Goal: Task Accomplishment & Management: Manage account settings

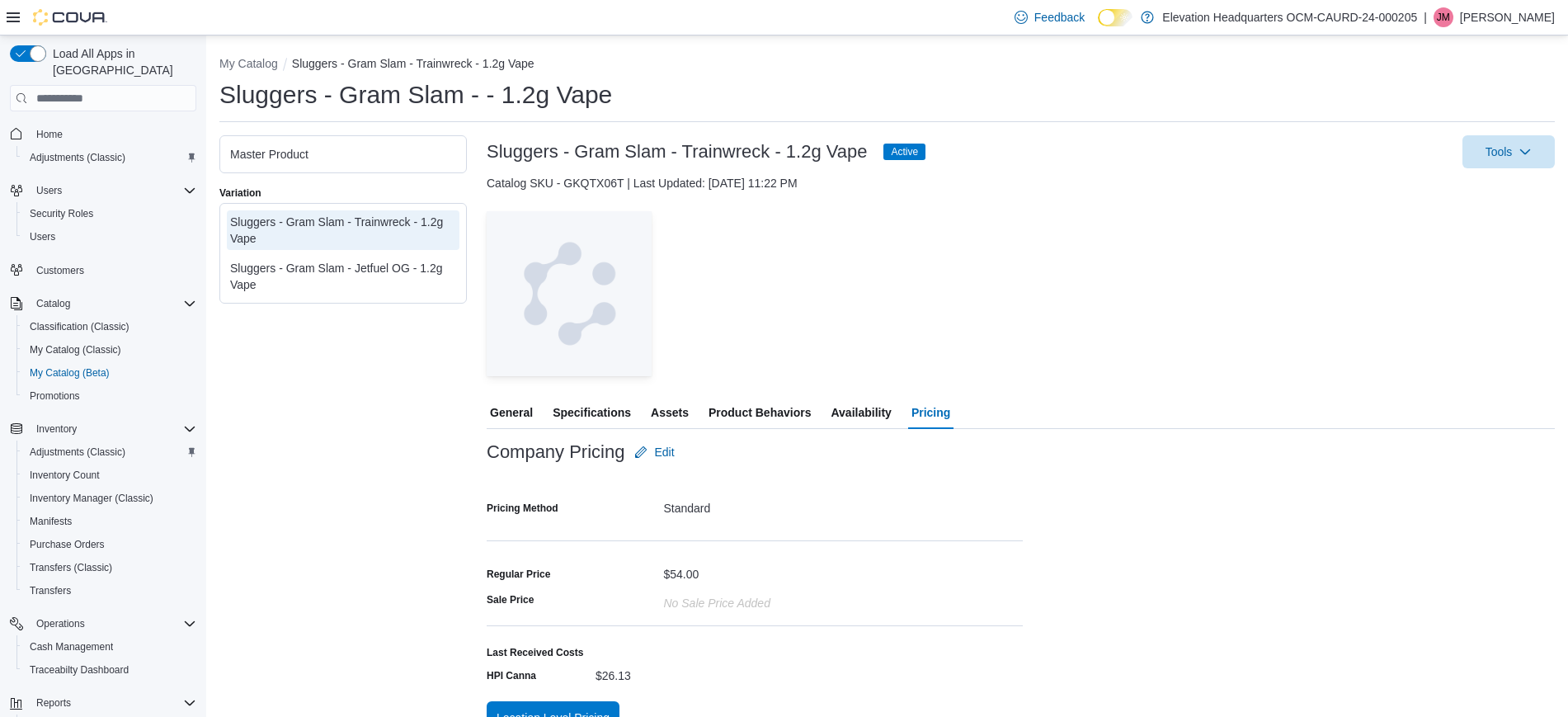
scroll to position [25, 0]
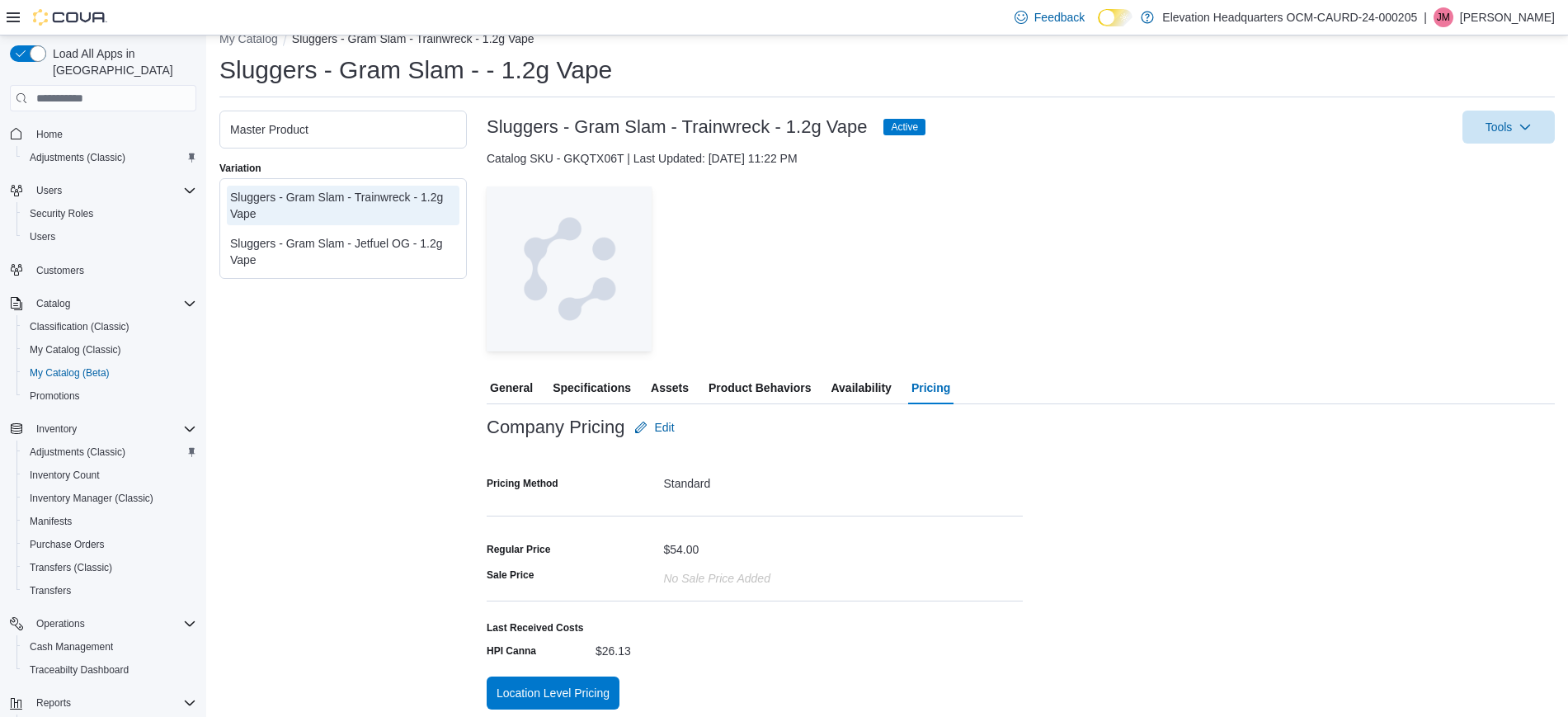
drag, startPoint x: 0, startPoint y: 0, endPoint x: 983, endPoint y: 357, distance: 1045.8
click at [983, 357] on div at bounding box center [1020, 362] width 1068 height 20
click at [336, 258] on div "Sluggers - Gram Slam - Jetfuel OG - 1.2g Vape" at bounding box center [343, 251] width 226 height 33
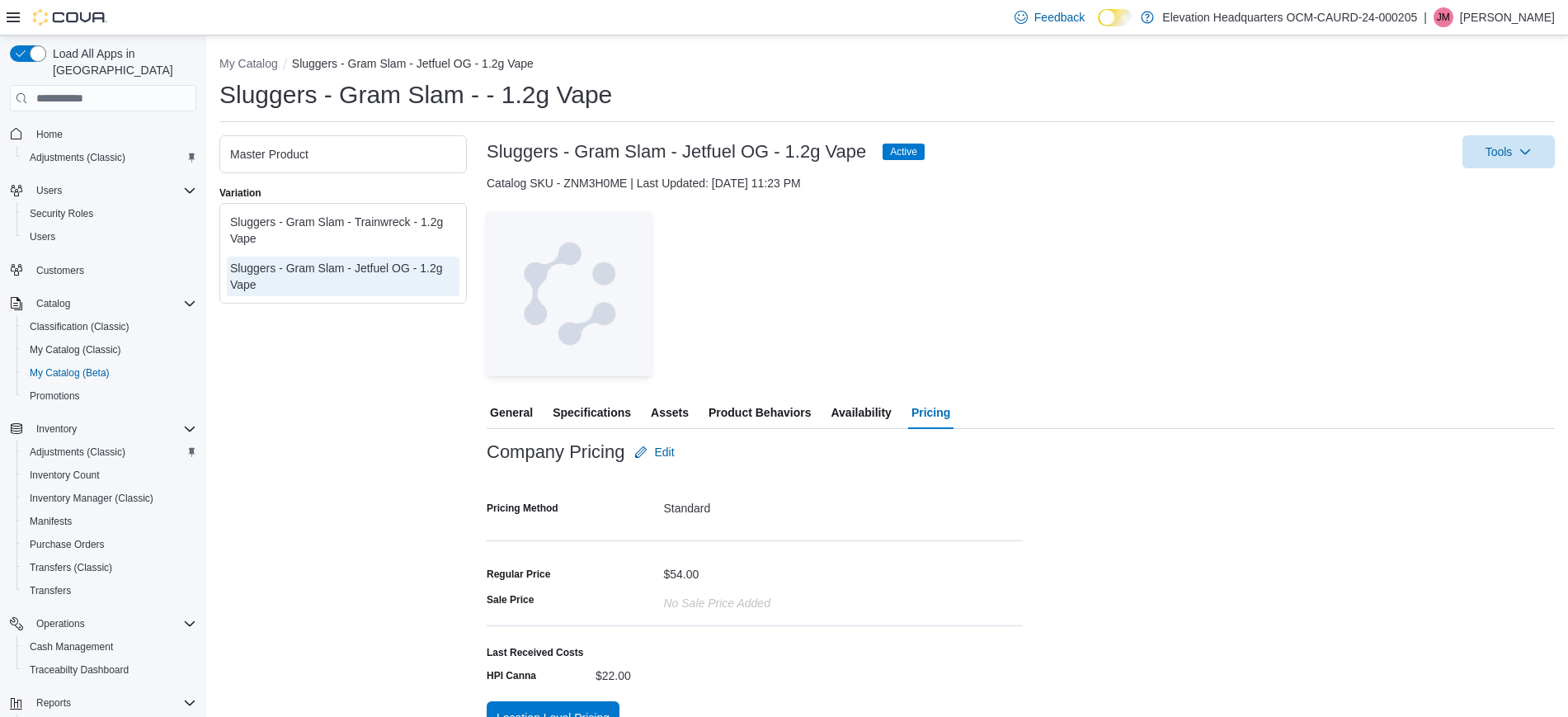
click at [528, 407] on span "General" at bounding box center [511, 413] width 43 height 33
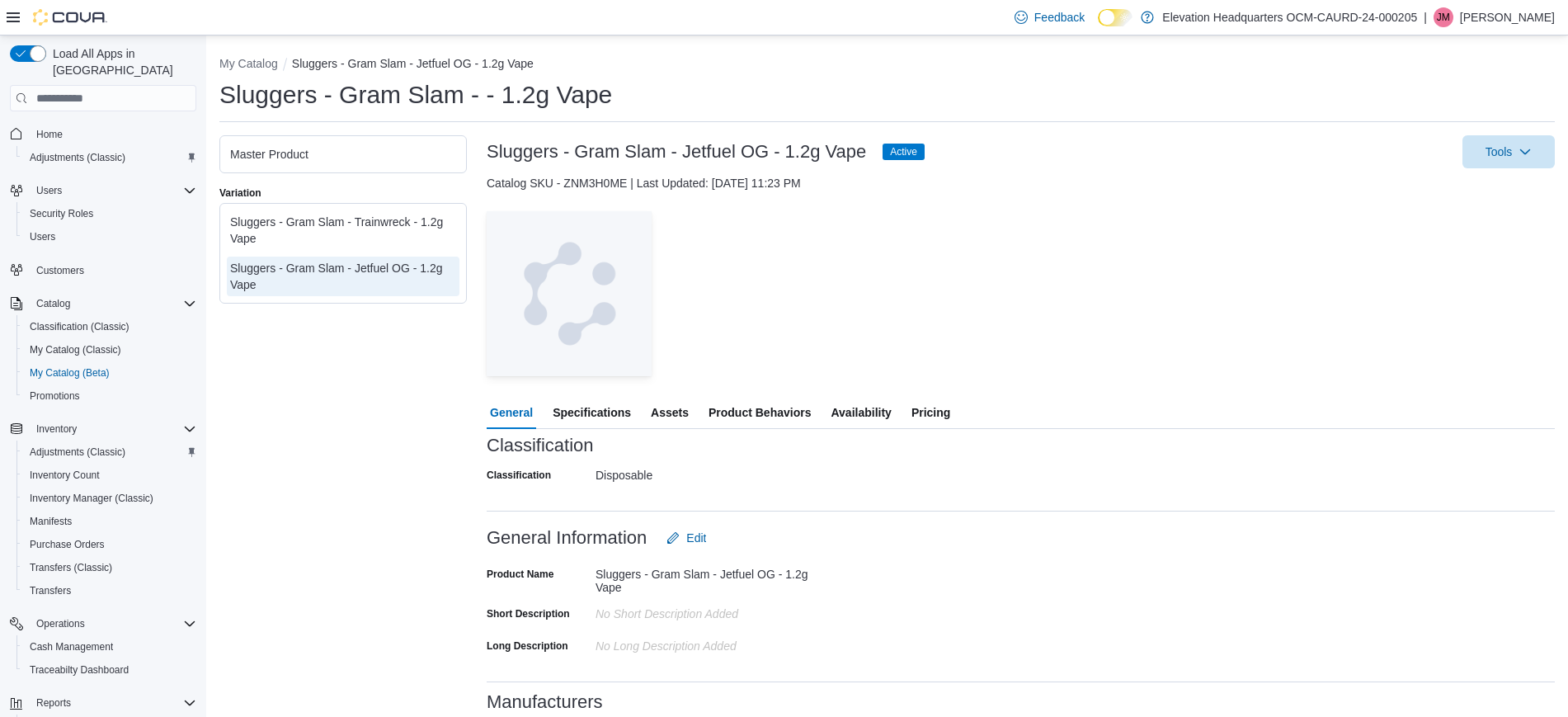
click at [679, 413] on span "Assets" at bounding box center [669, 413] width 38 height 33
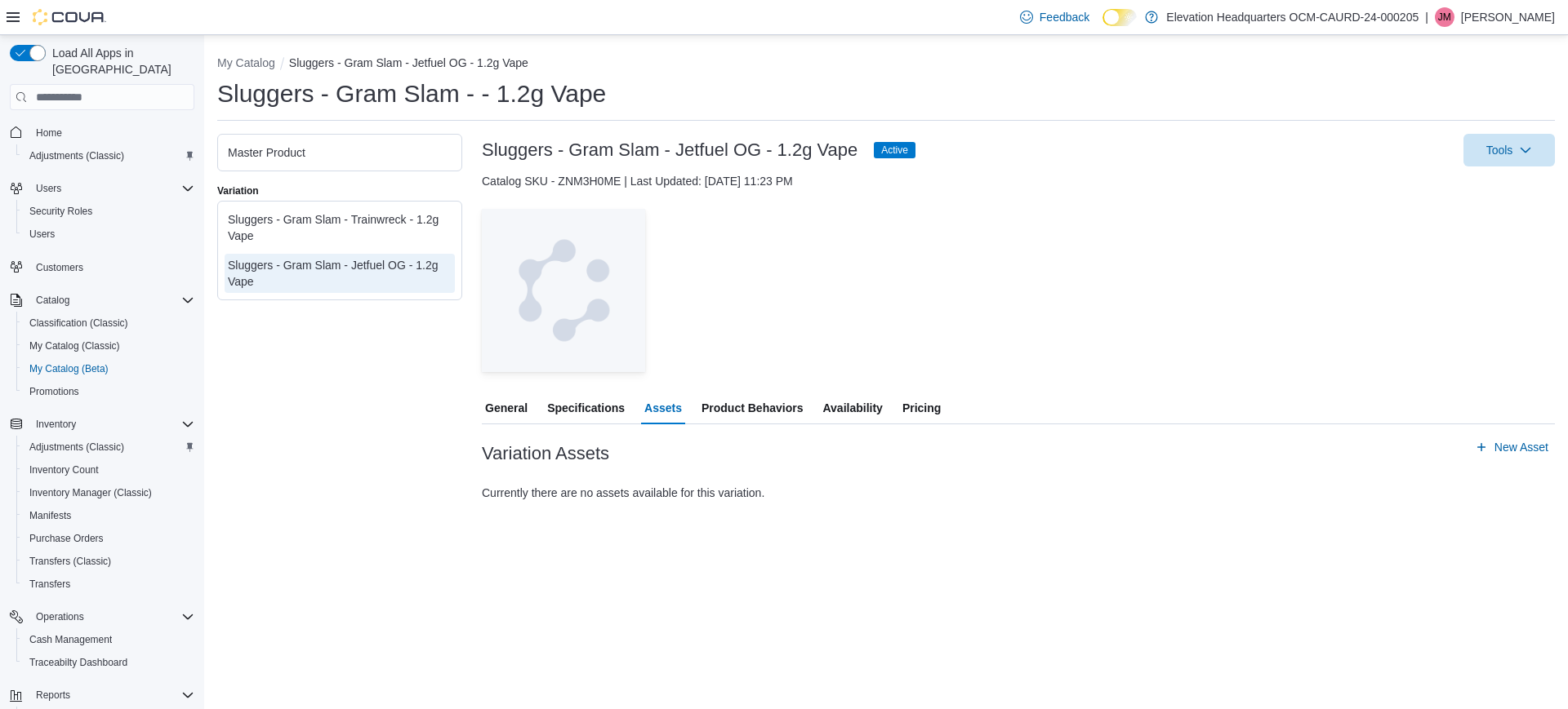
click at [276, 63] on li "My Catalog" at bounding box center [253, 63] width 72 height 16
click at [261, 61] on button "My Catalog" at bounding box center [246, 63] width 58 height 13
select select "**********"
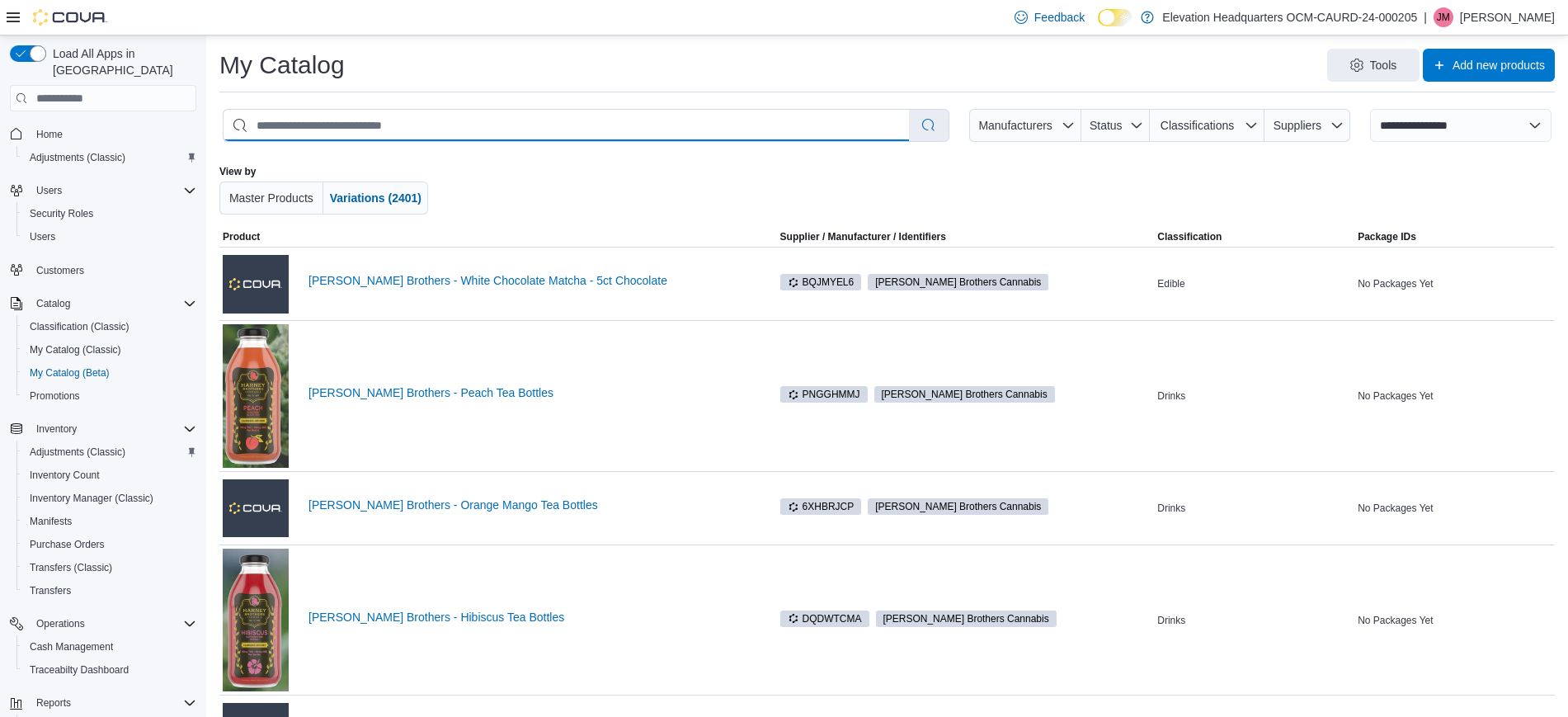
click at [407, 129] on input "search" at bounding box center [566, 125] width 685 height 31
click at [49, 128] on span "Home" at bounding box center [50, 134] width 27 height 13
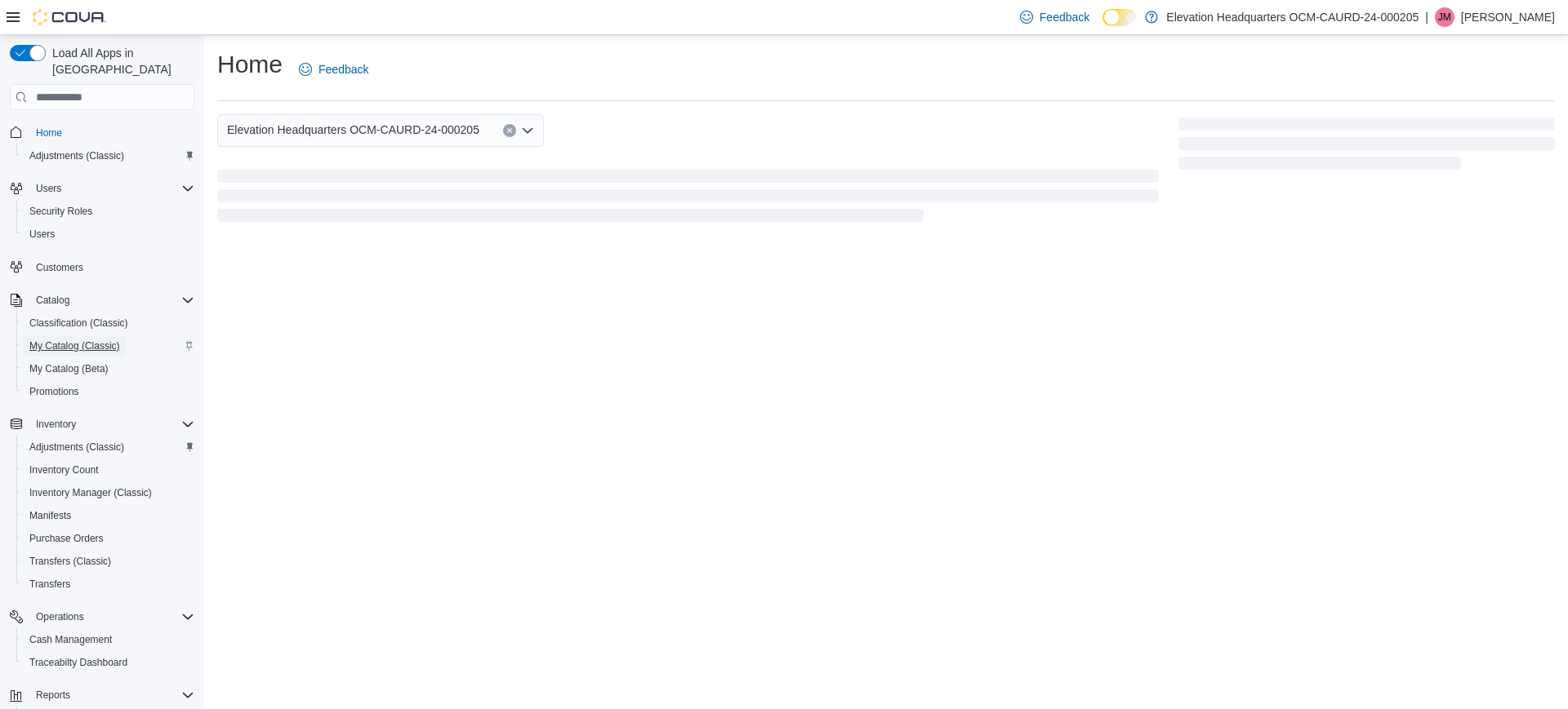
click at [88, 339] on span "My Catalog (Classic)" at bounding box center [74, 345] width 91 height 13
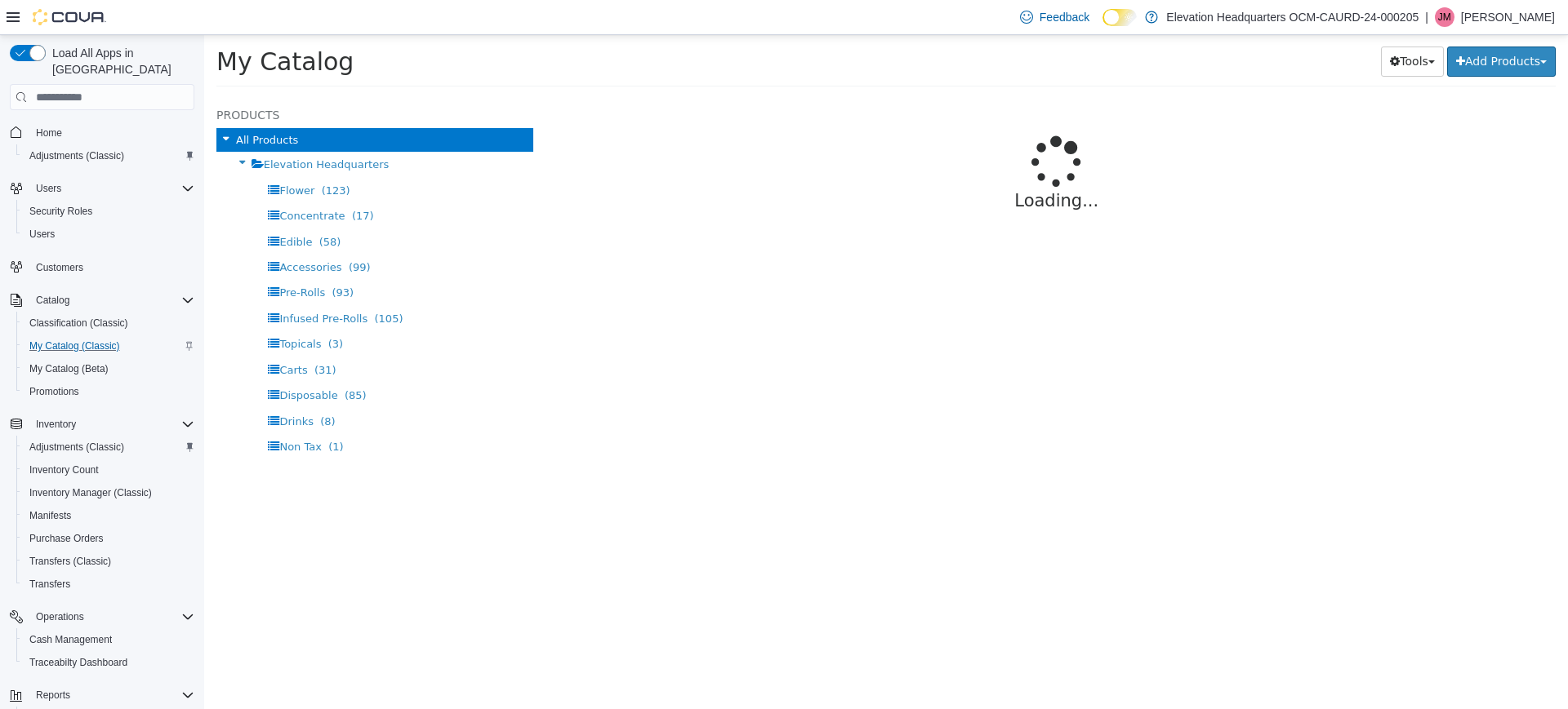
select select "**********"
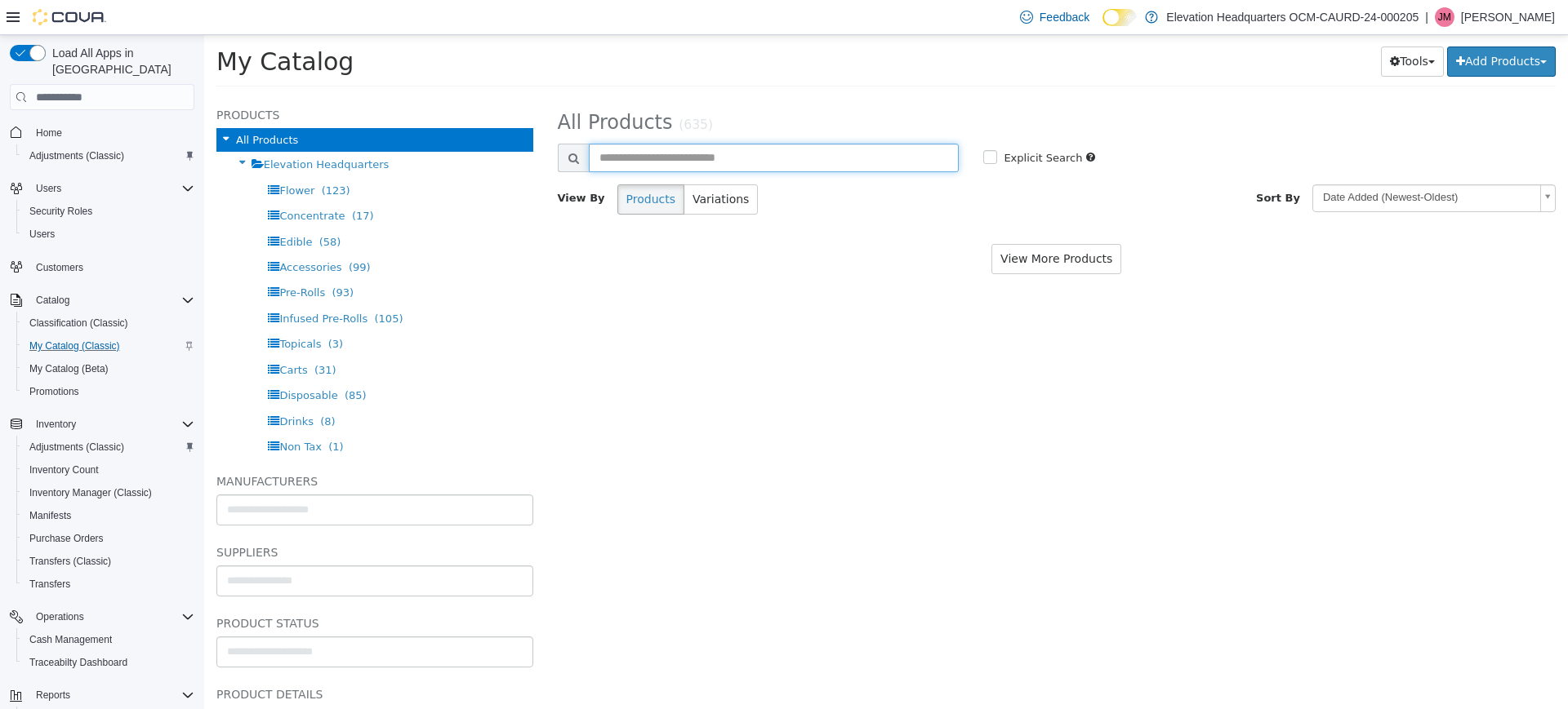
click at [659, 148] on input "text" at bounding box center [774, 158] width 371 height 28
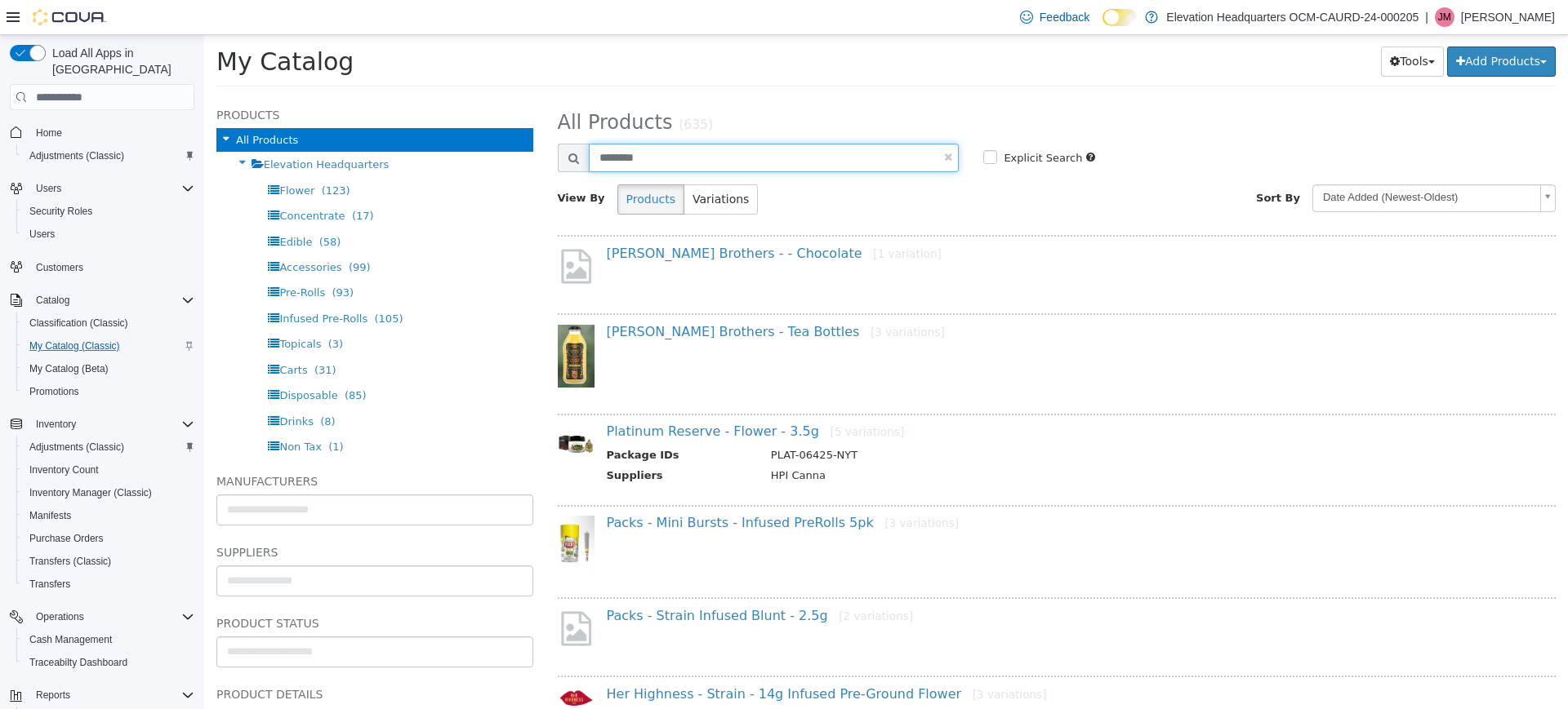
type input "********"
select select "**********"
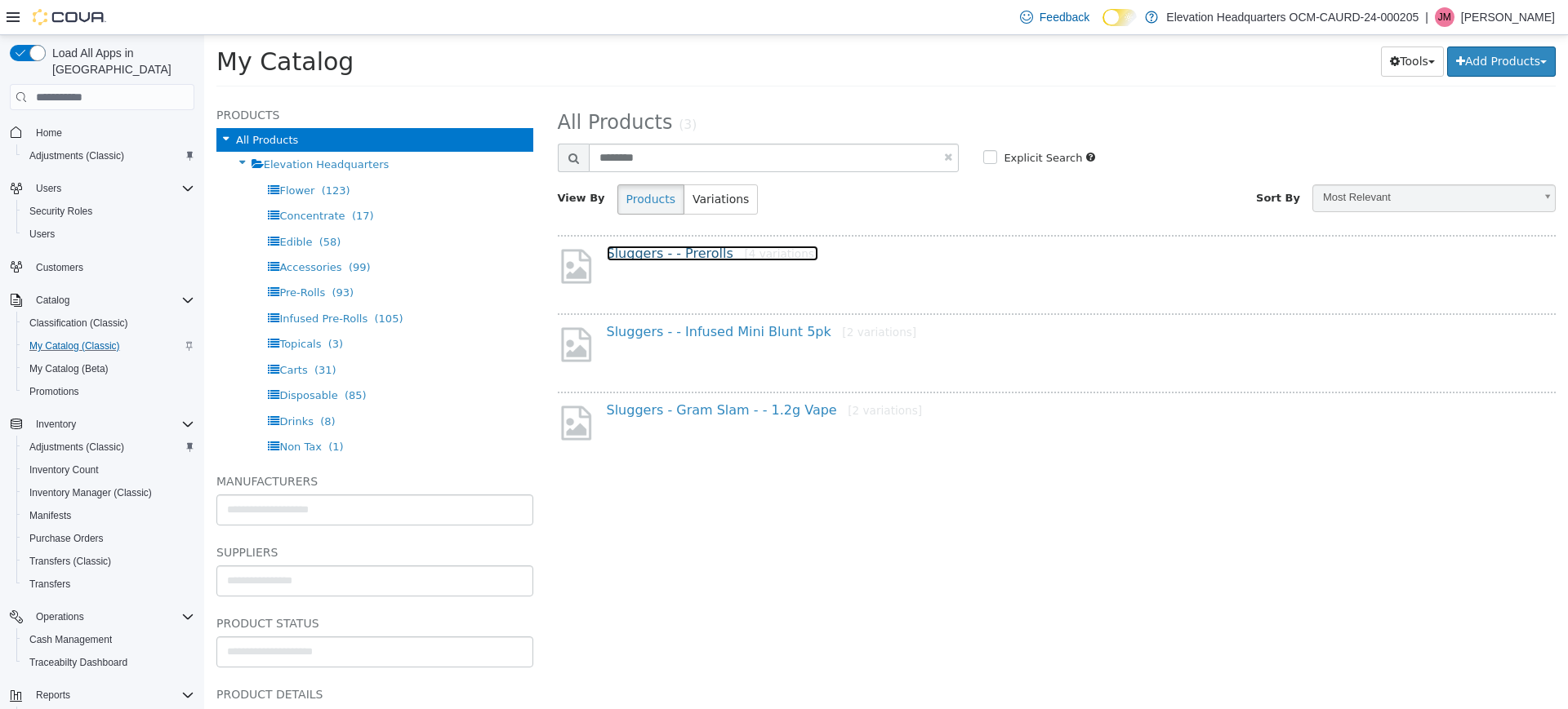
click at [708, 260] on link "Sluggers - - Prerolls [4 variations]" at bounding box center [713, 253] width 212 height 16
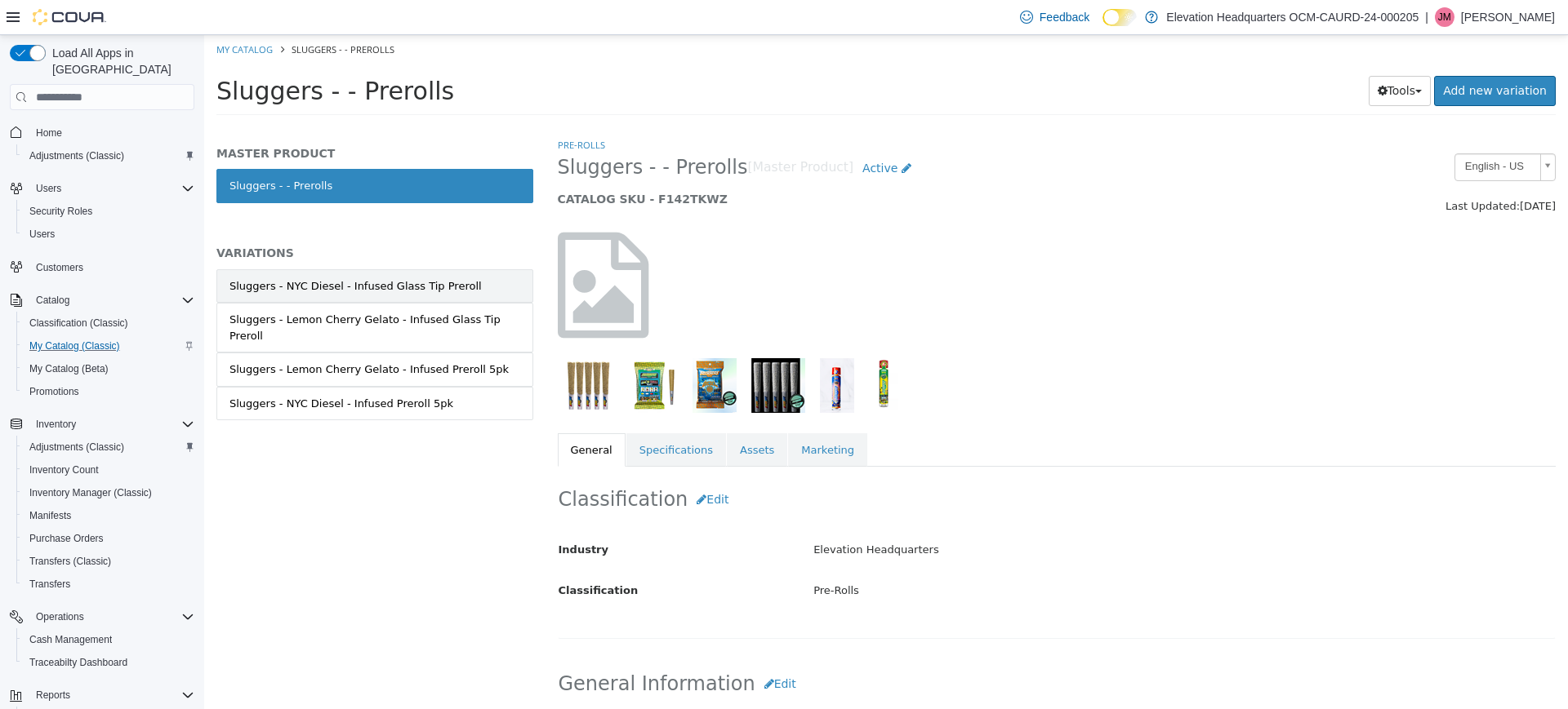
click at [362, 270] on link "Sluggers - NYC Diesel - Infused Glass Tip Preroll" at bounding box center [375, 286] width 317 height 34
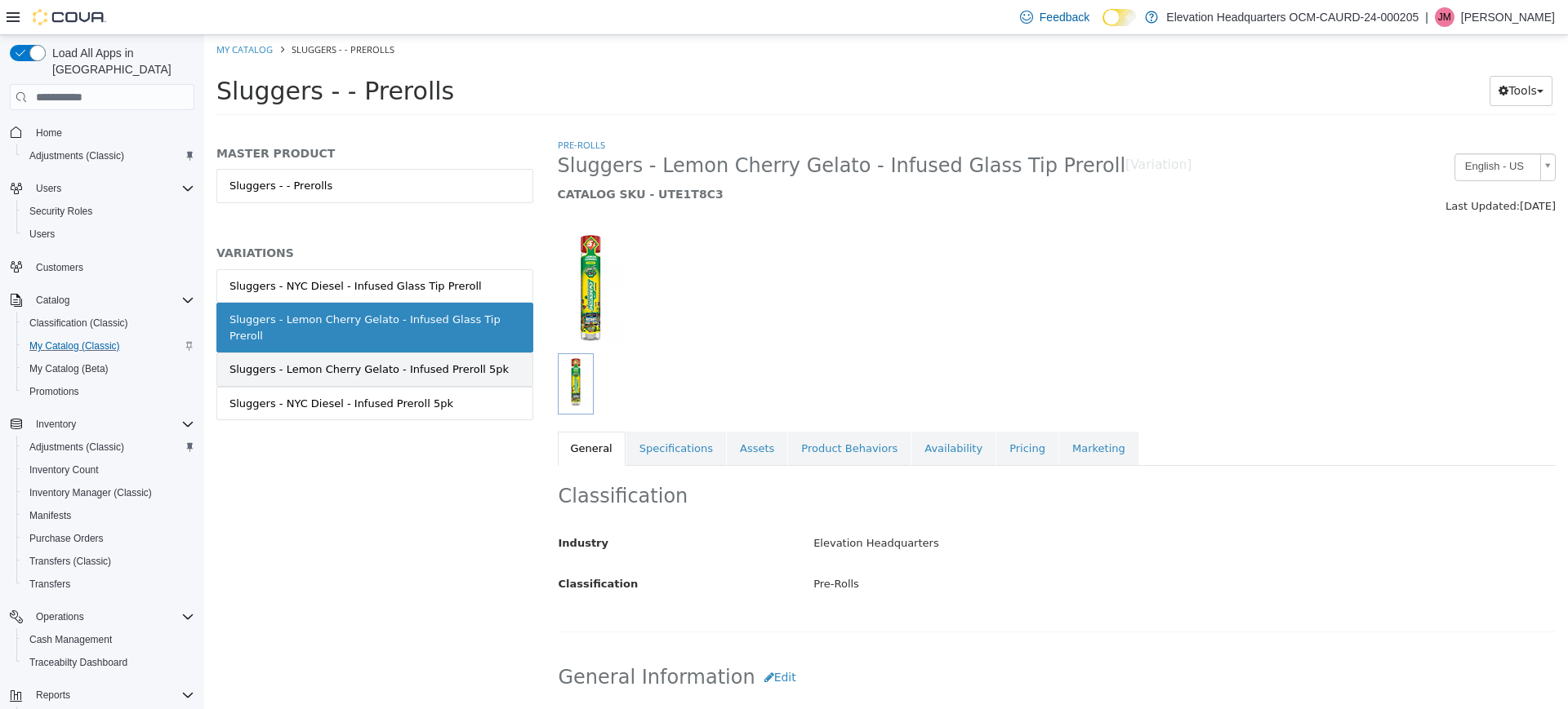
click at [502, 366] on link "Sluggers - Lemon Cherry Gelato - Infused Preroll 5pk" at bounding box center [375, 369] width 317 height 34
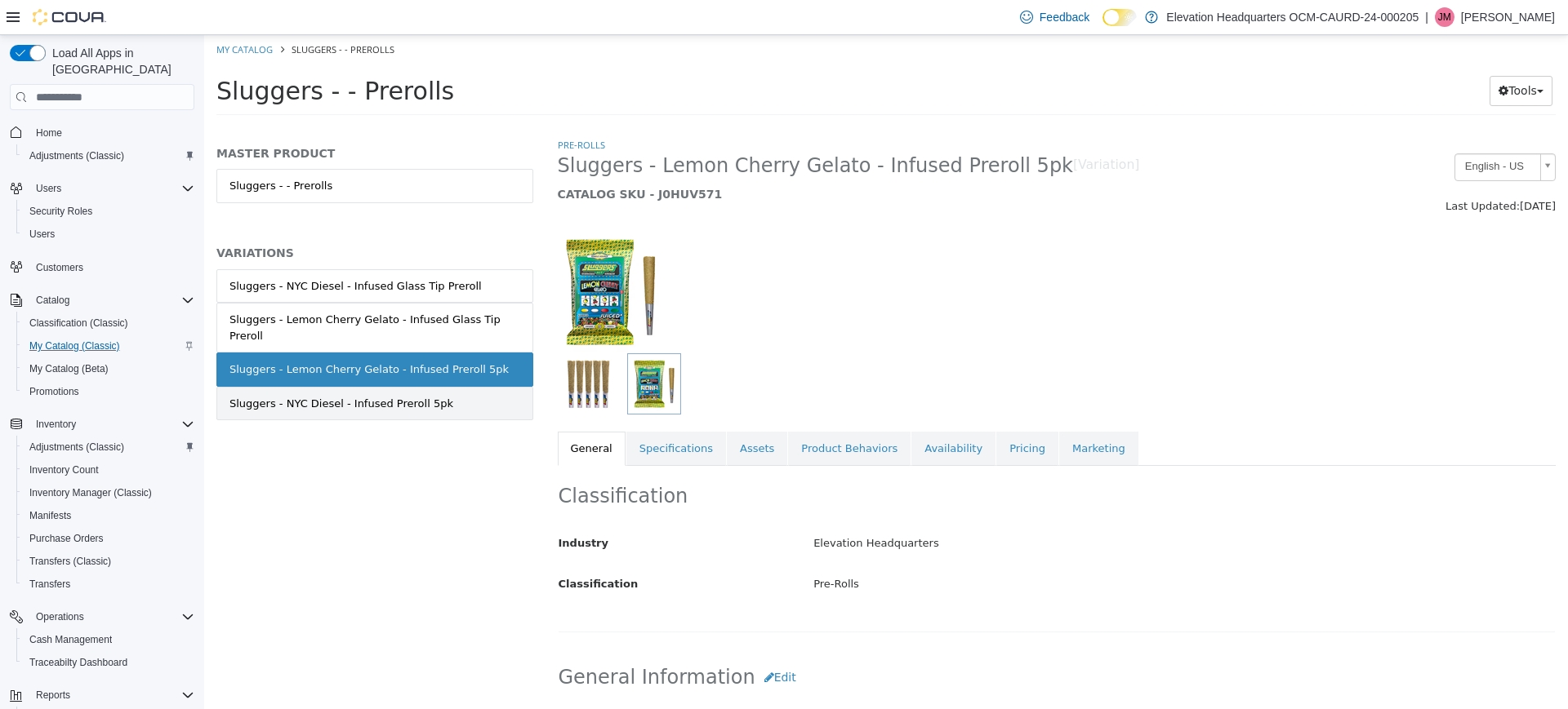
click at [496, 394] on link "Sluggers - NYC Diesel - Infused Preroll 5pk" at bounding box center [375, 404] width 317 height 34
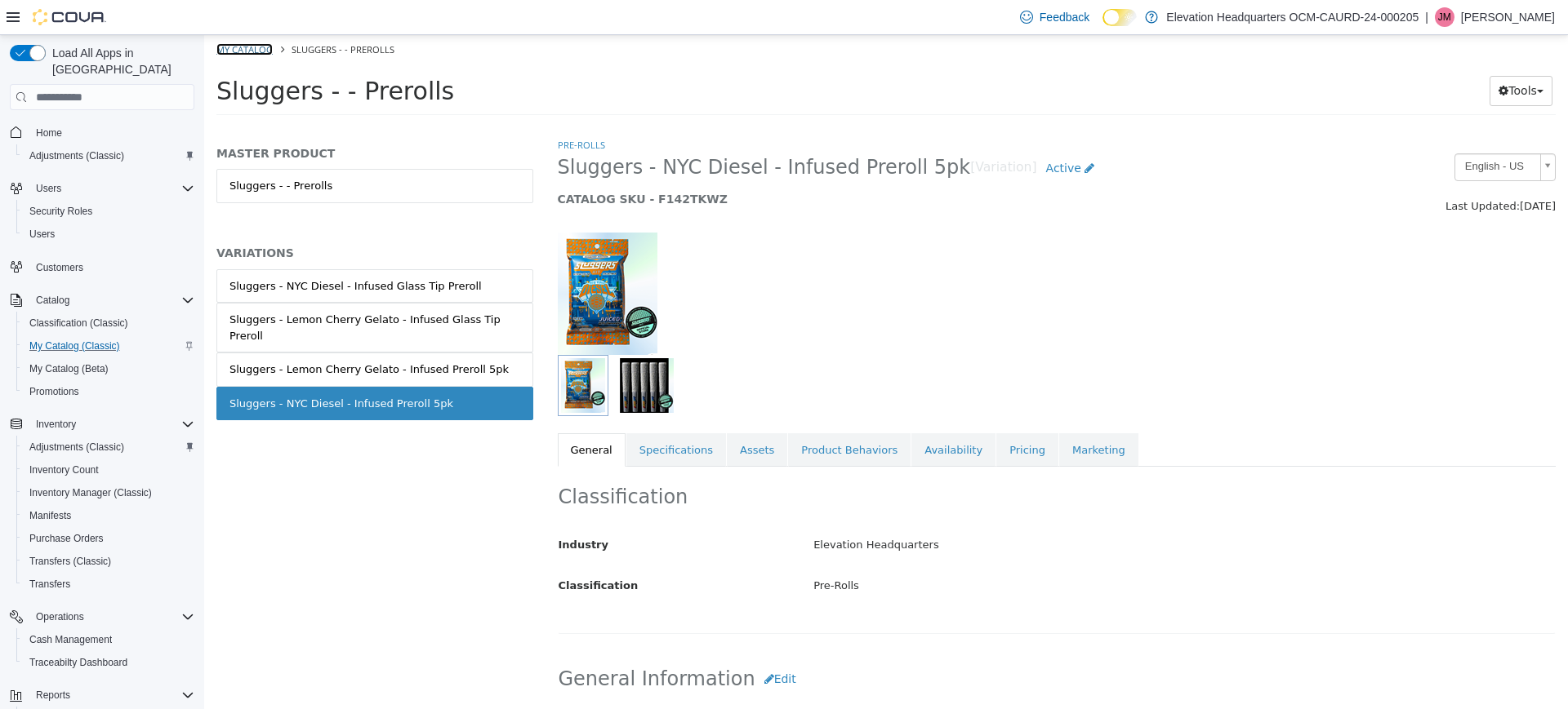
click at [250, 43] on link "My Catalog" at bounding box center [245, 49] width 57 height 12
select select "**********"
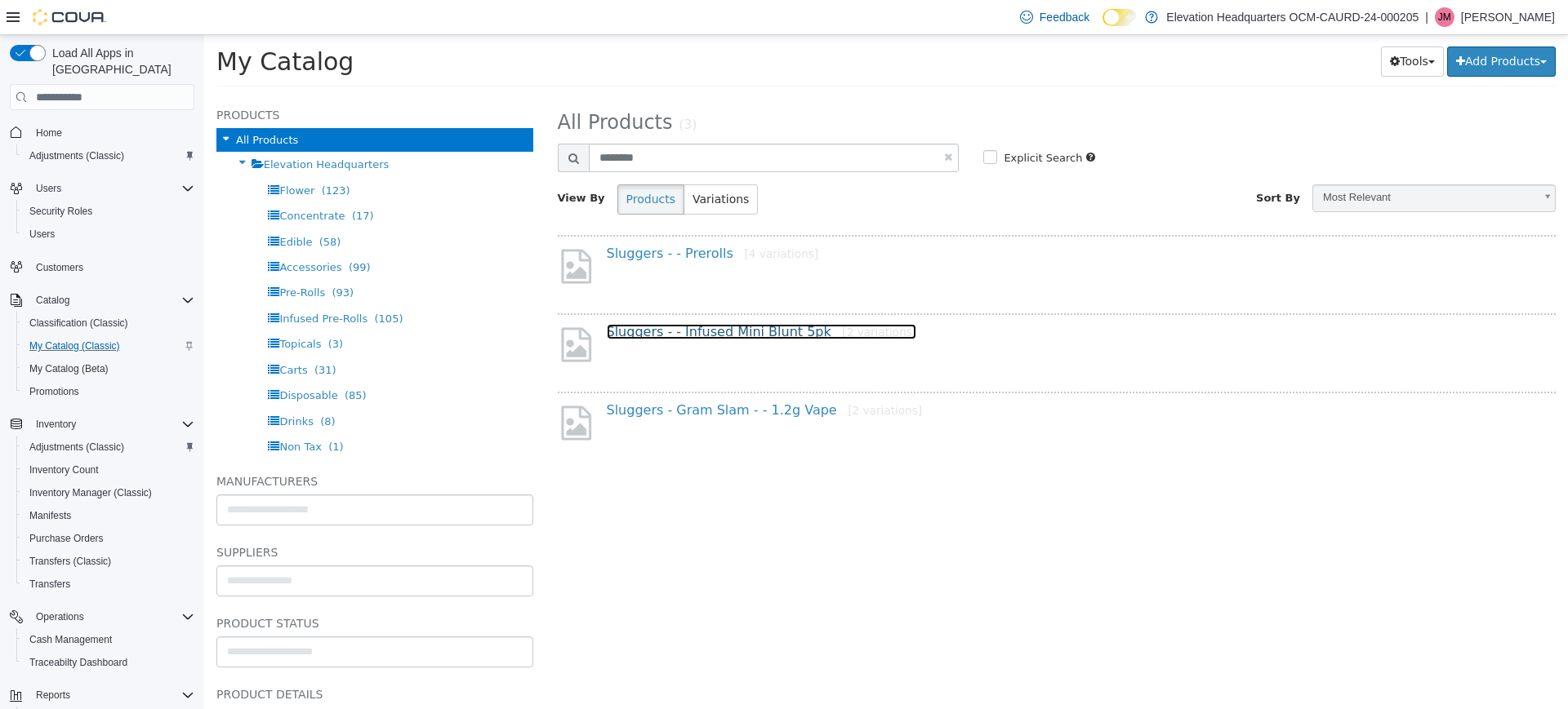
click at [695, 339] on link "Sluggers - - Infused Mini Blunt 5pk [2 variations]" at bounding box center [761, 332] width 310 height 16
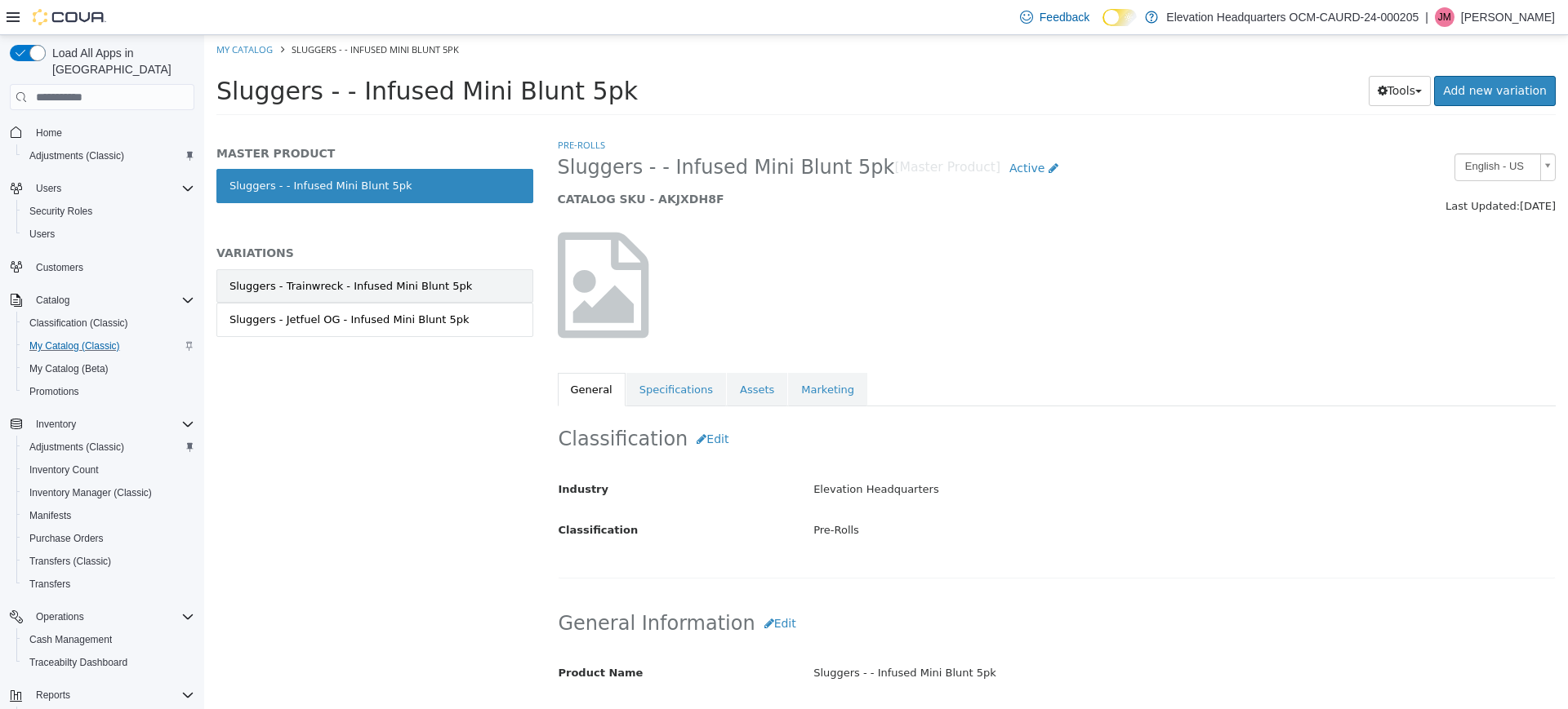
click at [459, 282] on link "Sluggers - Trainwreck - Infused Mini Blunt 5pk" at bounding box center [375, 286] width 317 height 34
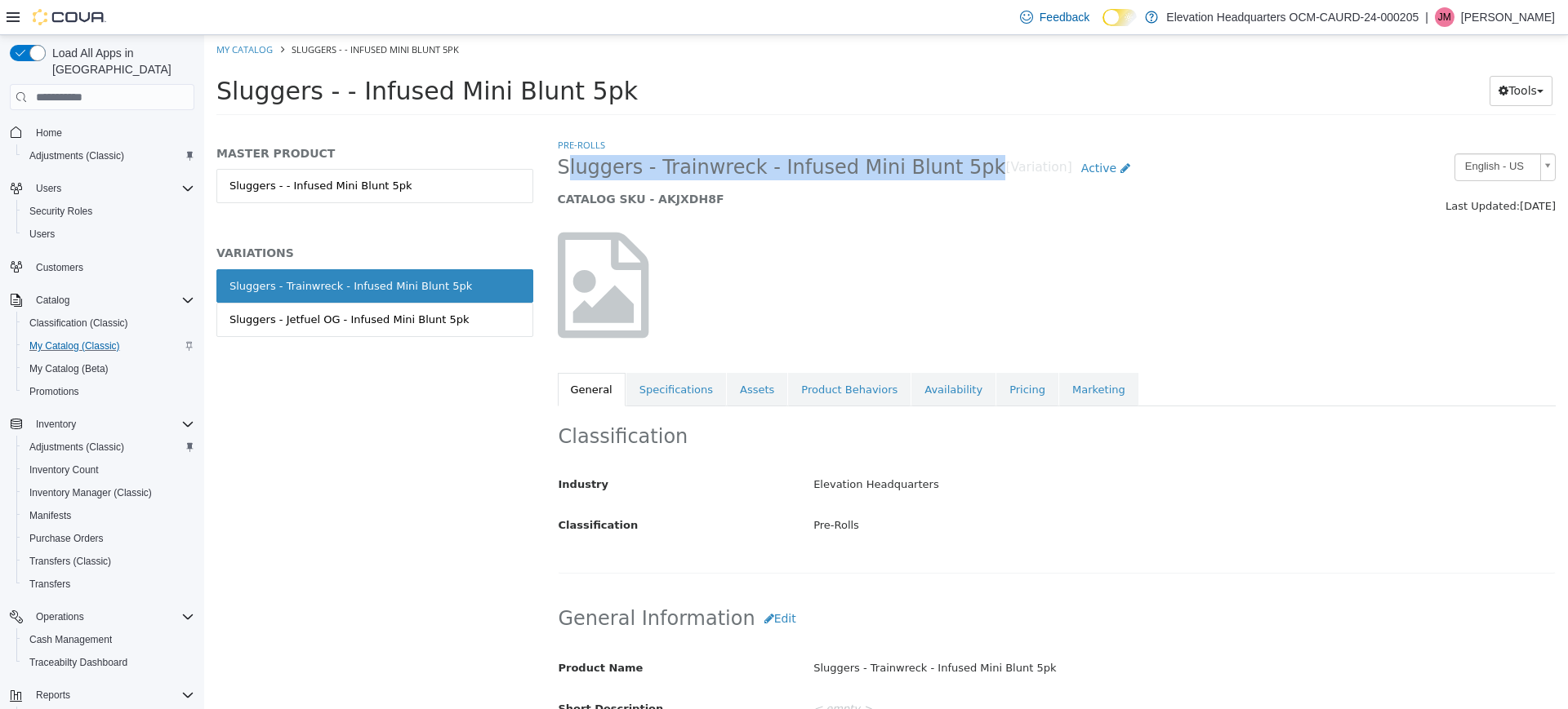
drag, startPoint x: 562, startPoint y: 171, endPoint x: 955, endPoint y: 171, distance: 393.0
click at [955, 171] on h2 "Sluggers - Trainwreck - Infused Mini Blunt 5pk [Variation] Active" at bounding box center [928, 169] width 742 height 30
copy span "Sluggers - Trainwreck - Infused Mini Blunt 5pk"
click at [742, 393] on link "Assets" at bounding box center [757, 389] width 60 height 34
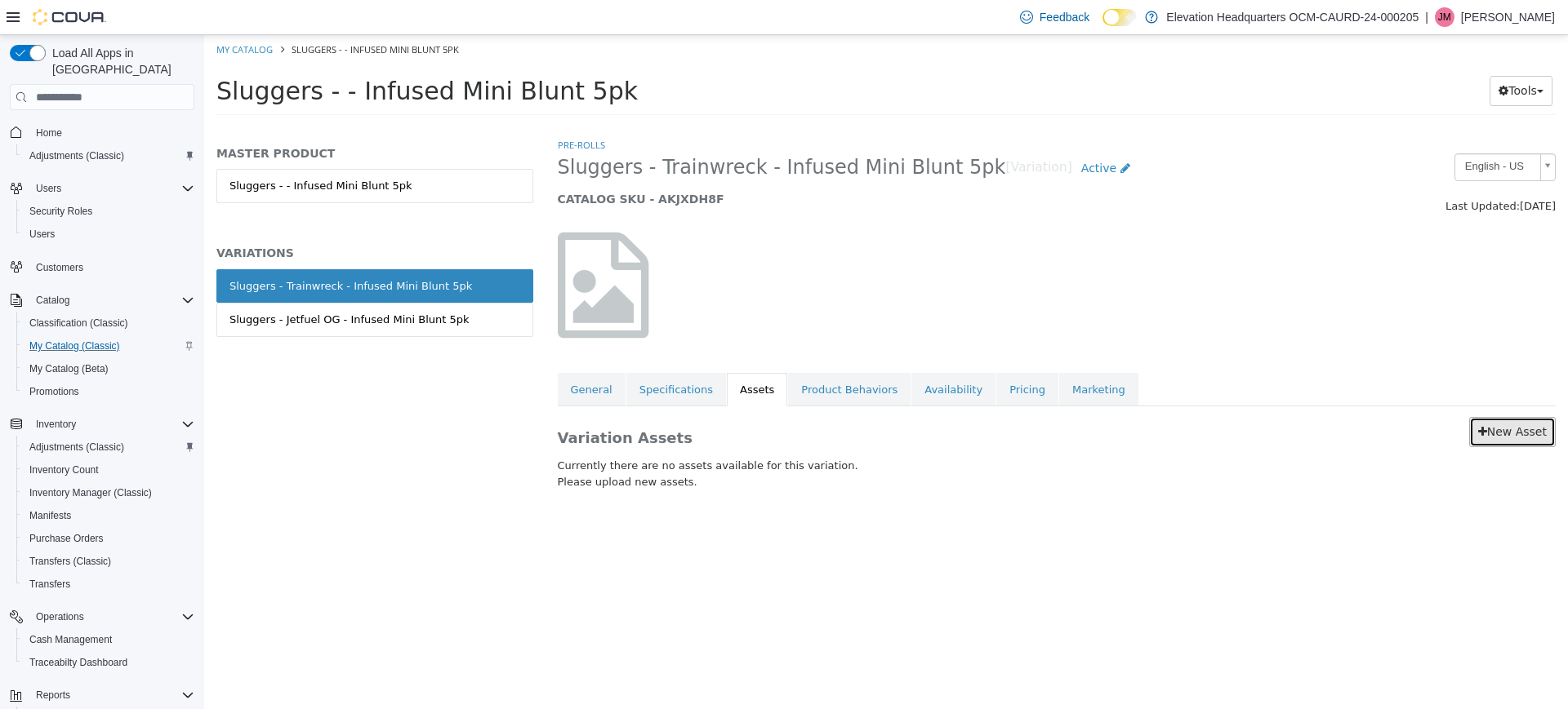
click at [1496, 447] on link "New Asset" at bounding box center [1512, 432] width 87 height 30
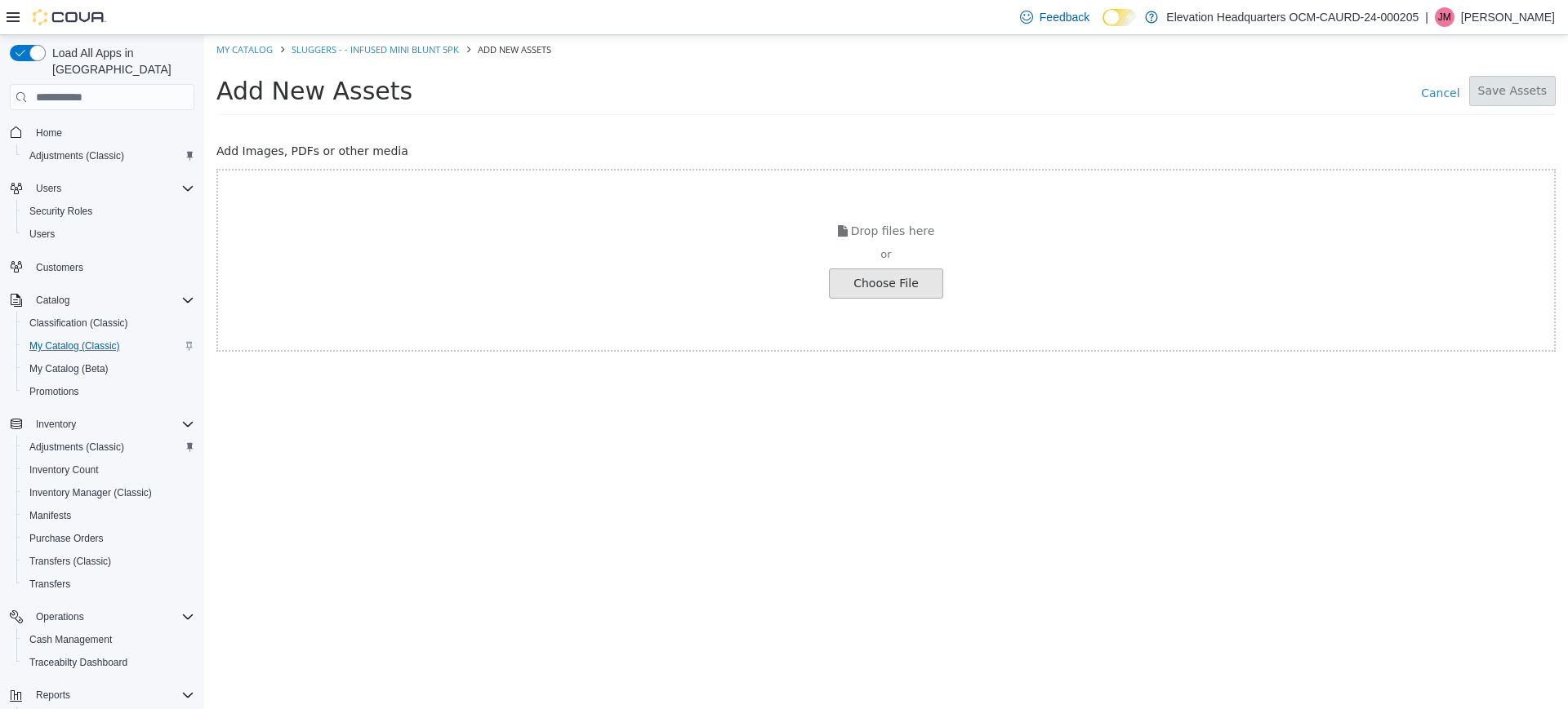
click at [899, 276] on input "file" at bounding box center [31, 283] width 1822 height 28
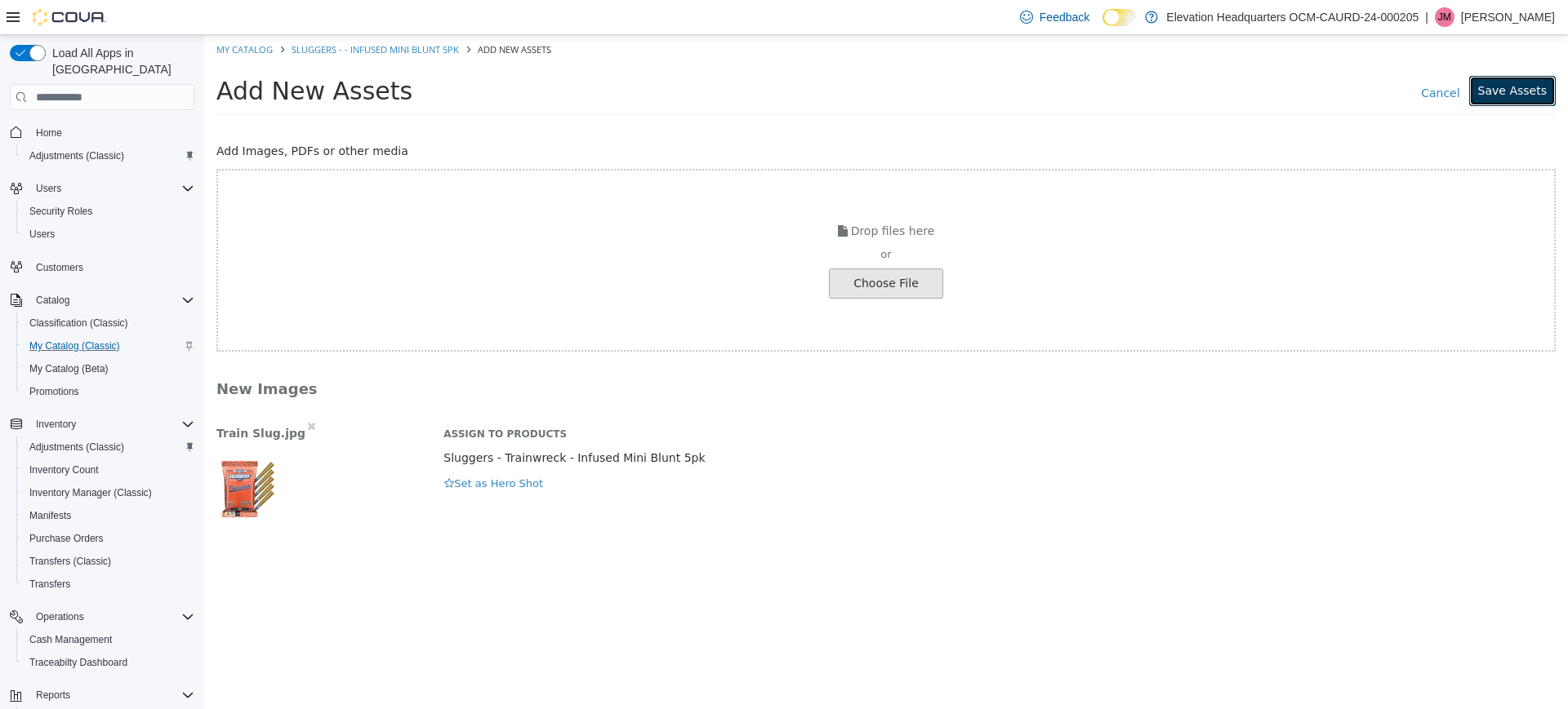
click at [1534, 98] on button "Save Assets" at bounding box center [1512, 91] width 87 height 30
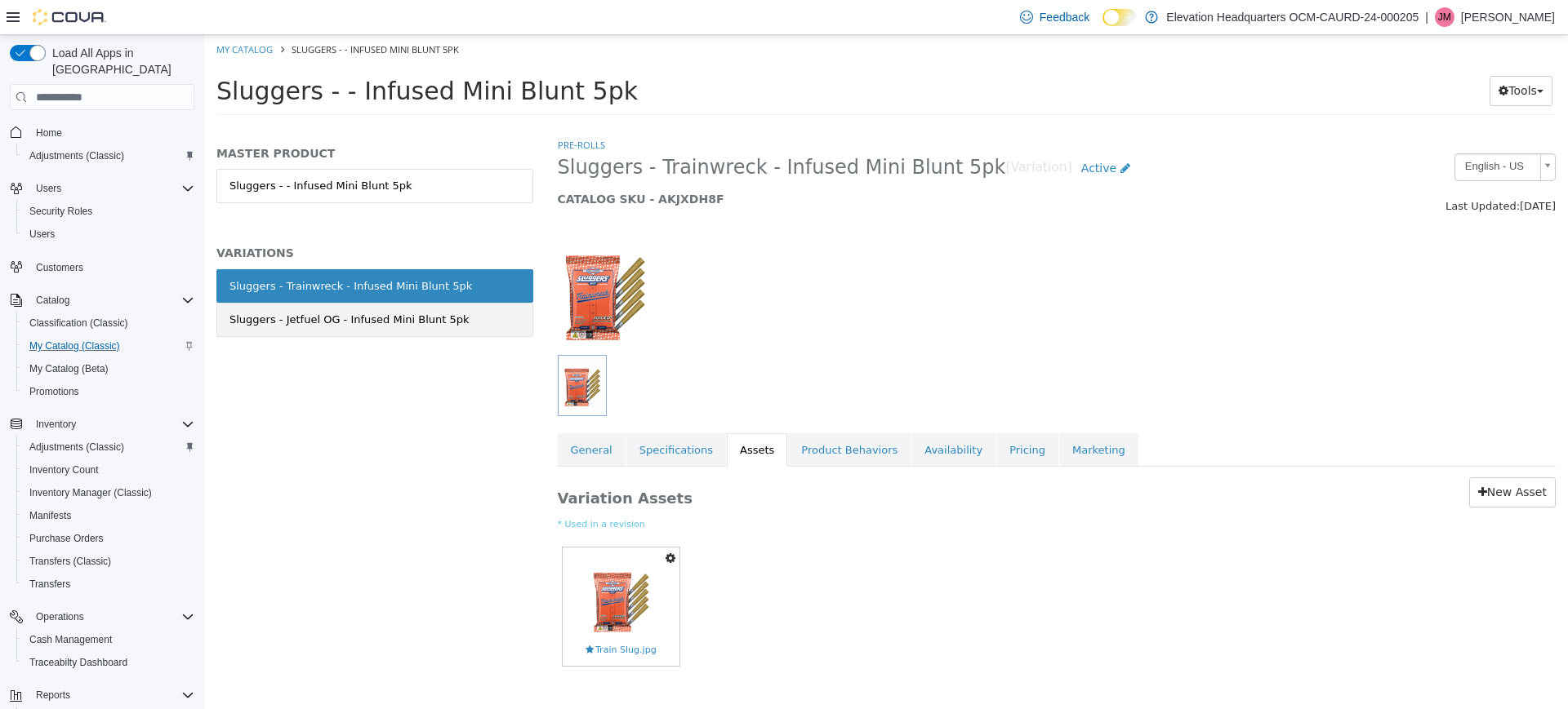
click at [471, 329] on link "Sluggers - Jetfuel OG - Infused Mini Blunt 5pk" at bounding box center [375, 320] width 317 height 34
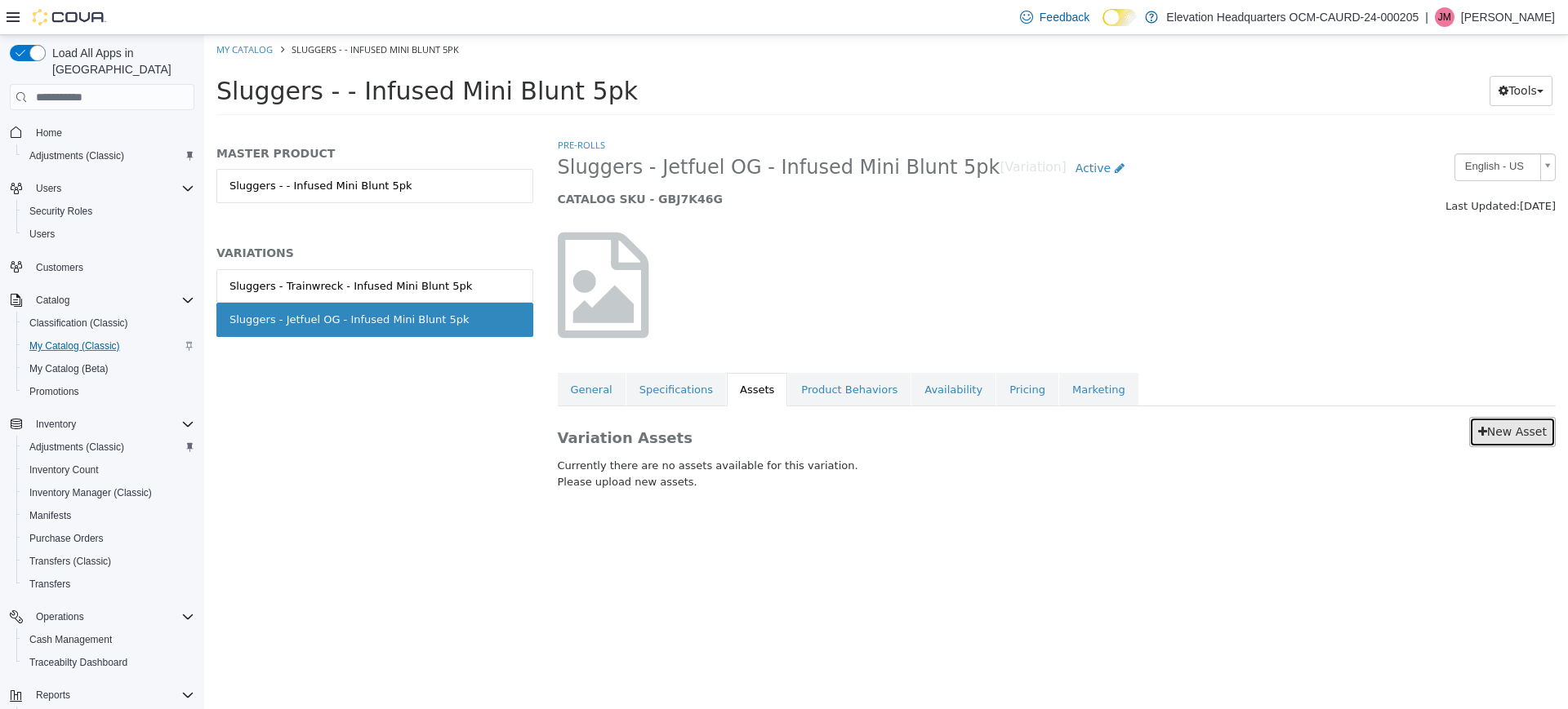
click at [1502, 430] on link "New Asset" at bounding box center [1512, 432] width 87 height 30
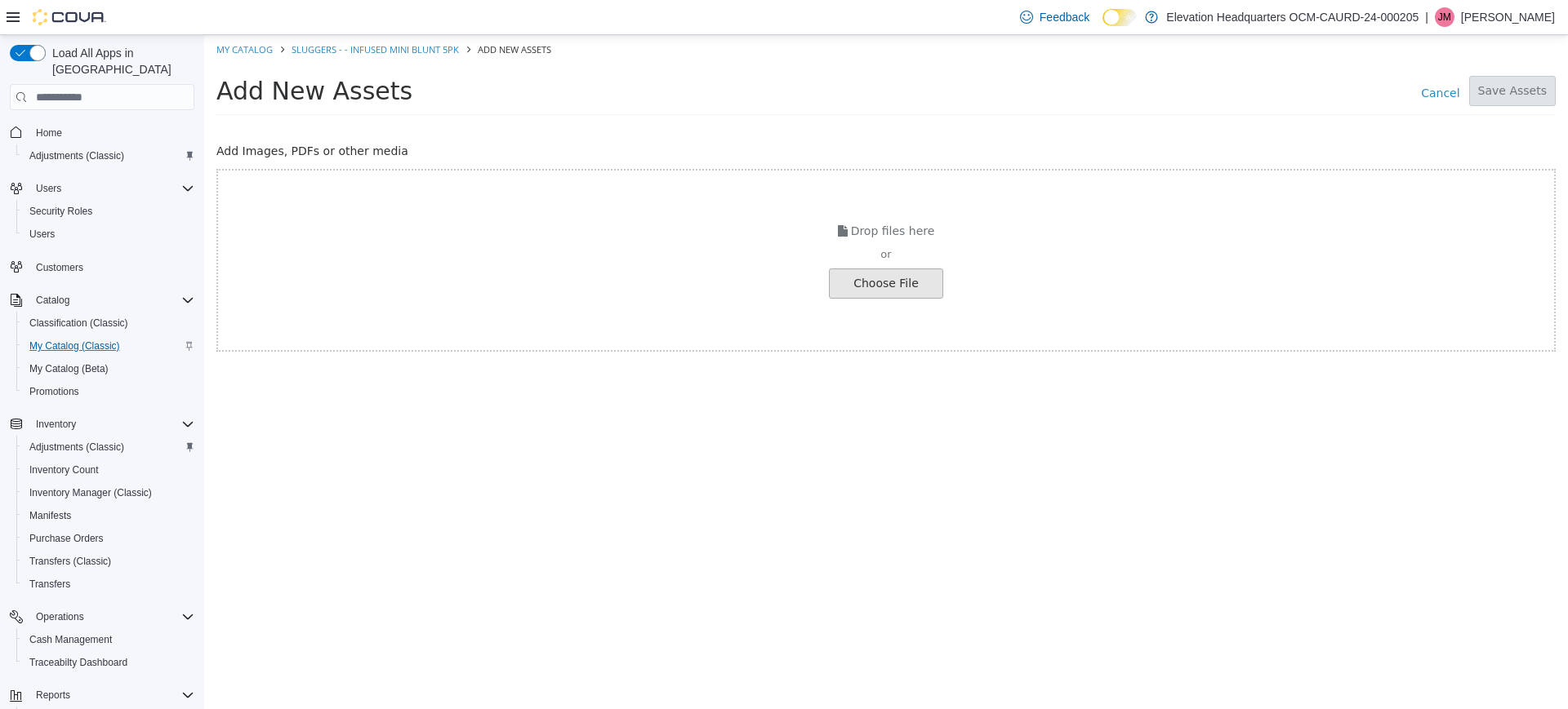
click at [920, 284] on input "file" at bounding box center [31, 283] width 1822 height 28
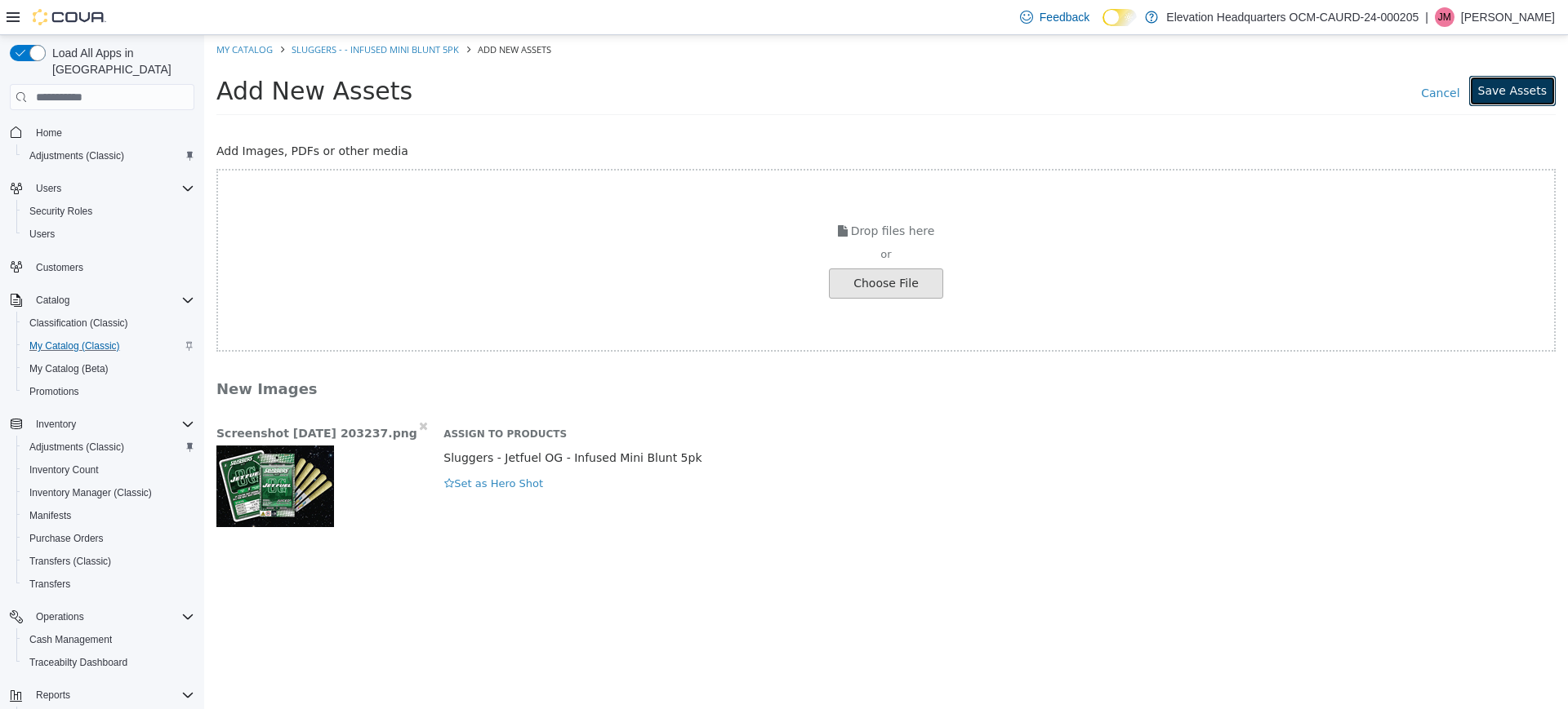
click at [1525, 94] on button "Save Assets" at bounding box center [1512, 91] width 87 height 30
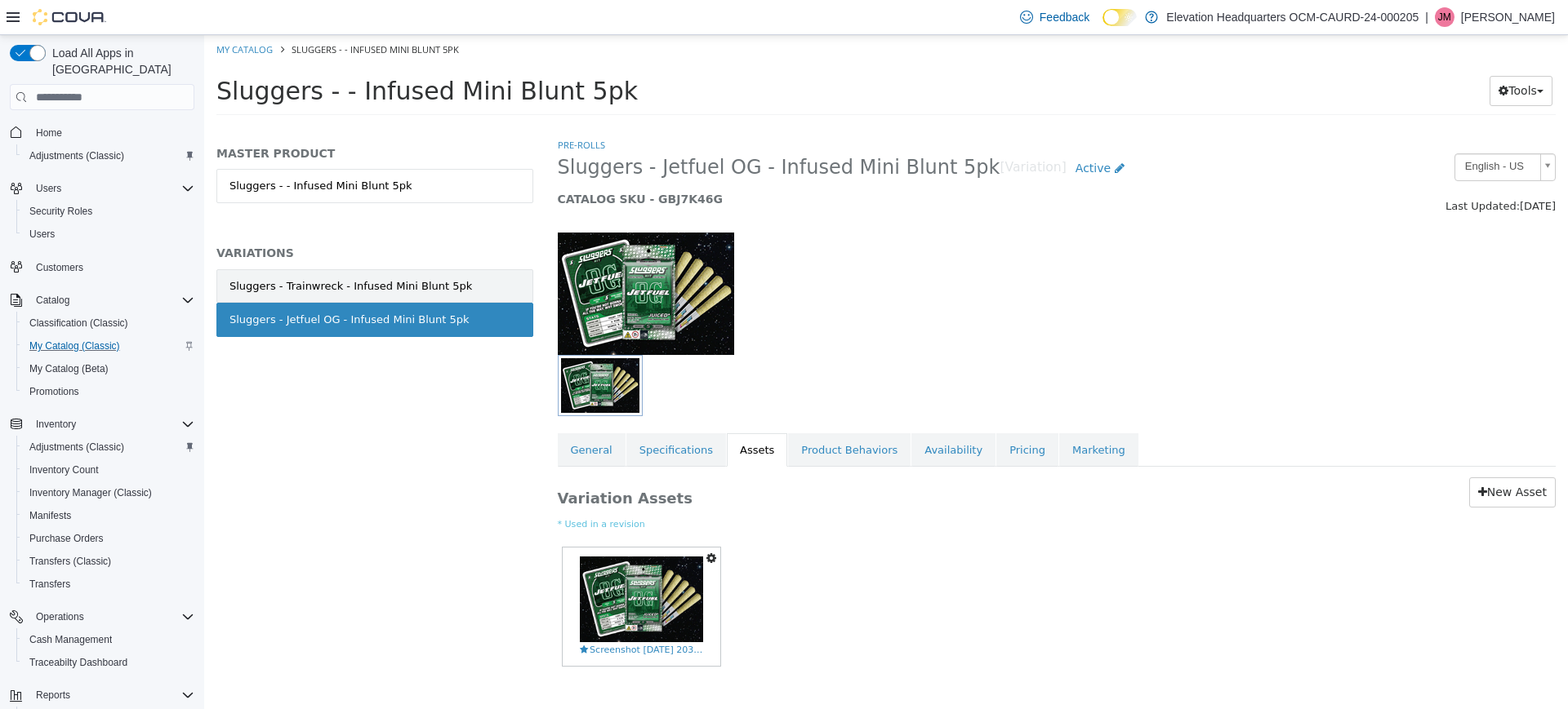
click at [463, 277] on link "Sluggers - Trainwreck - Infused Mini Blunt 5pk" at bounding box center [375, 286] width 317 height 34
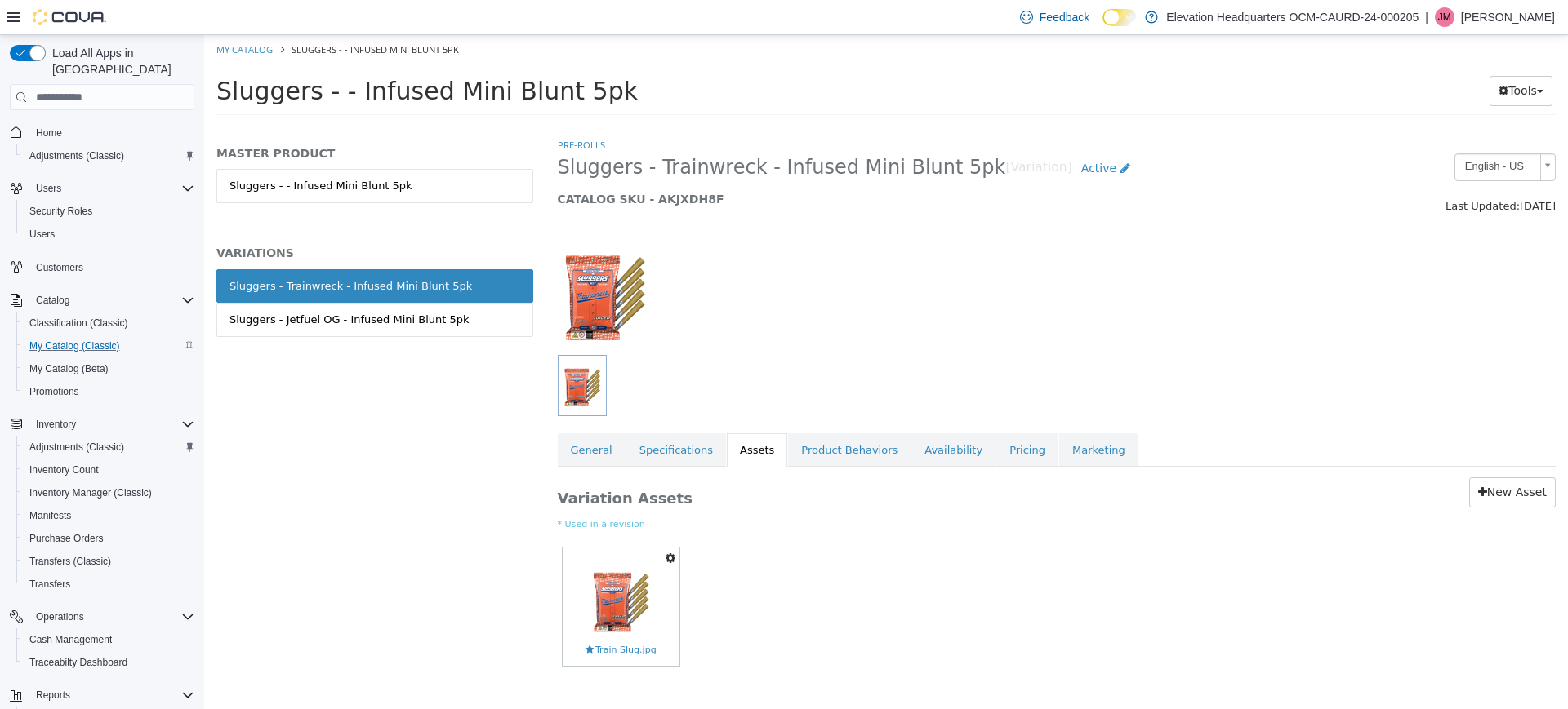
click at [479, 316] on link "Sluggers - Jetfuel OG - Infused Mini Blunt 5pk" at bounding box center [375, 320] width 317 height 34
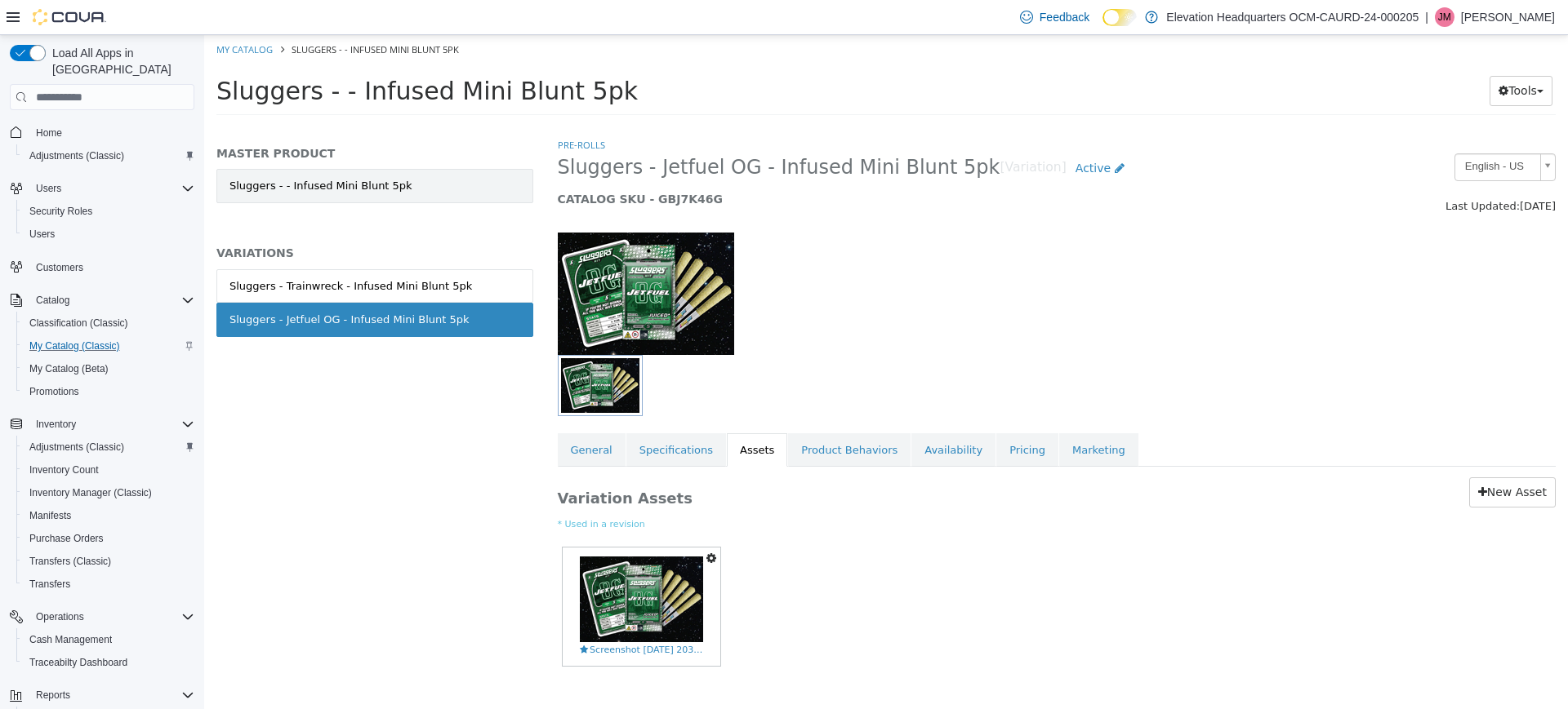
click at [391, 178] on link "Sluggers - - Infused Mini Blunt 5pk" at bounding box center [375, 185] width 317 height 34
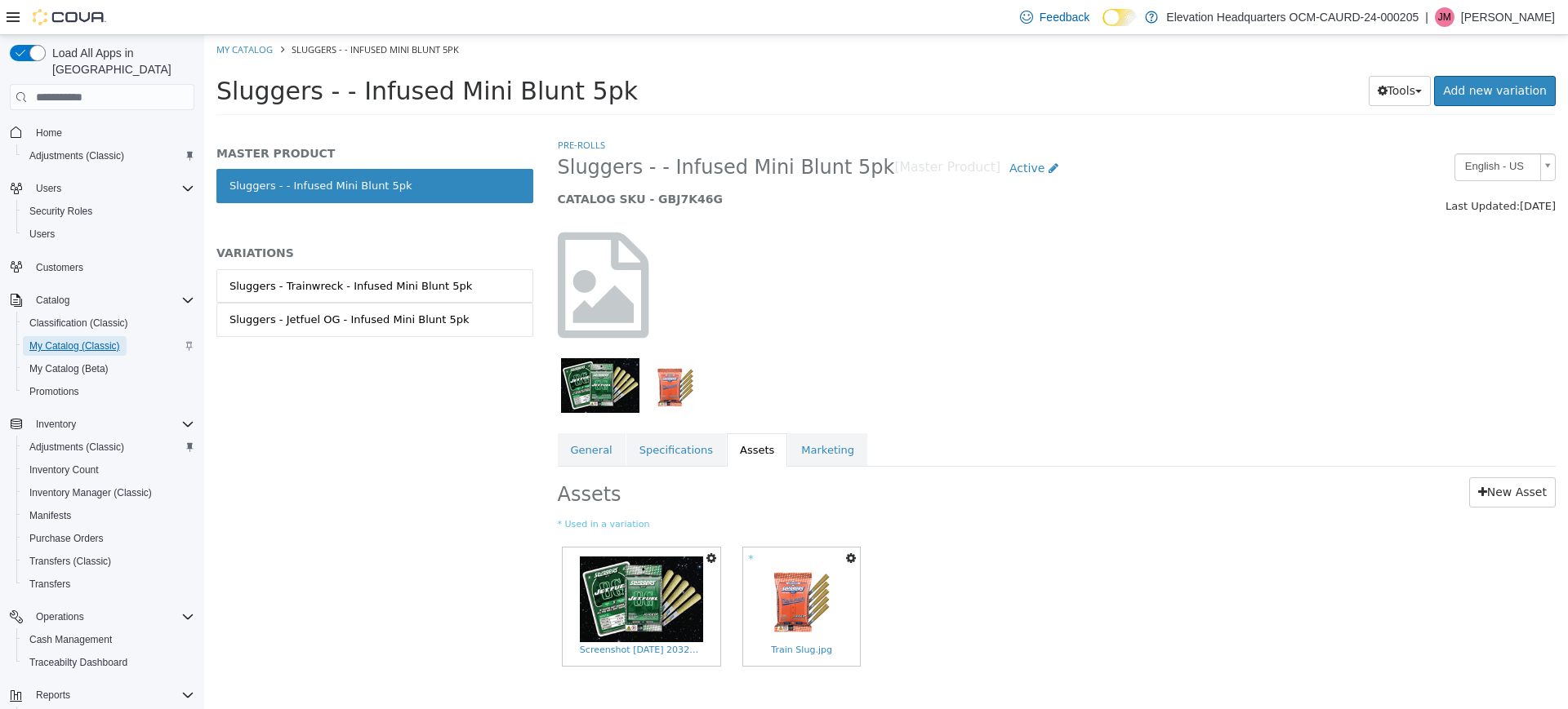
click at [93, 339] on span "My Catalog (Classic)" at bounding box center [74, 345] width 91 height 13
click at [65, 339] on span "My Catalog (Classic)" at bounding box center [74, 345] width 91 height 13
click at [266, 49] on link "My Catalog" at bounding box center [245, 49] width 57 height 12
select select "**********"
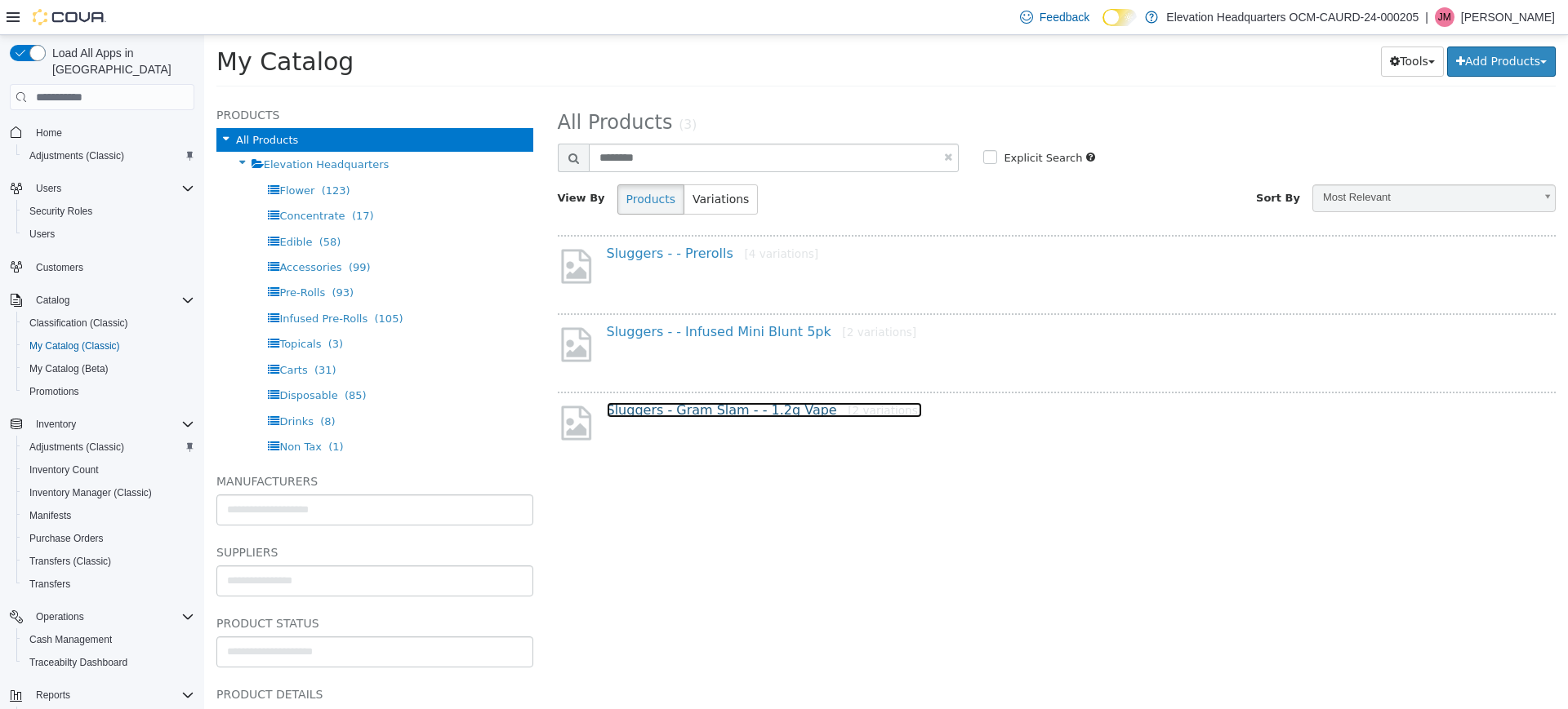
click at [748, 411] on link "Sluggers - Gram Slam - - 1.2g Vape [2 variations]" at bounding box center [765, 411] width 316 height 16
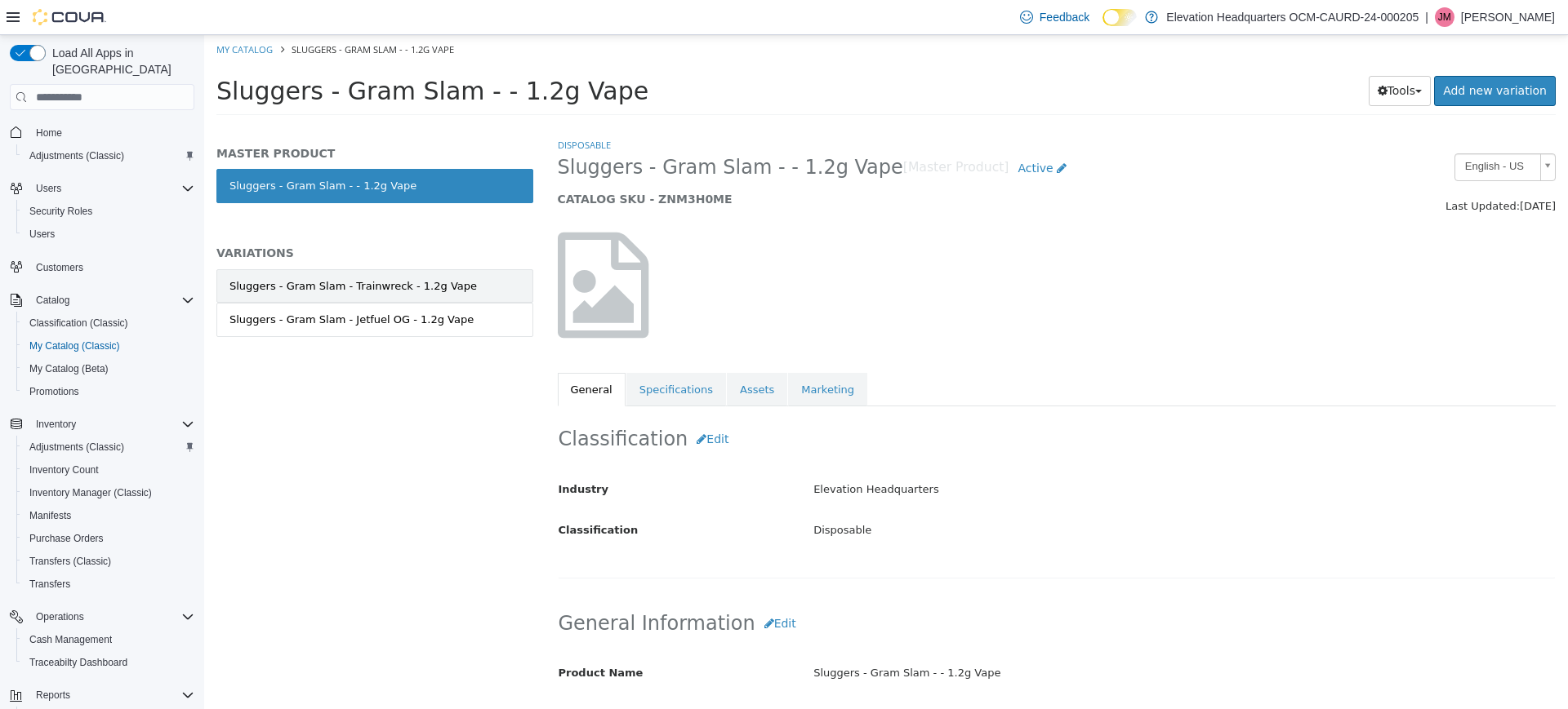
click at [369, 290] on div "Sluggers - Gram Slam - Trainwreck - 1.2g Vape" at bounding box center [353, 286] width 247 height 16
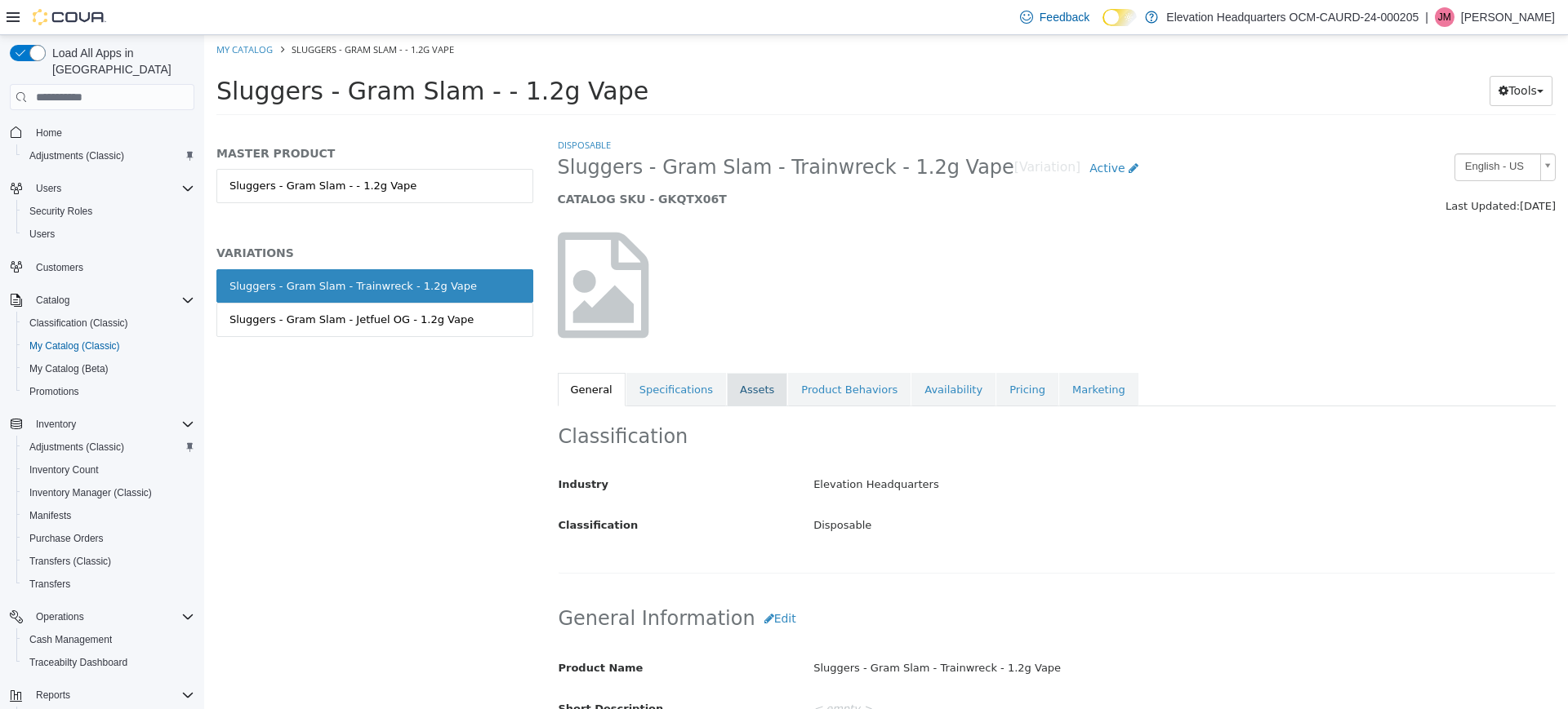
click at [729, 388] on link "Assets" at bounding box center [757, 389] width 60 height 34
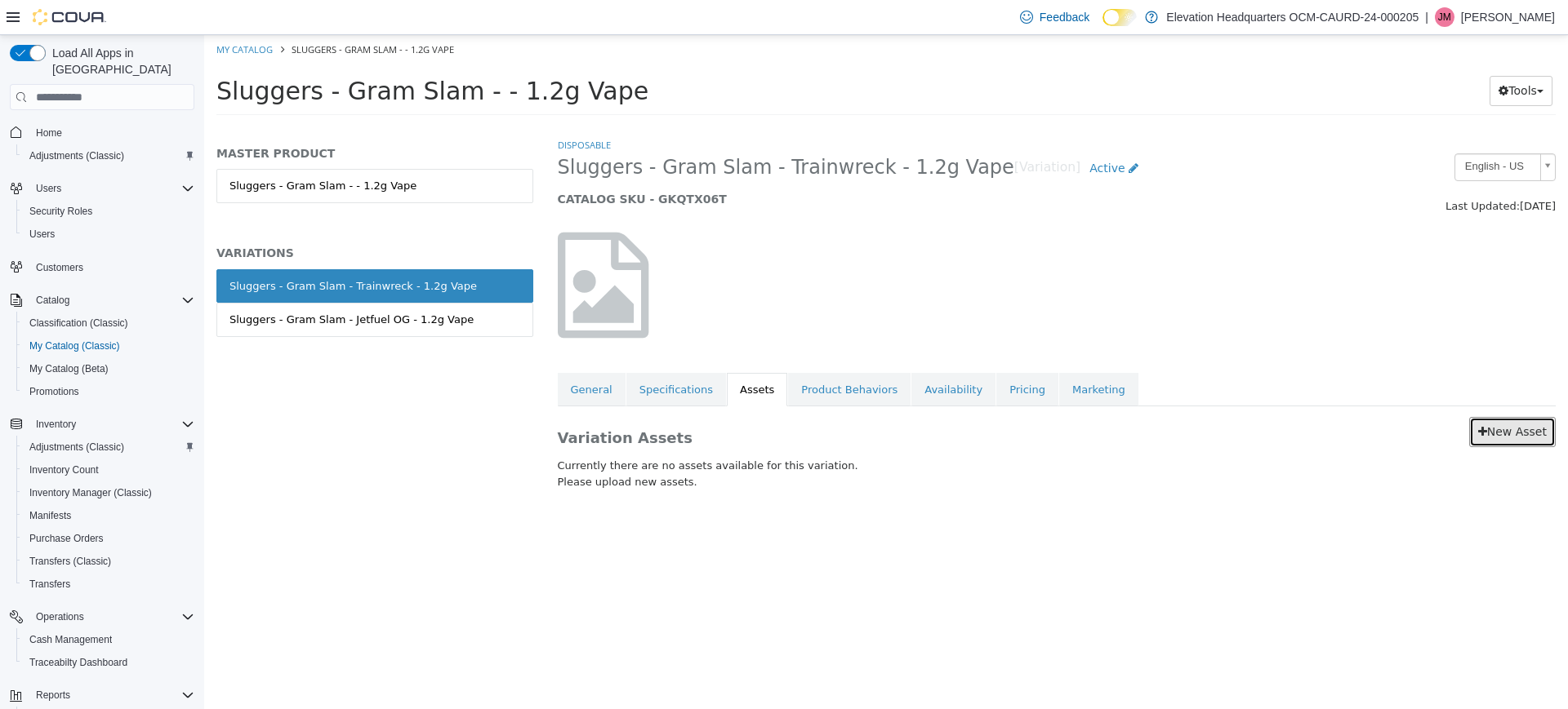
drag, startPoint x: 1155, startPoint y: 486, endPoint x: 1473, endPoint y: 435, distance: 322.1
click at [1473, 435] on link "New Asset" at bounding box center [1512, 432] width 87 height 30
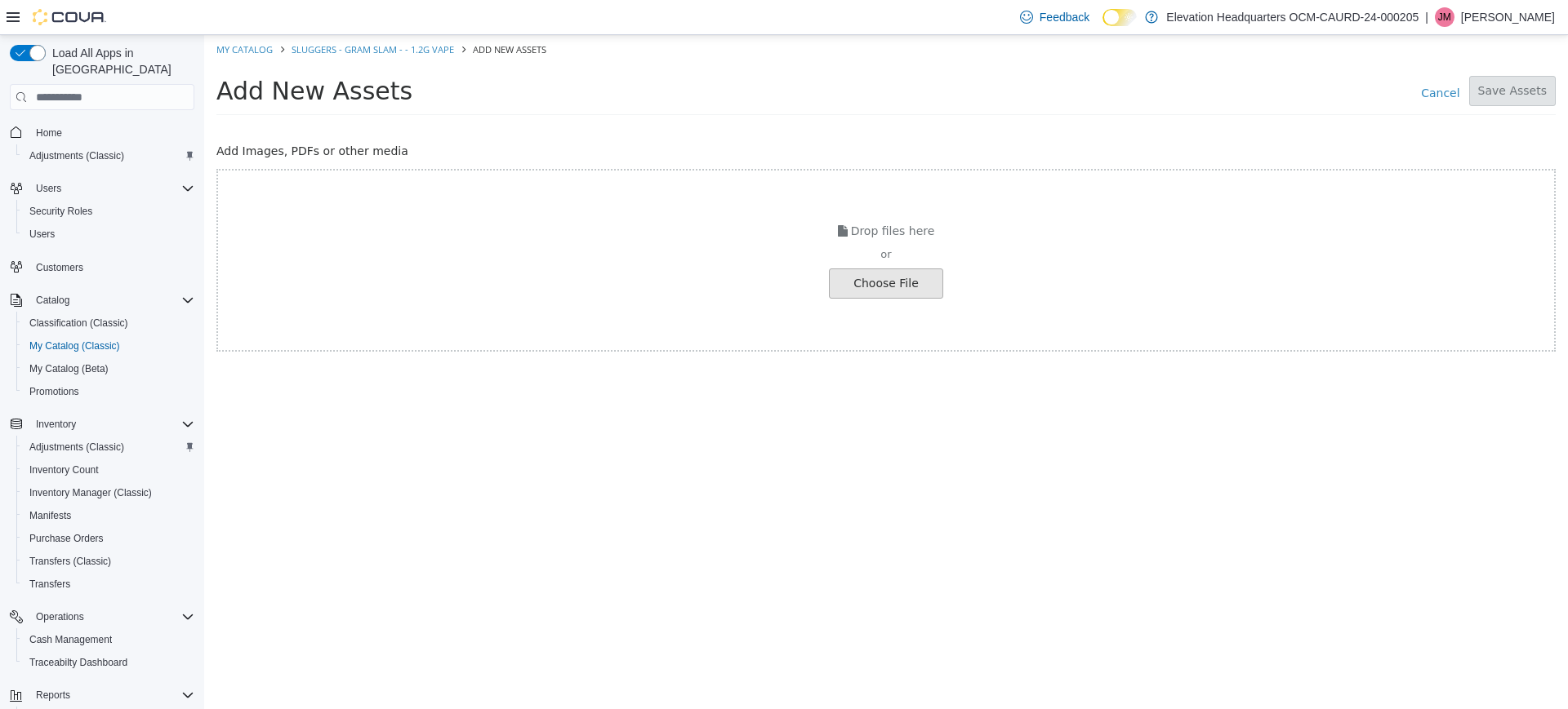
click at [922, 288] on input "file" at bounding box center [31, 283] width 1822 height 28
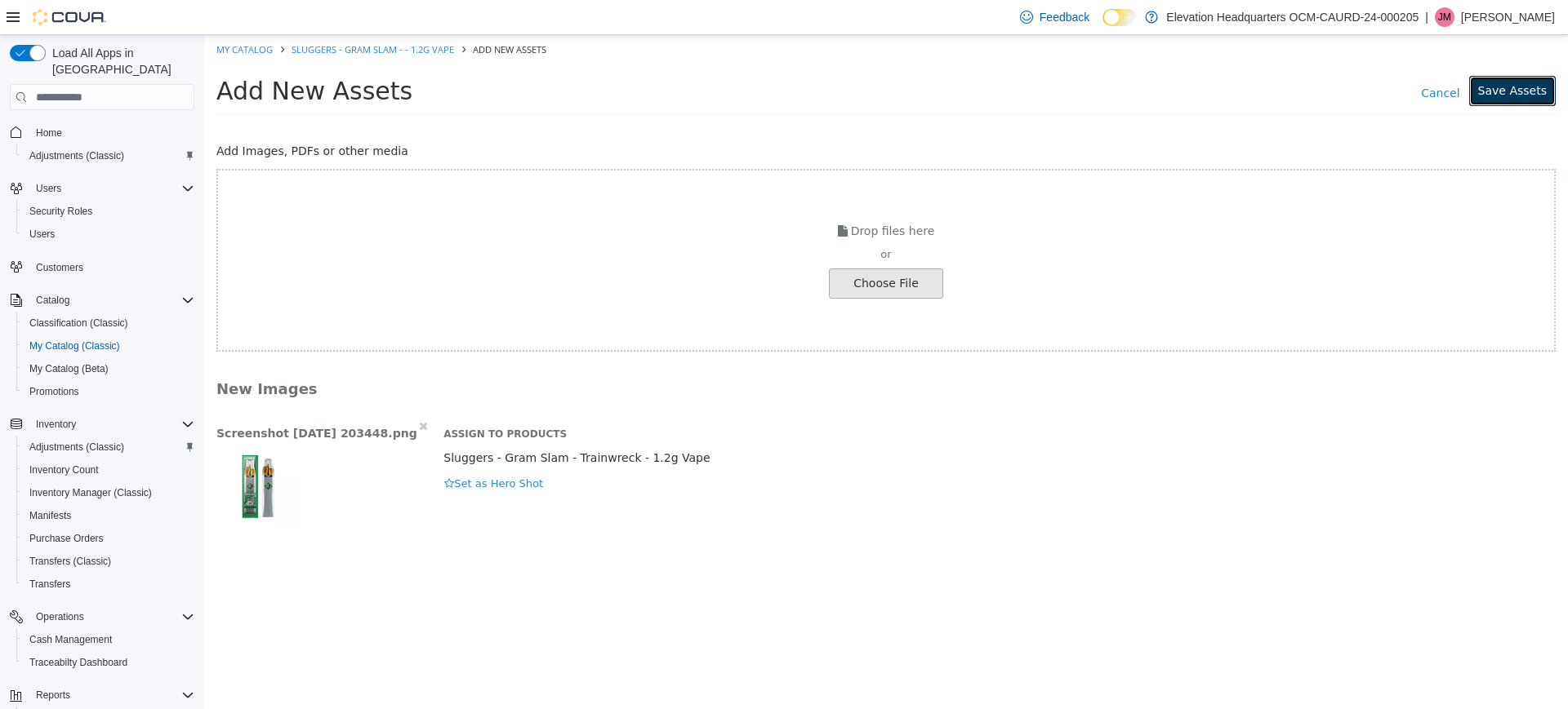
click at [1511, 82] on button "Save Assets" at bounding box center [1512, 91] width 87 height 30
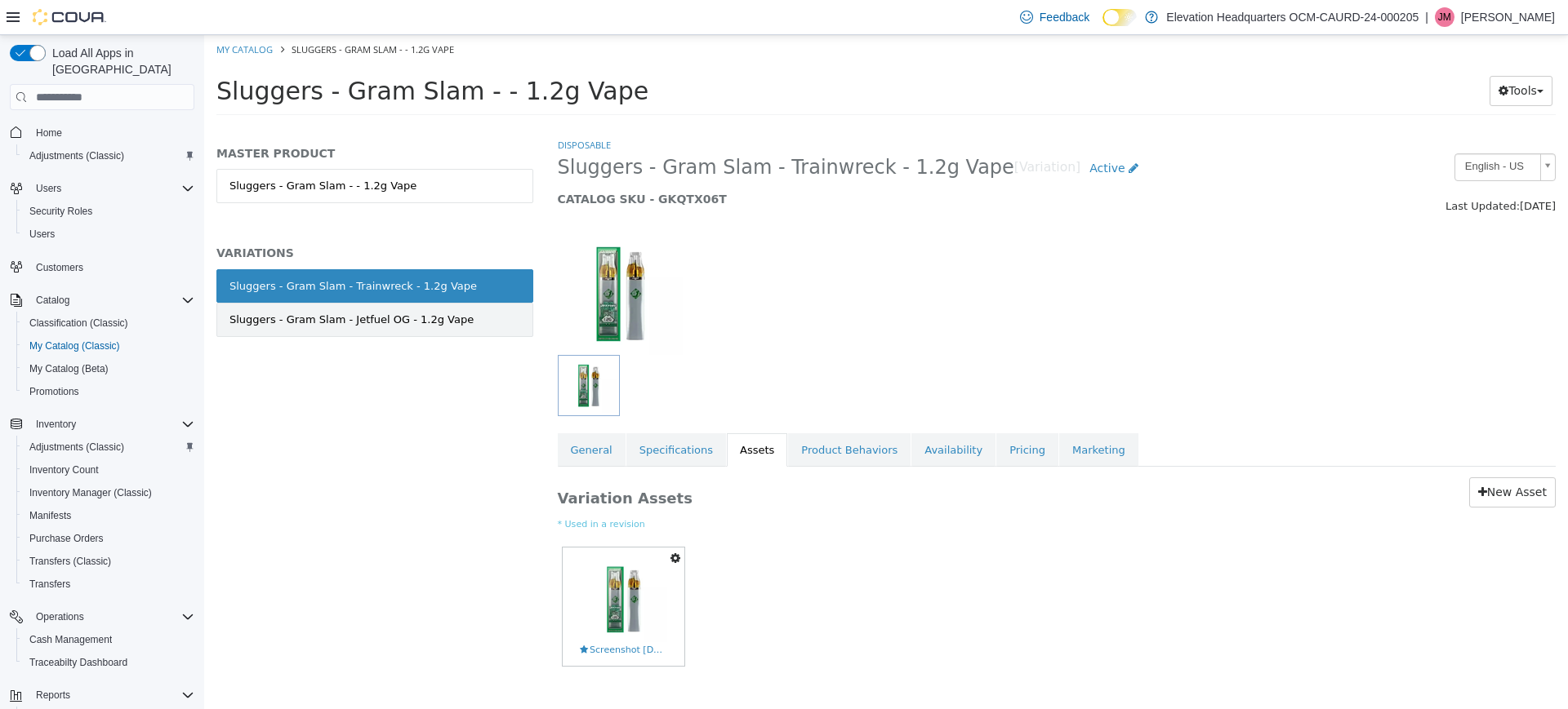
click at [454, 330] on link "Sluggers - Gram Slam - Jetfuel OG - 1.2g Vape" at bounding box center [375, 320] width 317 height 34
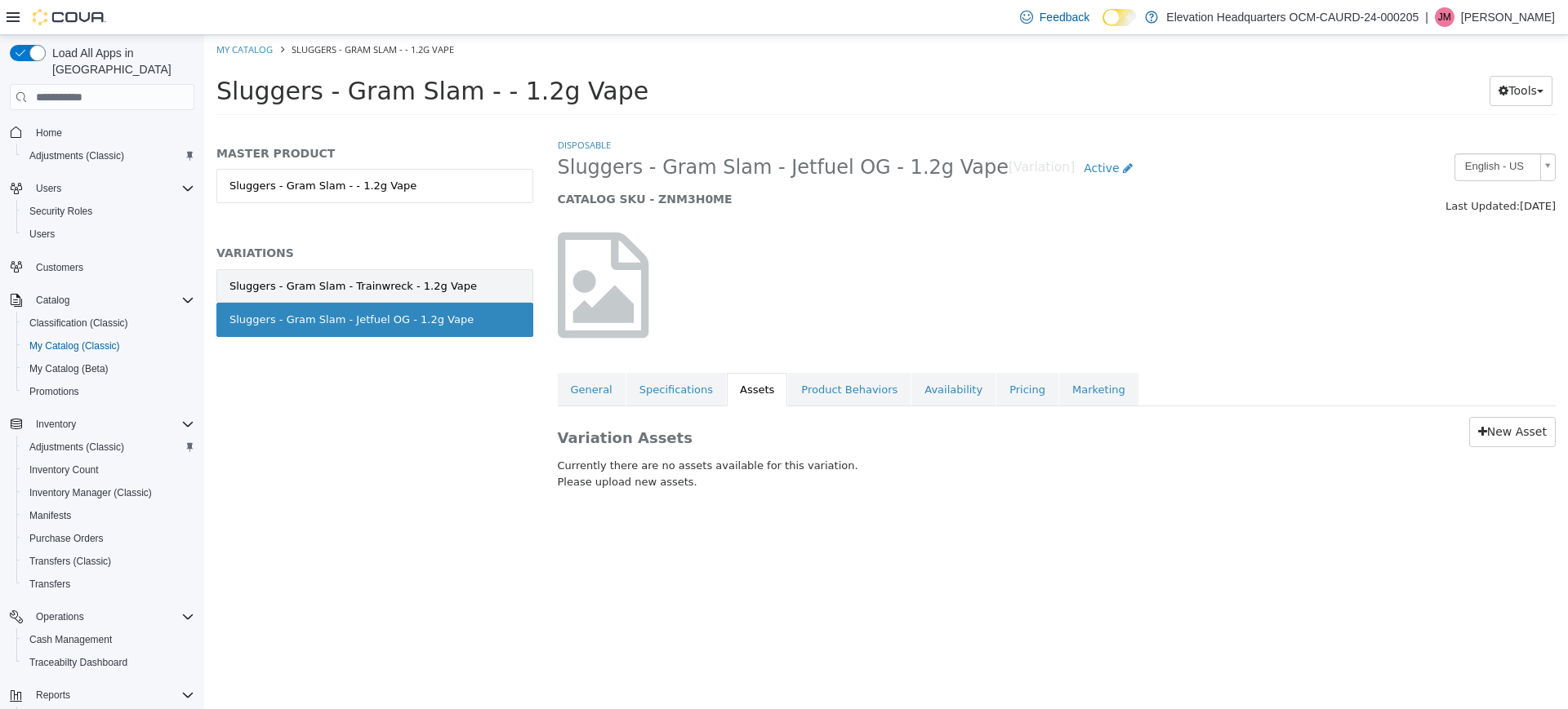
click at [485, 281] on link "Sluggers - Gram Slam - Trainwreck - 1.2g Vape" at bounding box center [375, 286] width 317 height 34
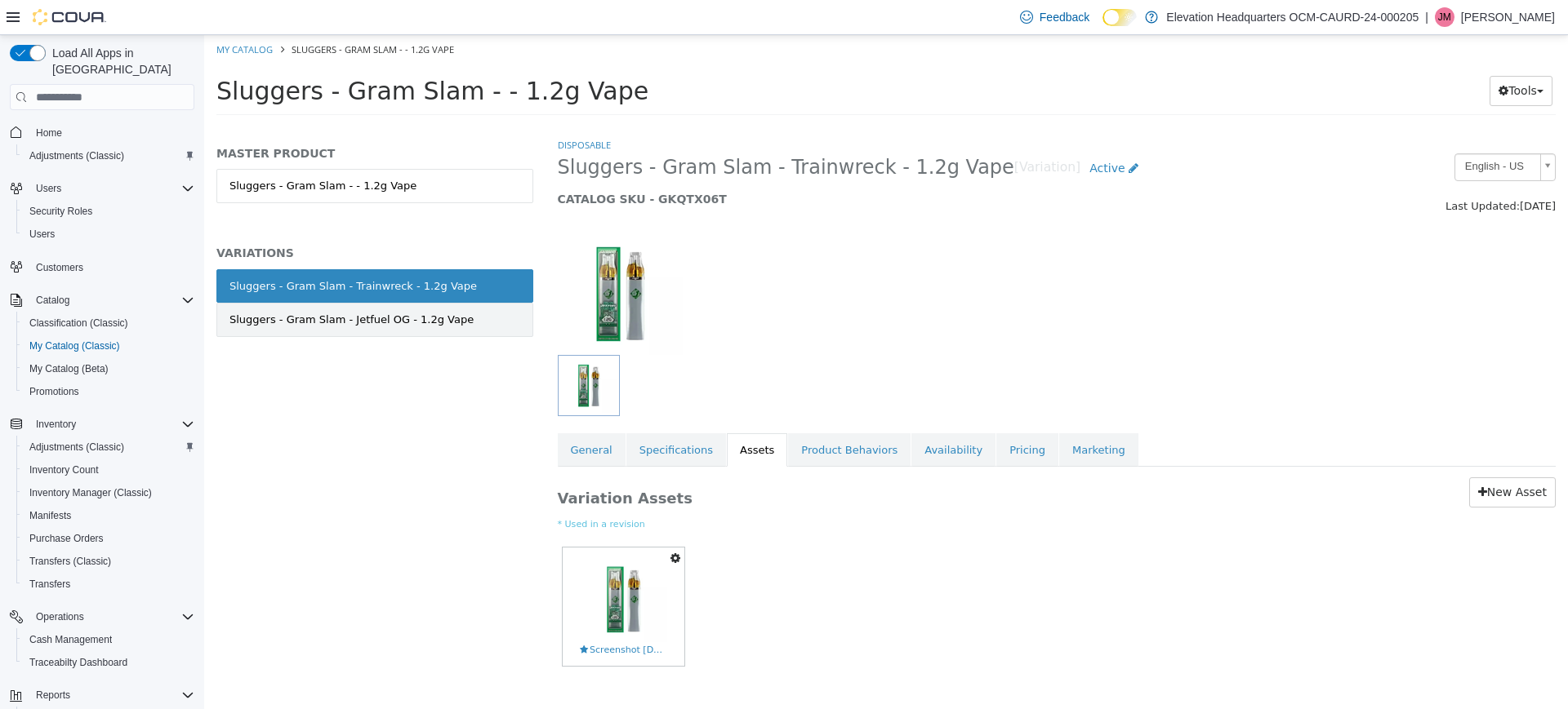
click at [495, 316] on link "Sluggers - Gram Slam - Jetfuel OG - 1.2g Vape" at bounding box center [375, 320] width 317 height 34
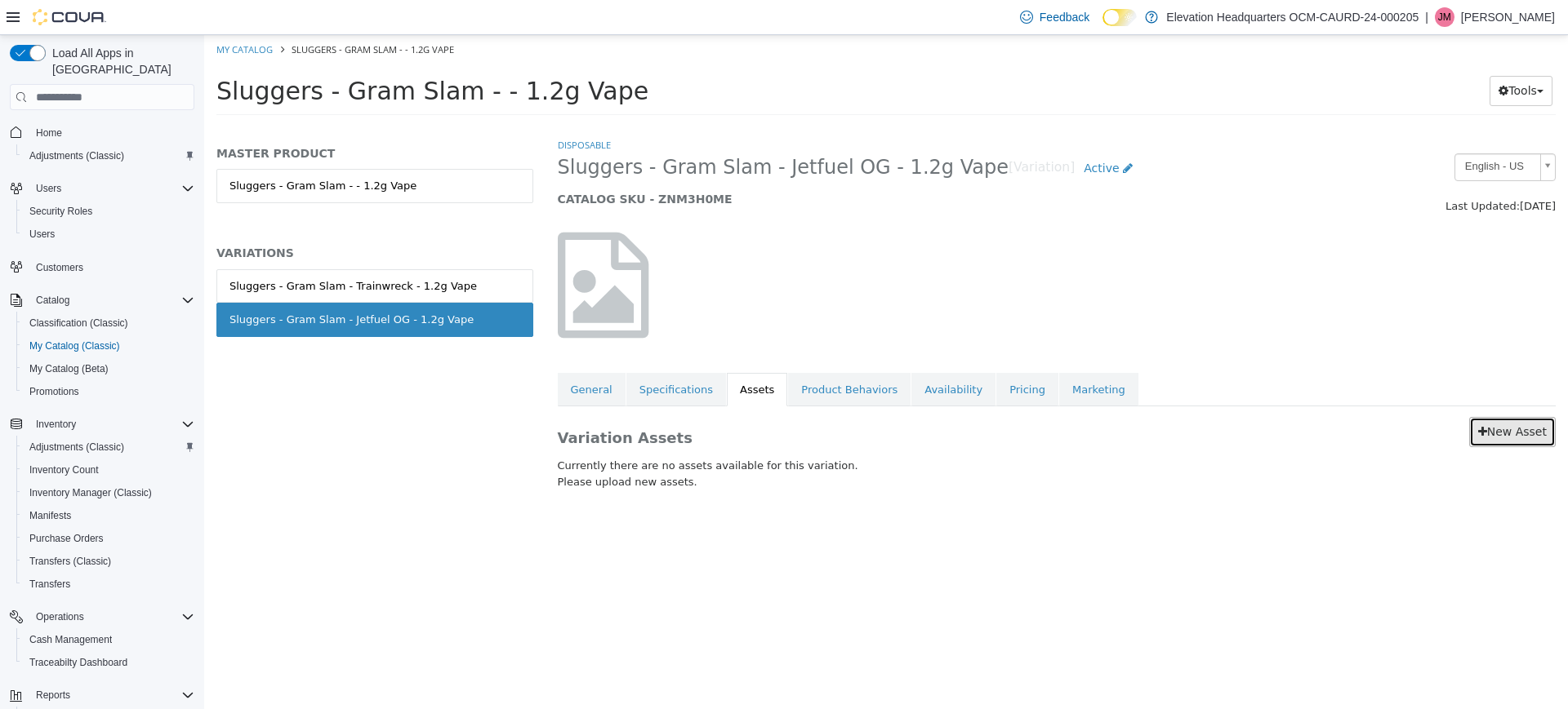
click at [1504, 417] on link "New Asset" at bounding box center [1512, 432] width 87 height 30
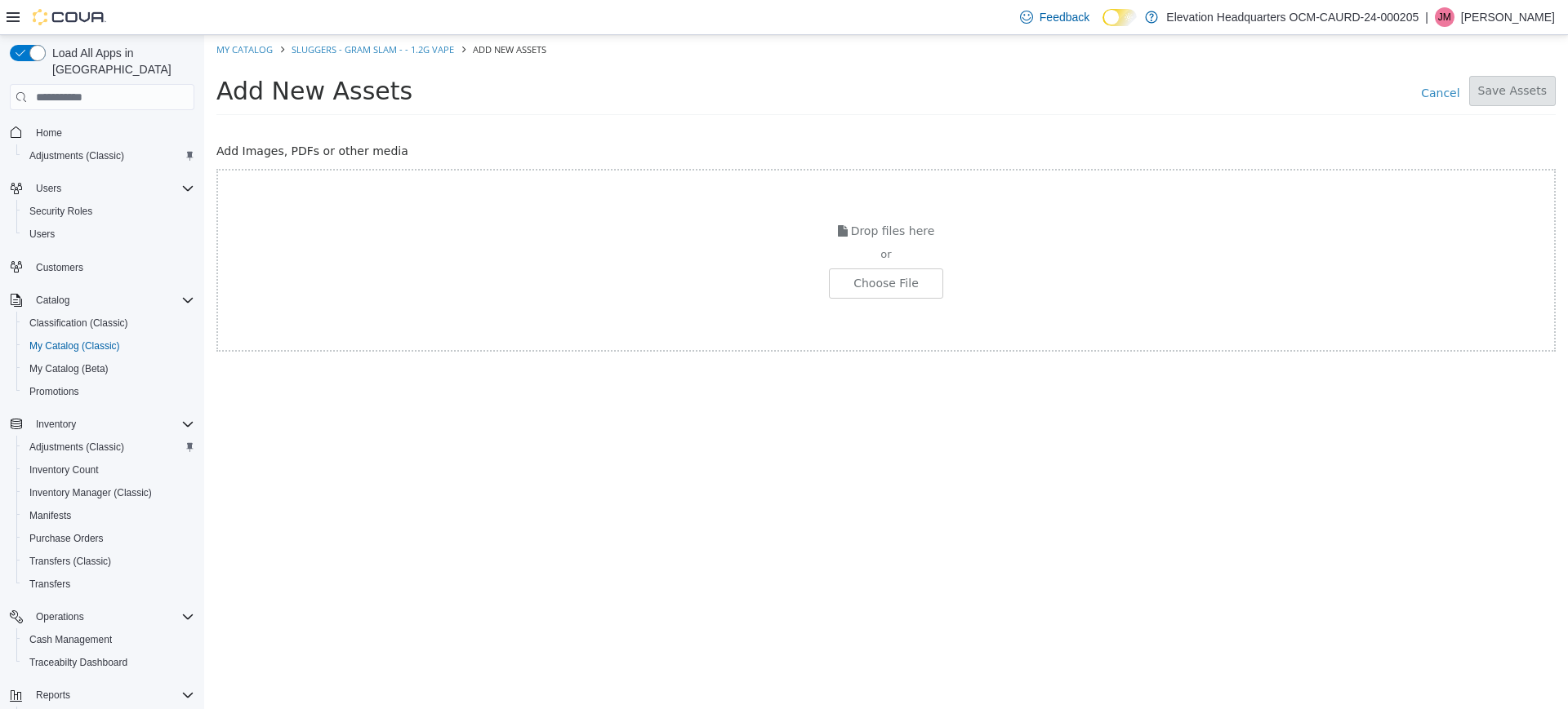
click at [883, 266] on div "Drop files here or Choose File" at bounding box center [886, 260] width 1339 height 183
click at [882, 283] on input "file" at bounding box center [31, 283] width 1822 height 28
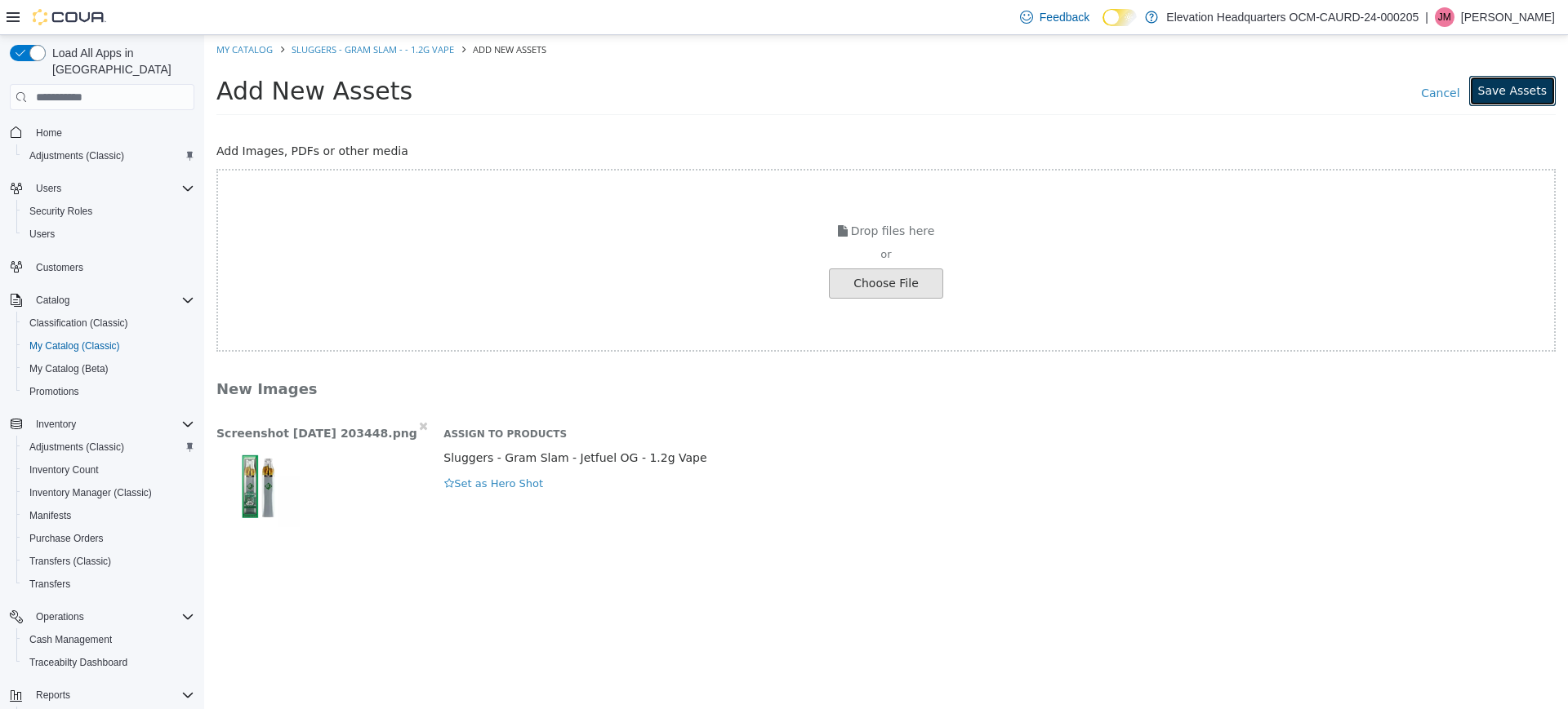
click at [1531, 89] on button "Save Assets" at bounding box center [1512, 91] width 87 height 30
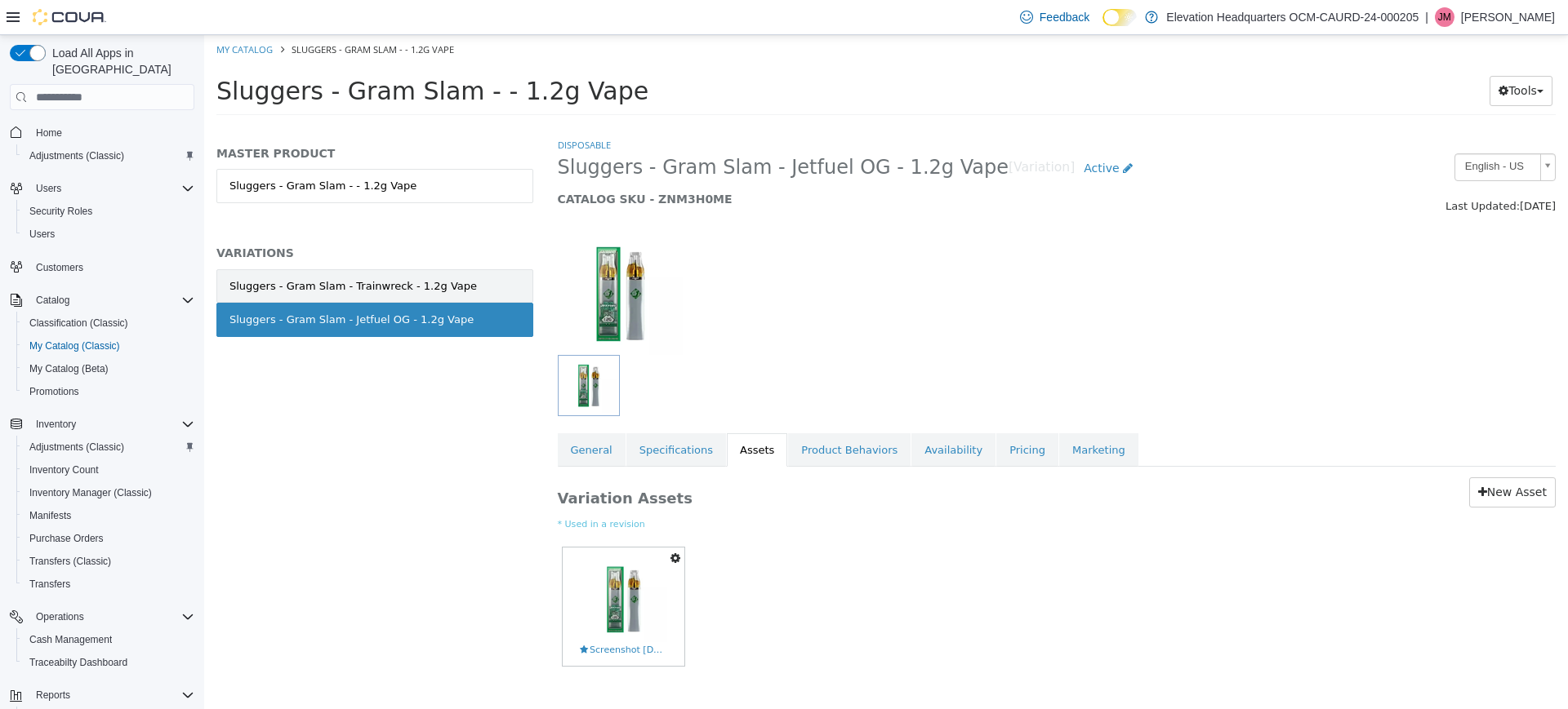
click at [486, 278] on link "Sluggers - Gram Slam - Trainwreck - 1.2g Vape" at bounding box center [375, 286] width 317 height 34
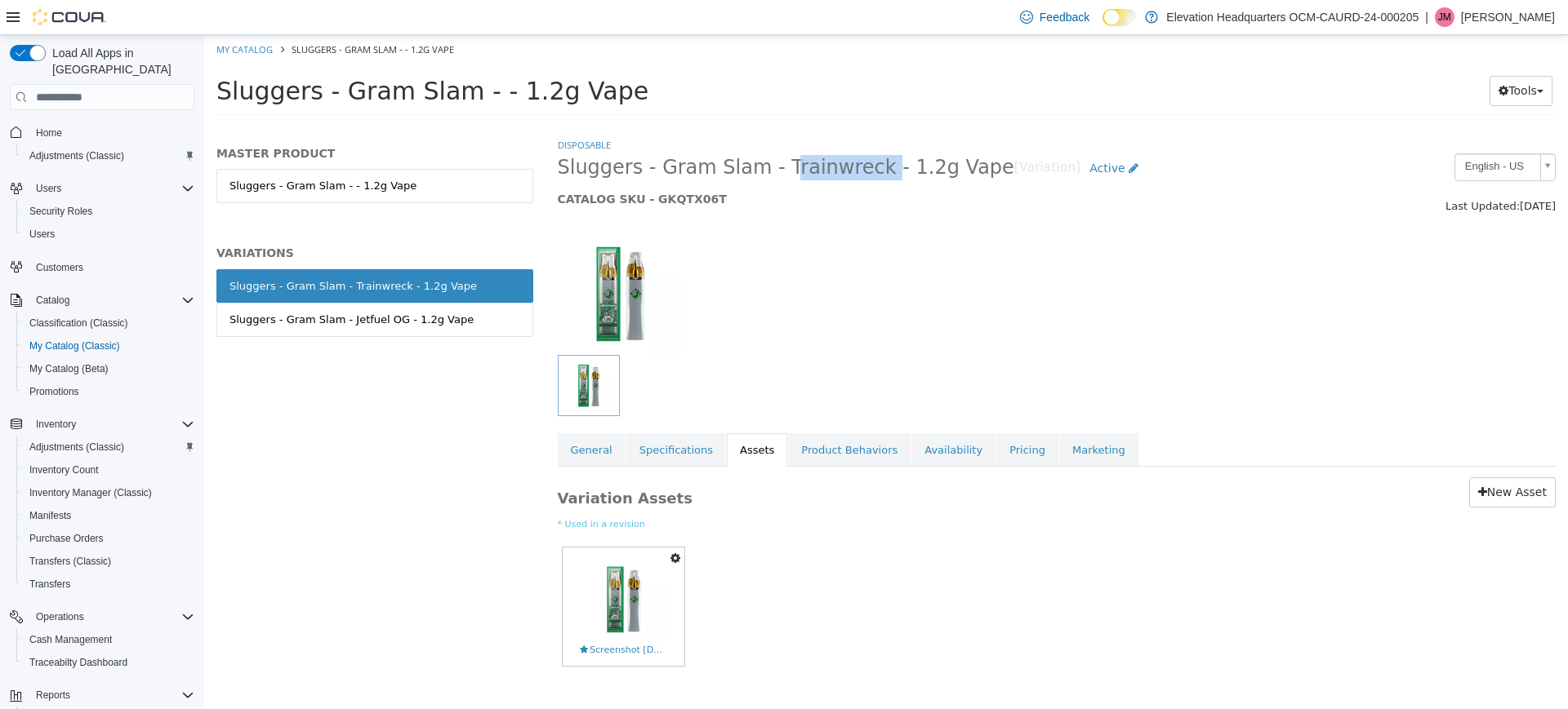
drag, startPoint x: 766, startPoint y: 169, endPoint x: 854, endPoint y: 170, distance: 88.0
click at [854, 170] on span "Sluggers - Gram Slam - Trainwreck - 1.2g Vape" at bounding box center [785, 168] width 457 height 26
copy span "Trainwreck"
click at [478, 343] on div "Sluggers - Gram Slam - Trainwreck - 1.2g Vape Sluggers - Gram Slam - Jetfuel OG…" at bounding box center [375, 321] width 317 height 102
click at [473, 328] on link "Sluggers - Gram Slam - Jetfuel OG - 1.2g Vape" at bounding box center [375, 320] width 317 height 34
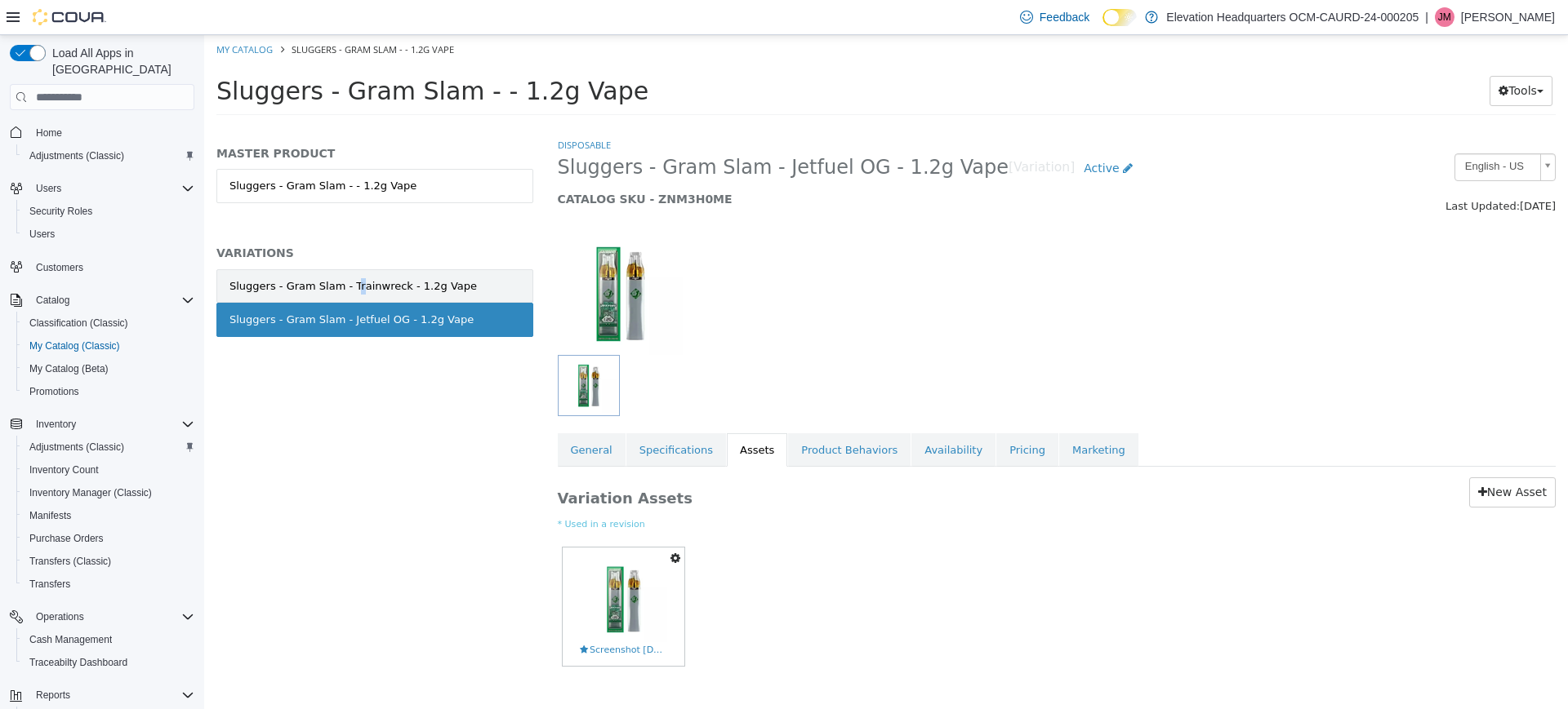
click at [344, 287] on div "Sluggers - Gram Slam - Trainwreck - 1.2g Vape" at bounding box center [353, 286] width 247 height 16
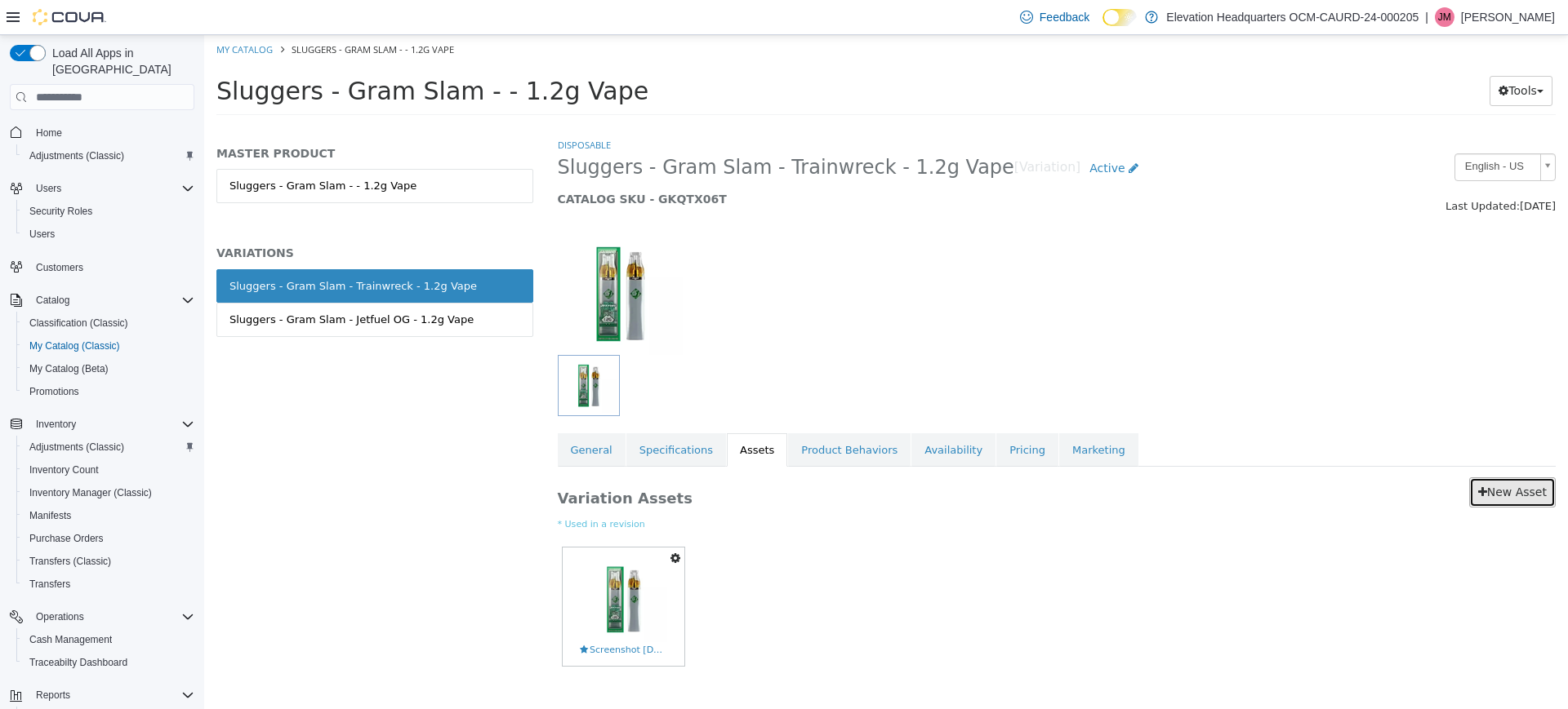
click at [1491, 498] on link "New Asset" at bounding box center [1512, 493] width 87 height 30
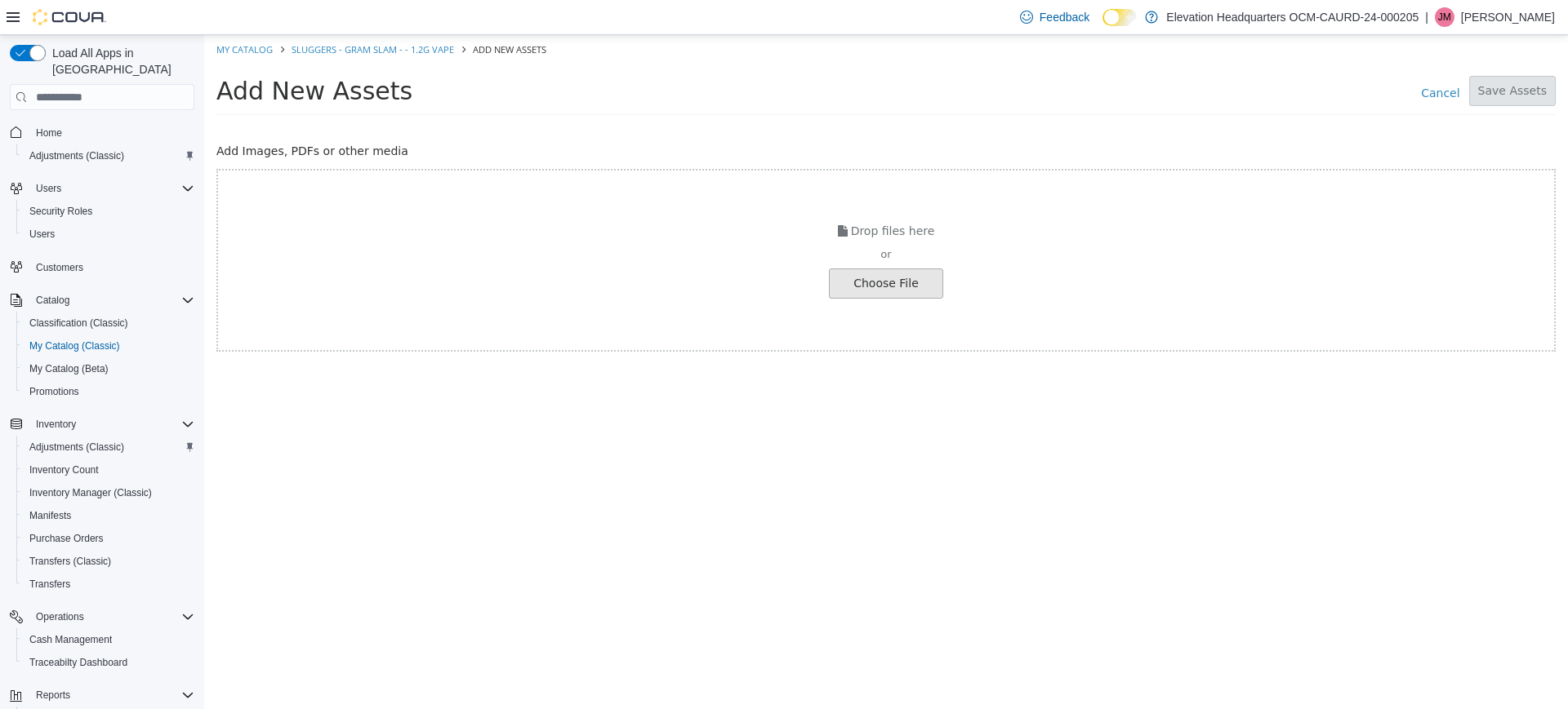
click at [854, 284] on input "file" at bounding box center [31, 283] width 1822 height 28
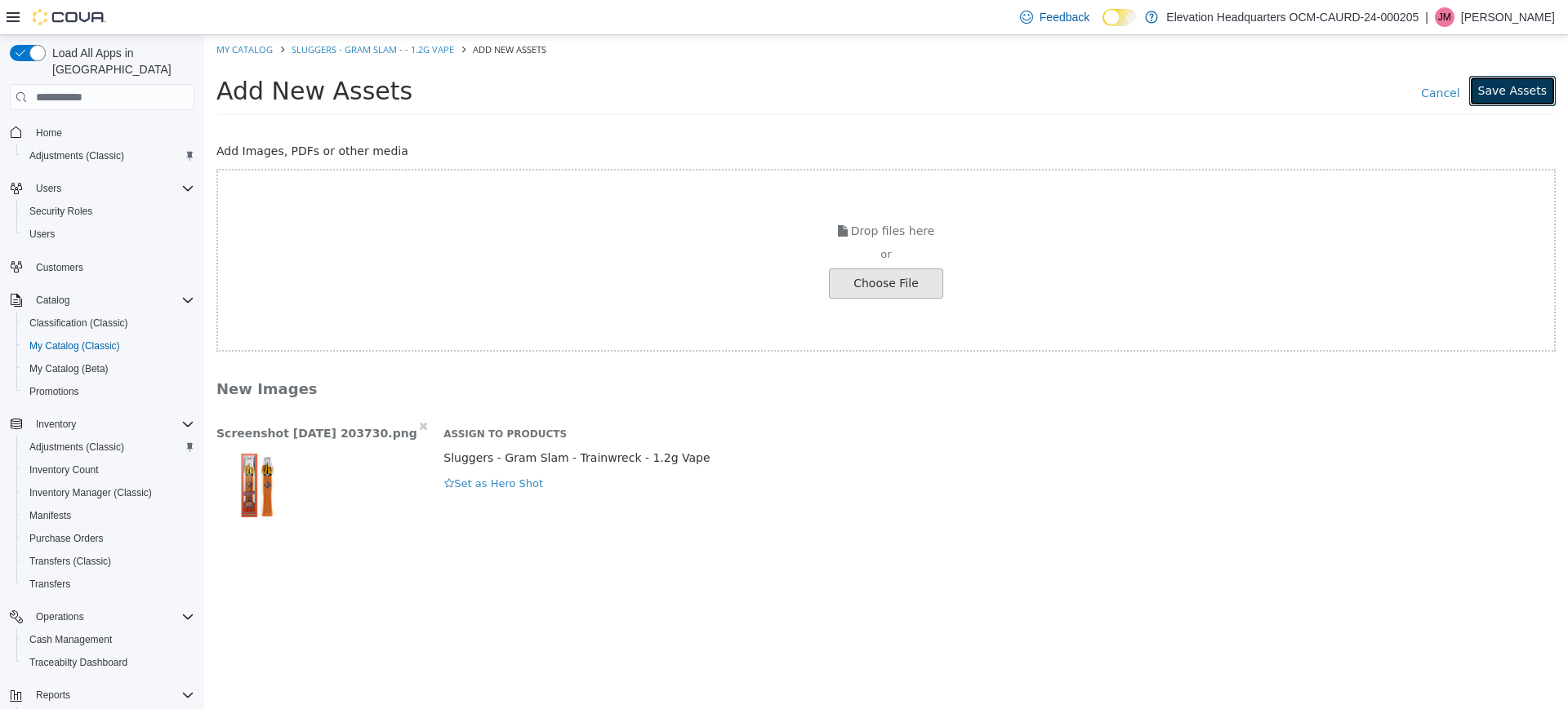
click at [1519, 96] on button "Save Assets" at bounding box center [1512, 91] width 87 height 30
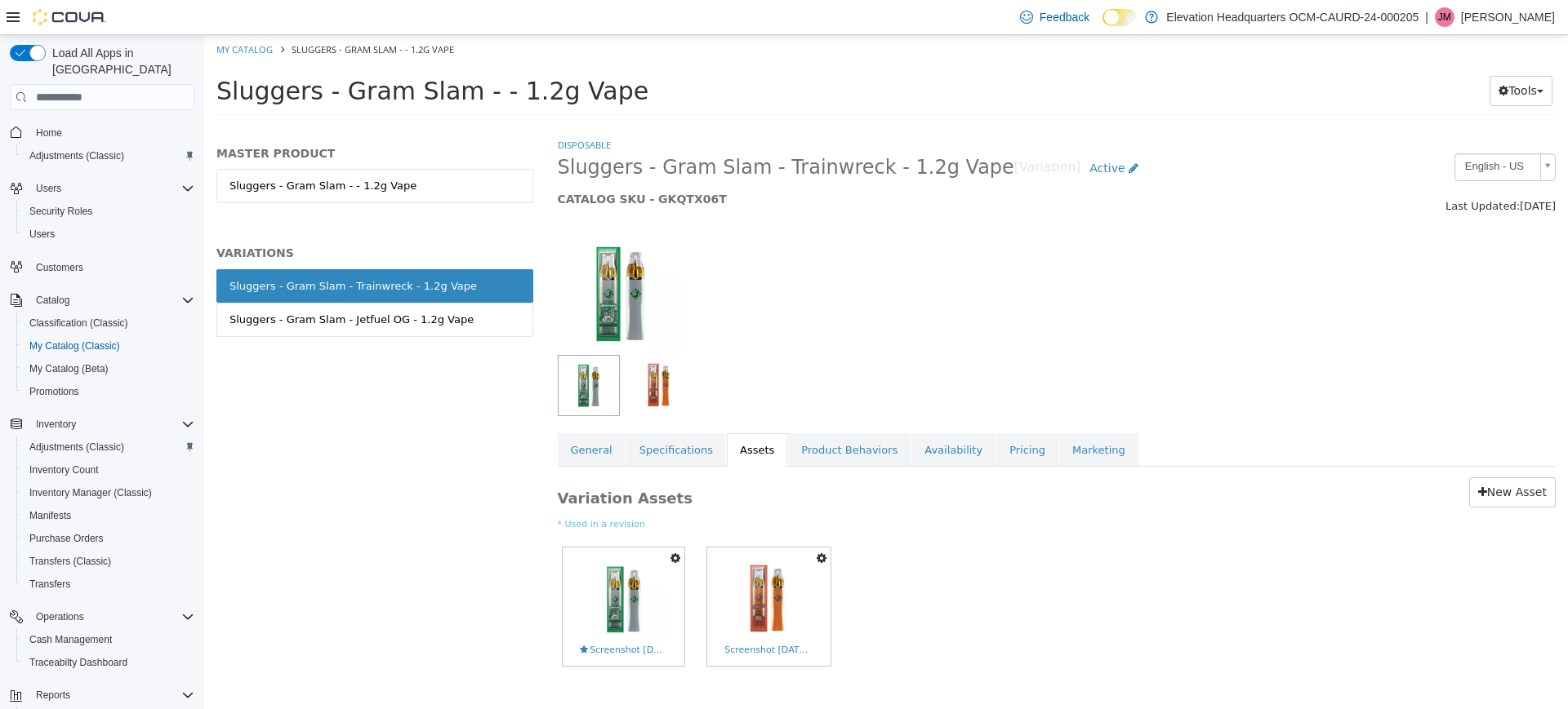
click at [678, 561] on icon "button" at bounding box center [675, 558] width 10 height 11
click at [600, 646] on link "Delete" at bounding box center [619, 652] width 129 height 22
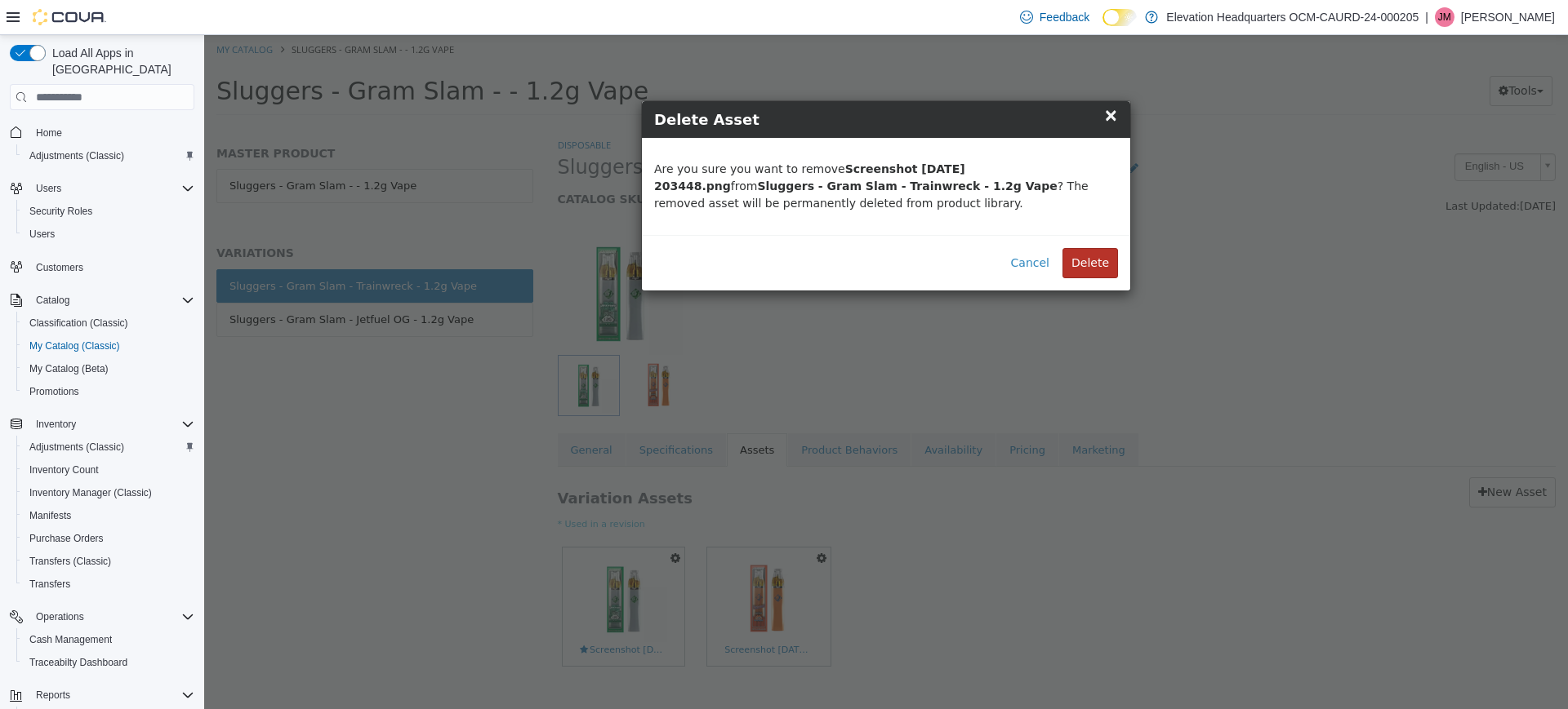
click at [1110, 264] on button "Delete" at bounding box center [1089, 263] width 56 height 30
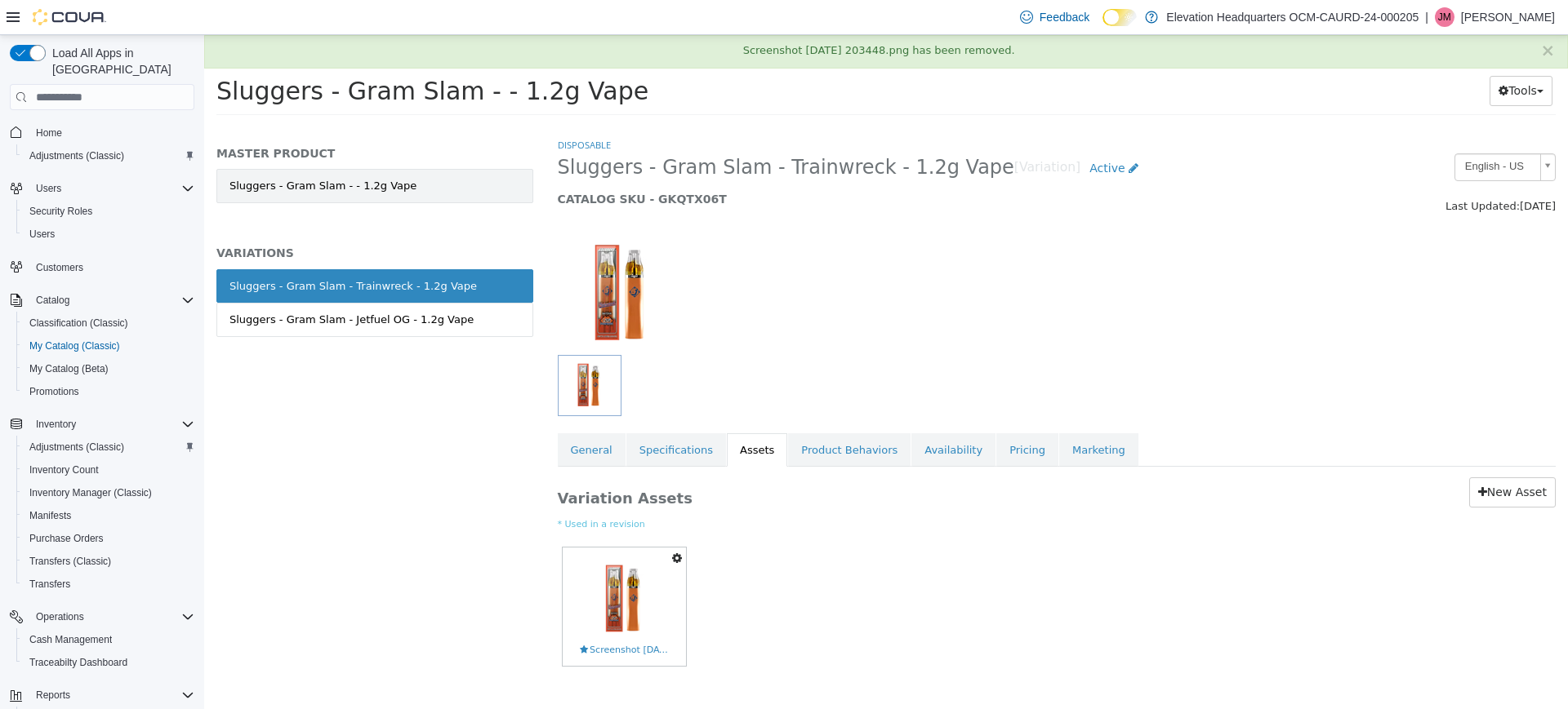
click at [488, 199] on link "Sluggers - Gram Slam - - 1.2g Vape" at bounding box center [375, 185] width 317 height 34
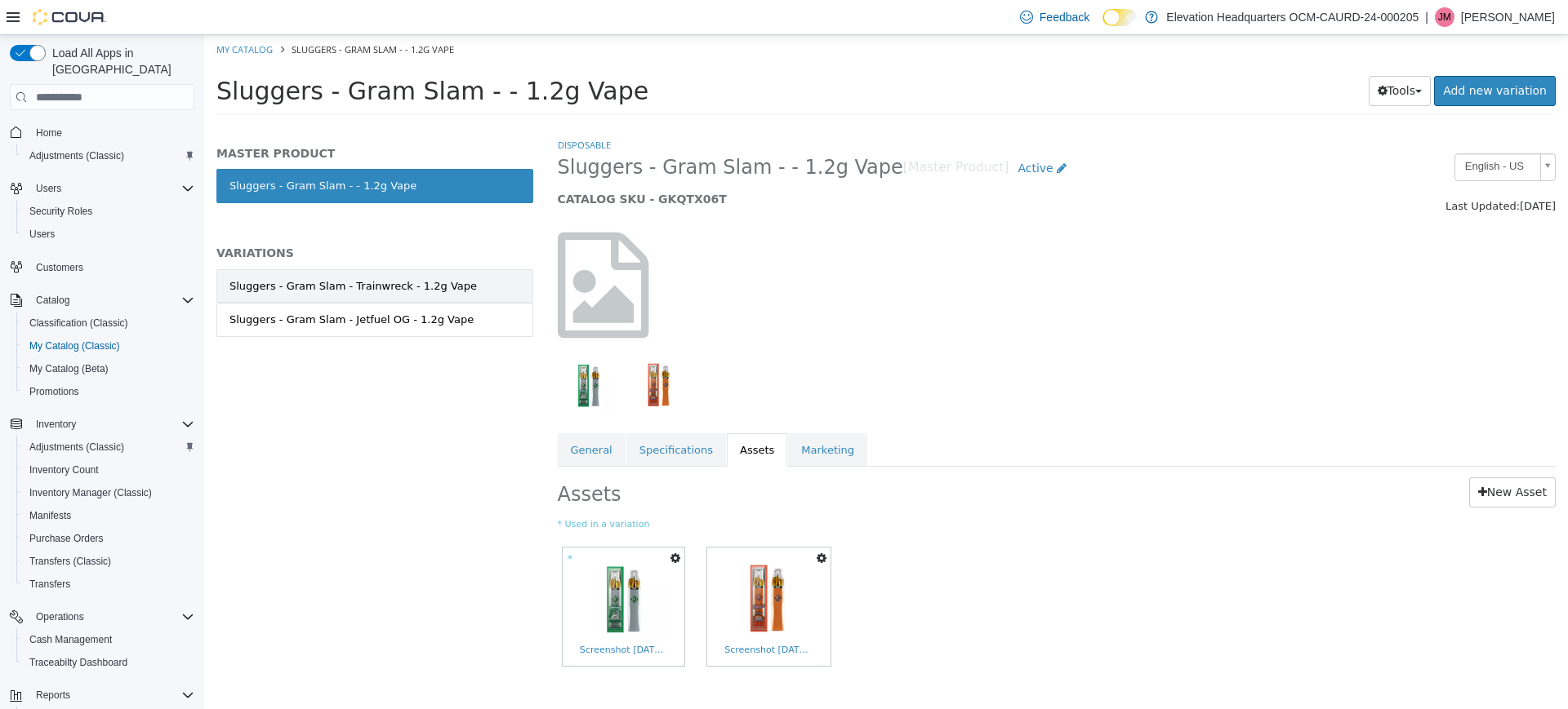
click at [476, 287] on link "Sluggers - Gram Slam - Trainwreck - 1.2g Vape" at bounding box center [375, 286] width 317 height 34
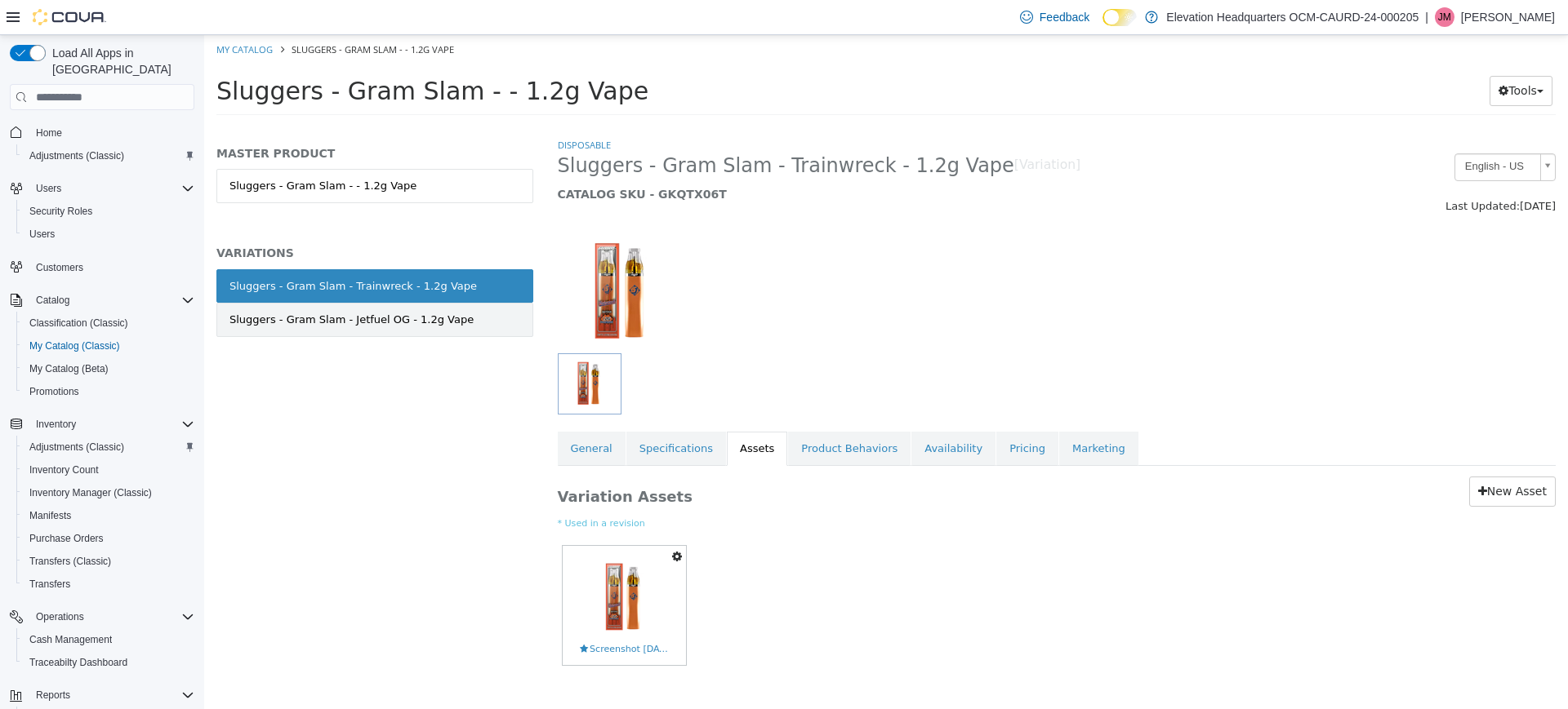
click at [481, 321] on link "Sluggers - Gram Slam - Jetfuel OG - 1.2g Vape" at bounding box center [375, 320] width 317 height 34
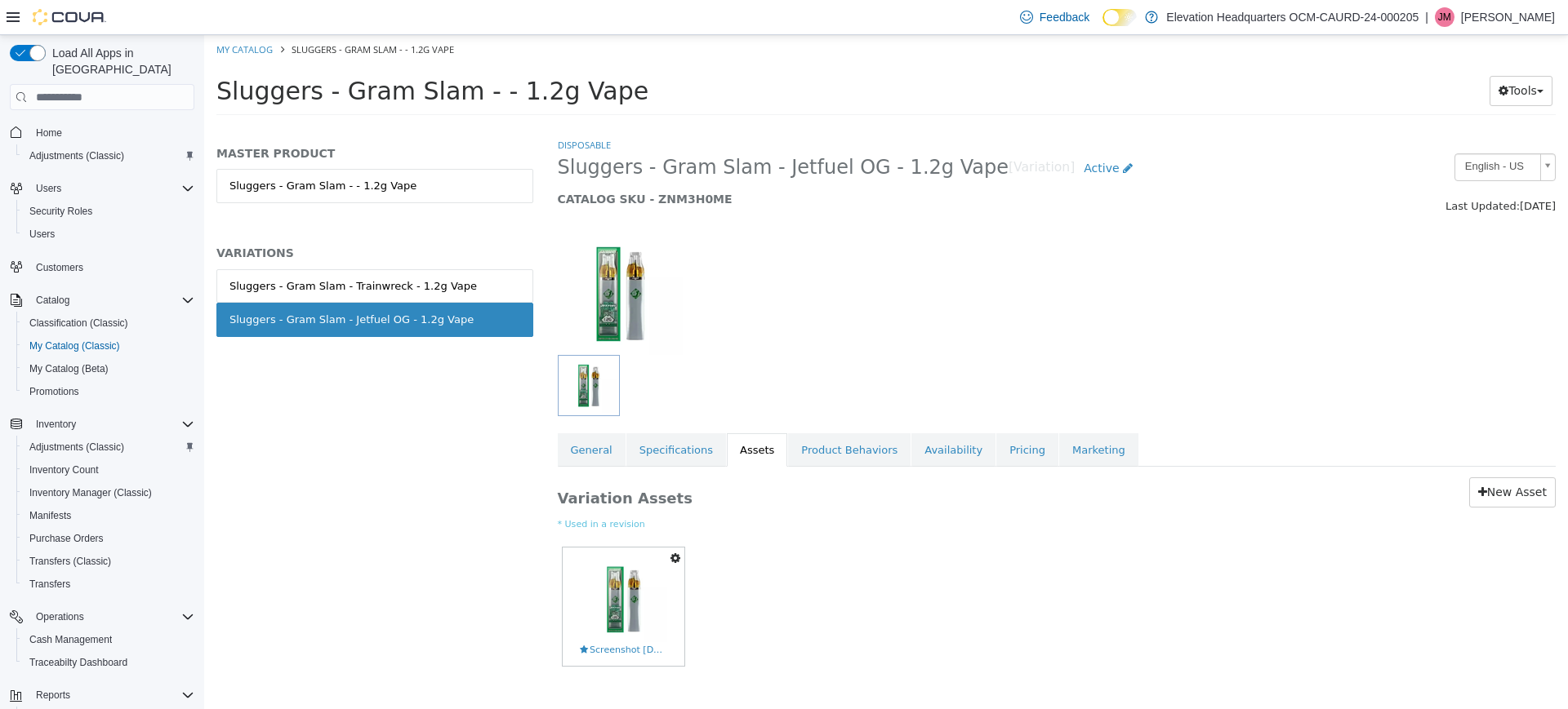
click at [483, 289] on link "Sluggers - Gram Slam - Trainwreck - 1.2g Vape" at bounding box center [375, 286] width 317 height 34
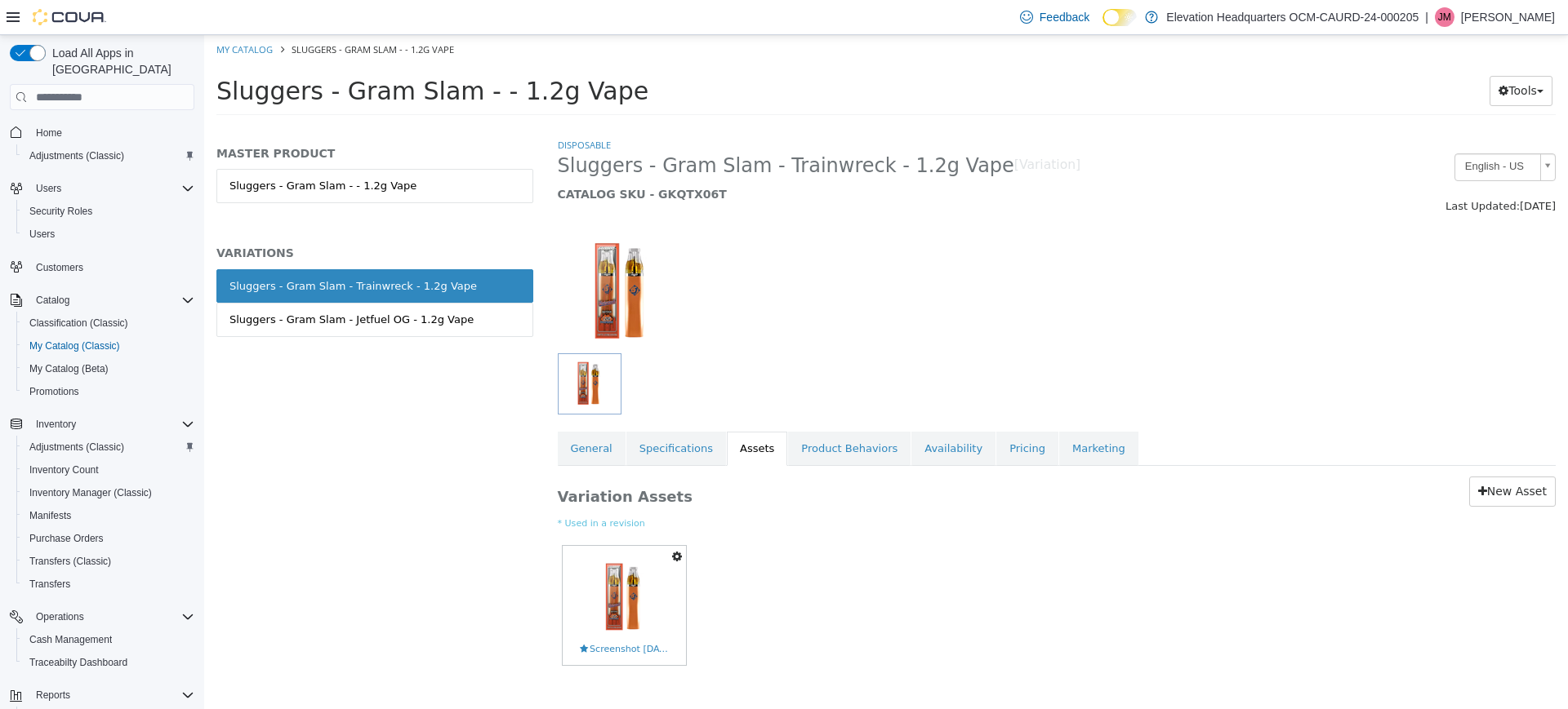
click at [481, 181] on link "Sluggers - Gram Slam - - 1.2g Vape" at bounding box center [375, 185] width 317 height 34
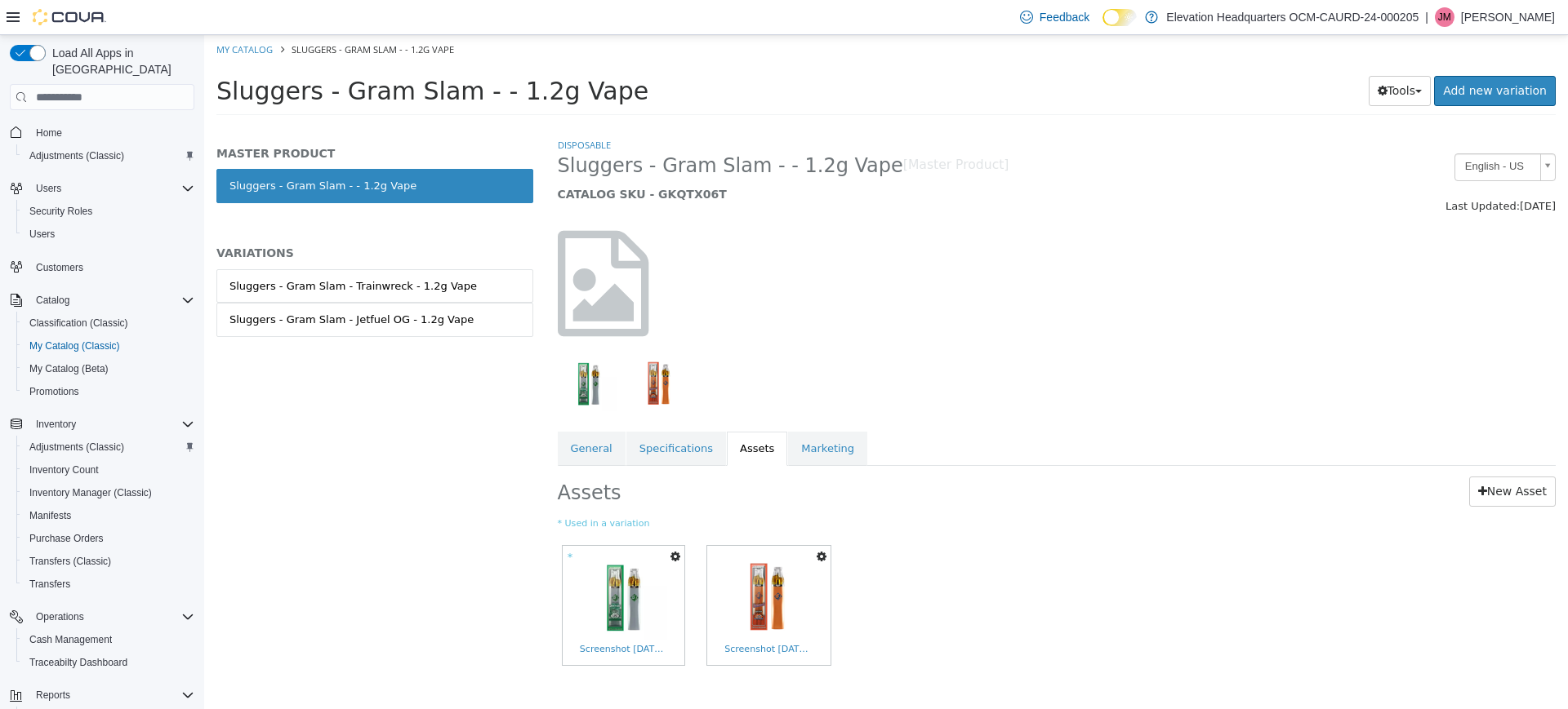
click at [672, 555] on icon "button" at bounding box center [675, 556] width 10 height 11
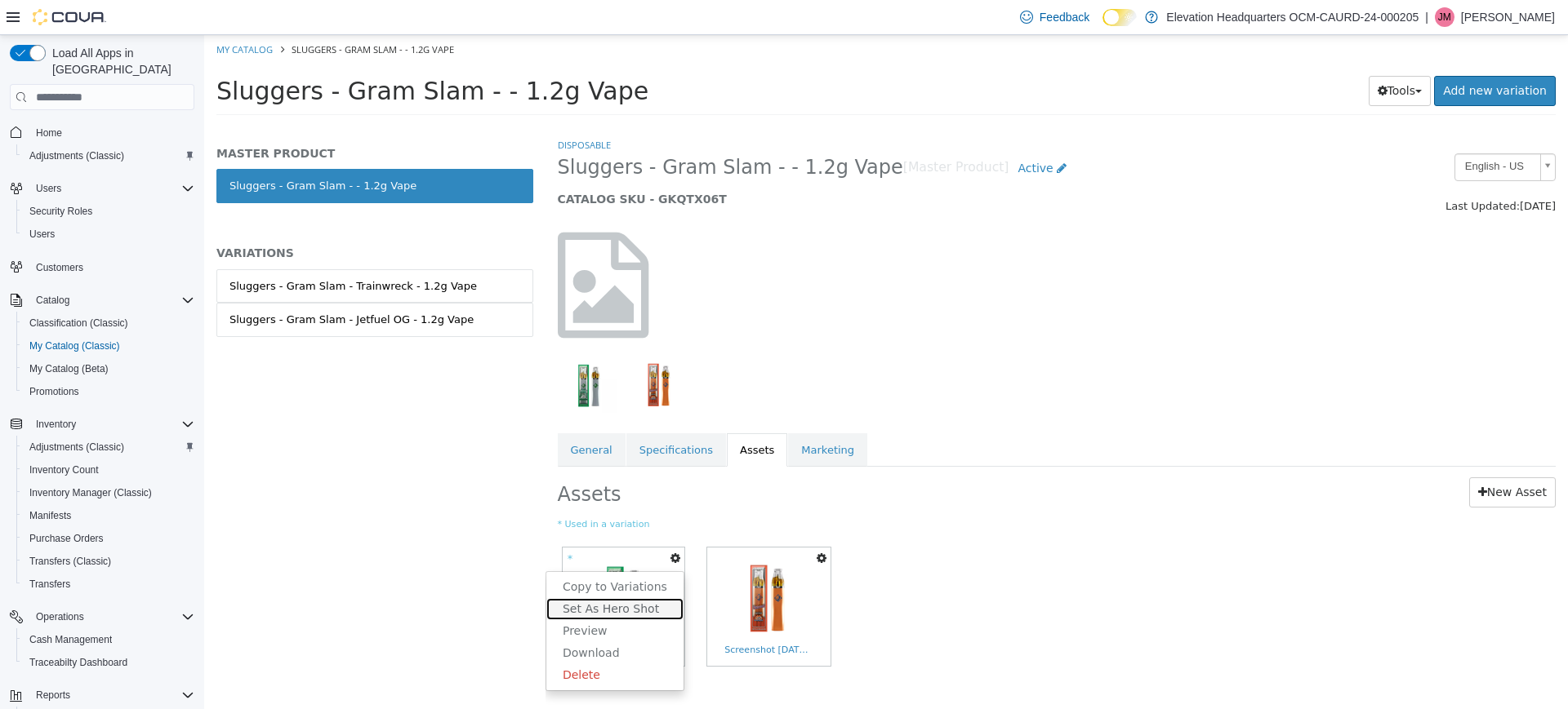
click at [606, 615] on link "Set As Hero Shot" at bounding box center [614, 608] width 137 height 22
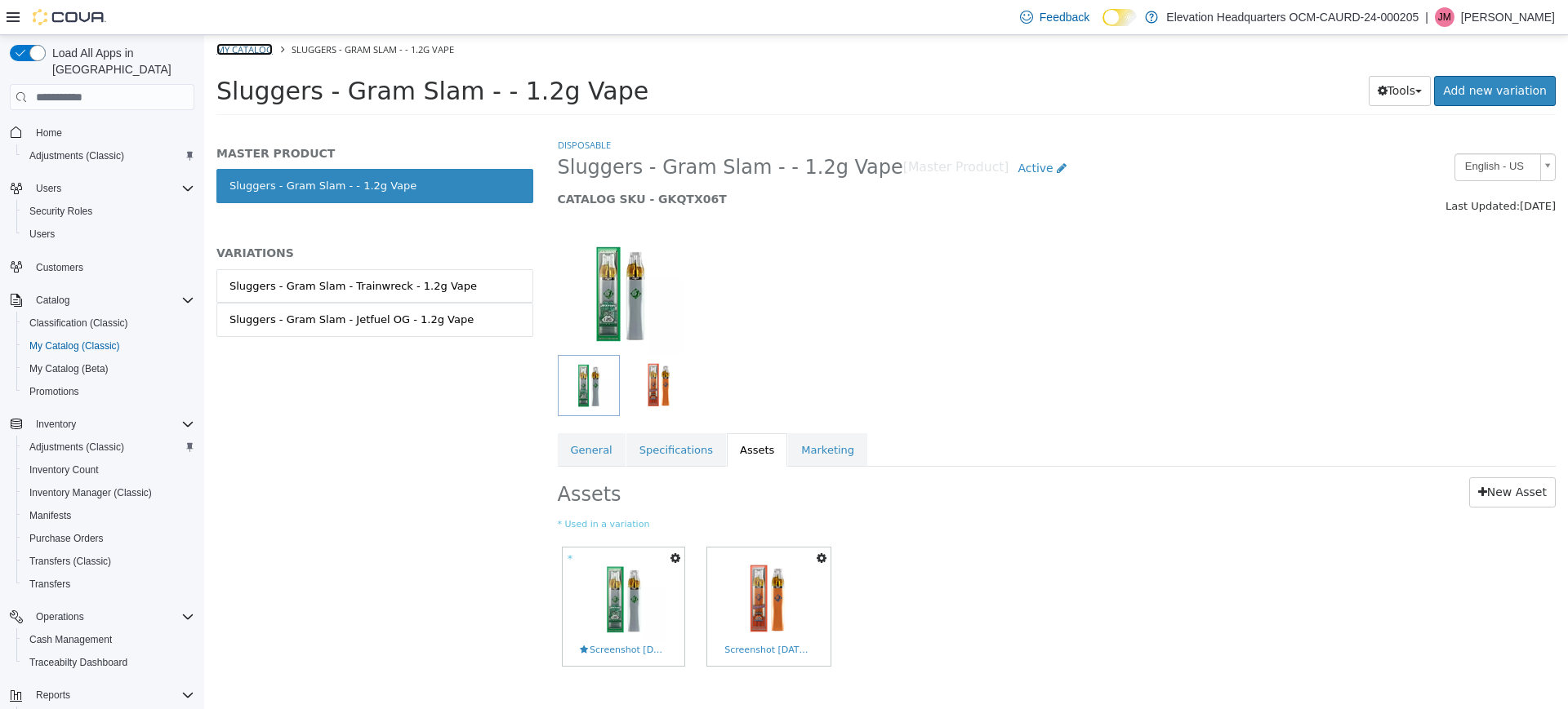
click at [249, 53] on link "My Catalog" at bounding box center [245, 49] width 57 height 12
select select "**********"
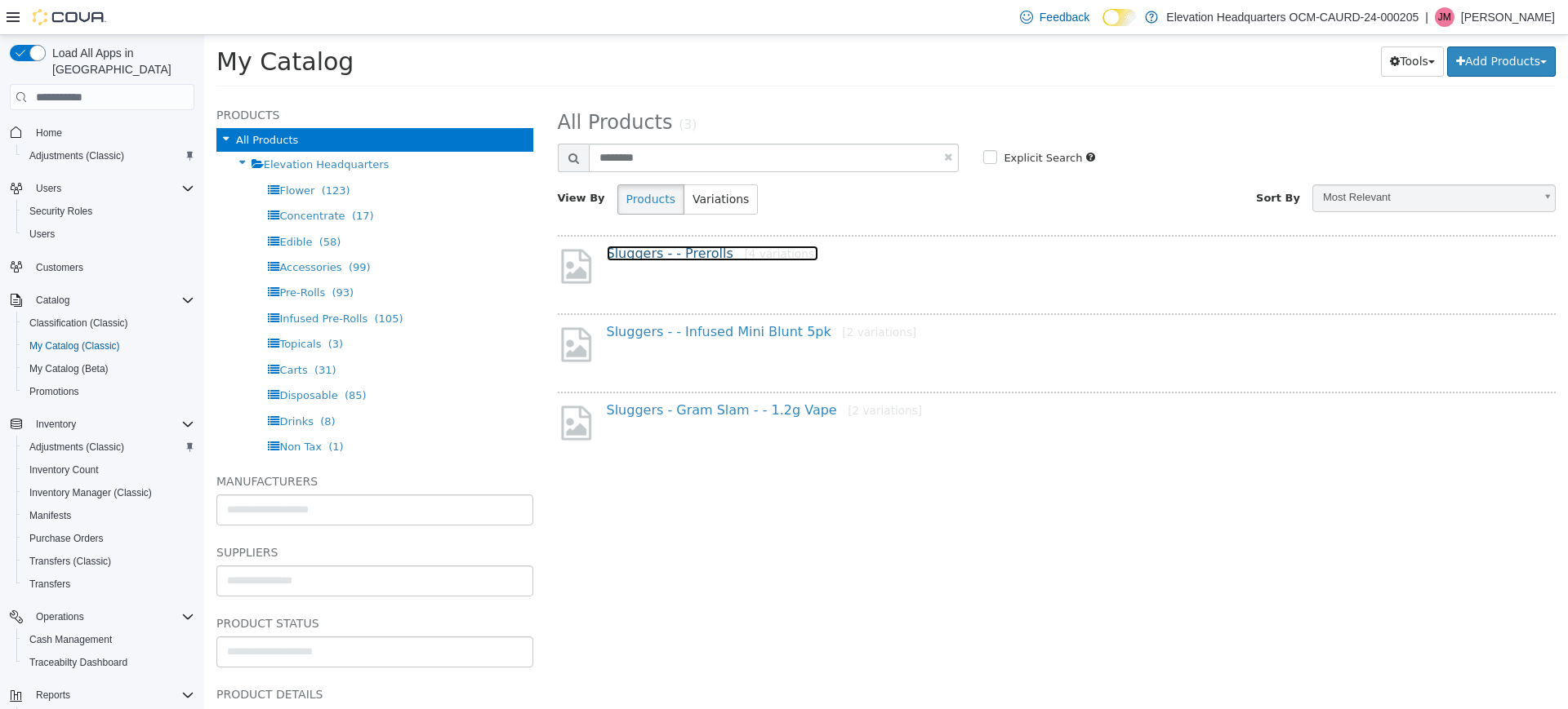
click at [706, 248] on link "Sluggers - - Prerolls [4 variations]" at bounding box center [713, 253] width 212 height 16
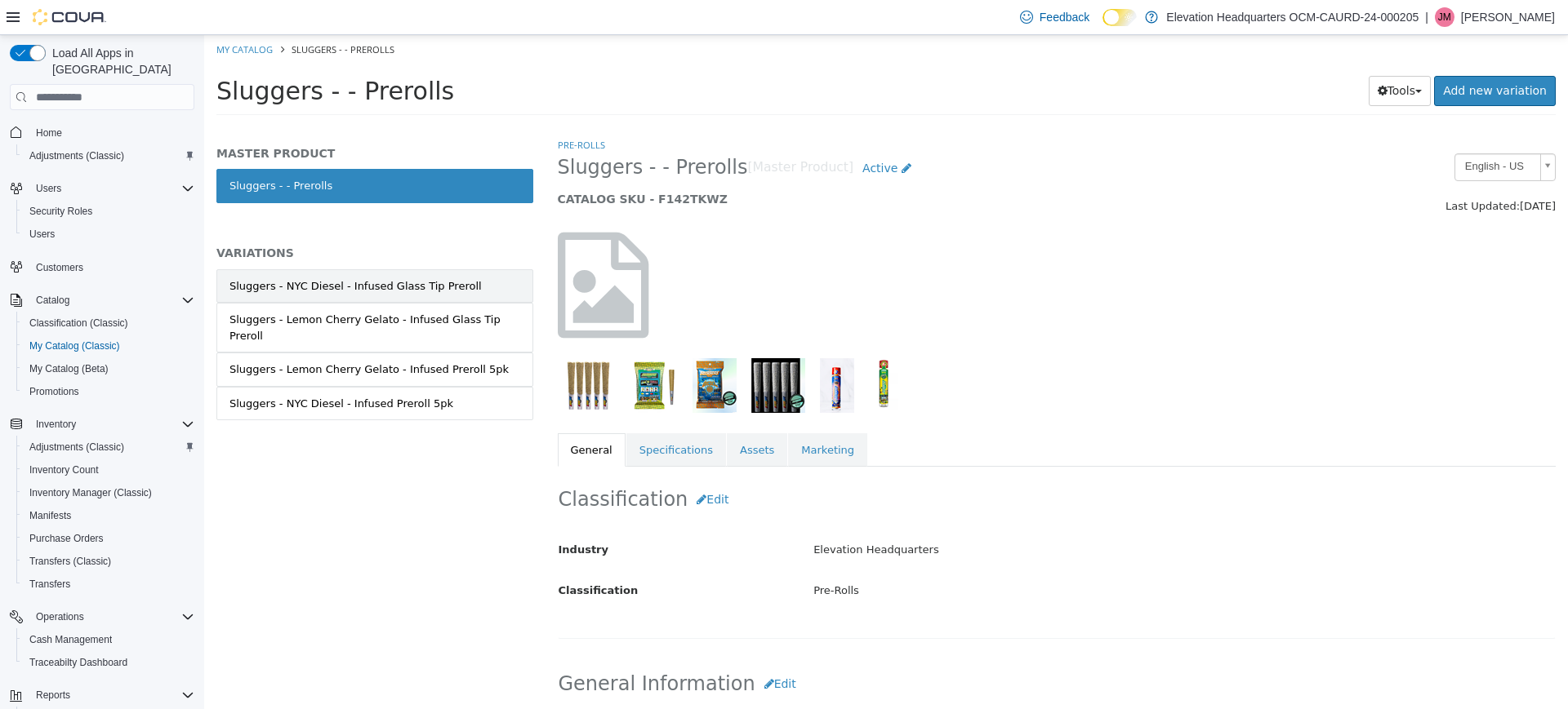
click at [419, 279] on div "Sluggers - NYC Diesel - Infused Glass Tip Preroll" at bounding box center [356, 286] width 253 height 16
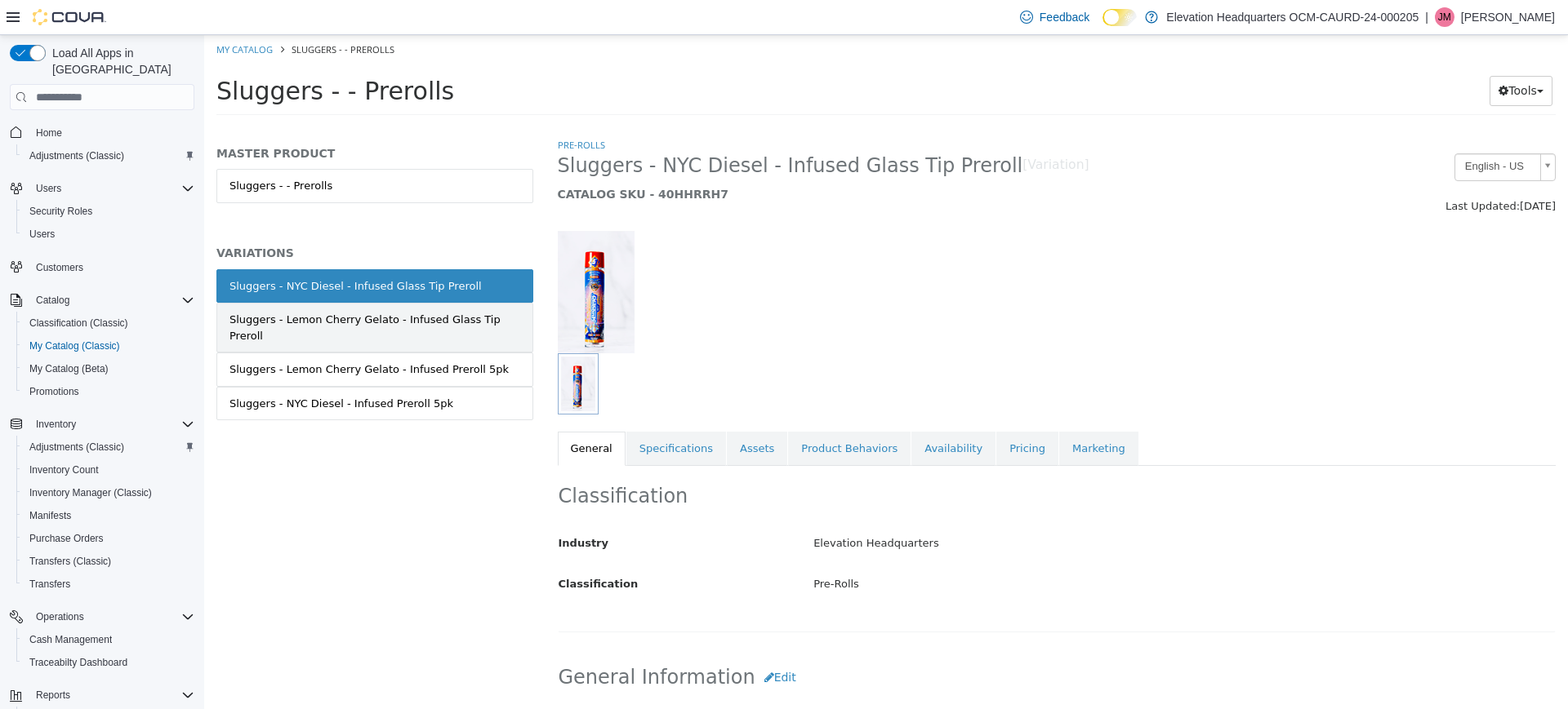
click at [436, 315] on div "Sluggers - Lemon Cherry Gelato - Infused Glass Tip Preroll" at bounding box center [375, 328] width 291 height 32
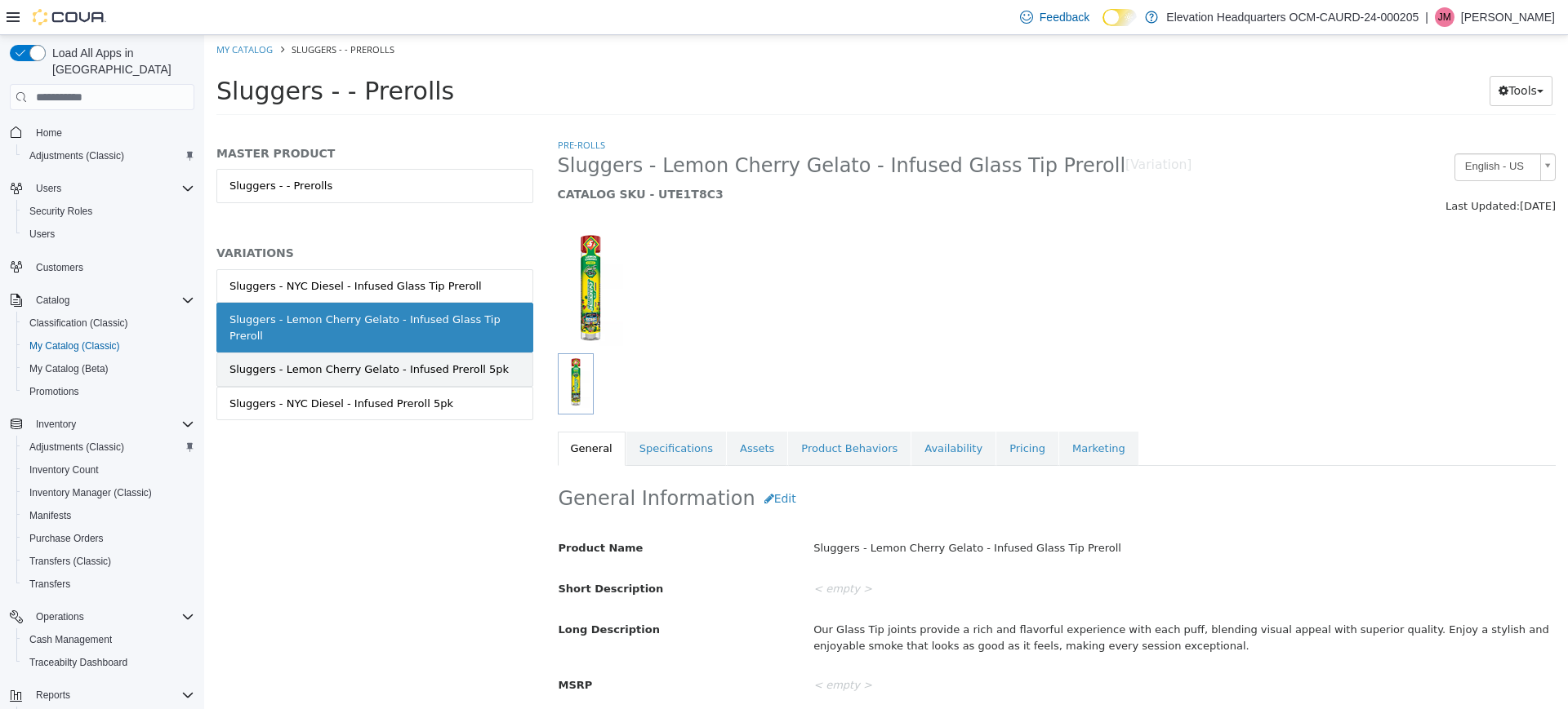
click at [466, 361] on div "Sluggers - Lemon Cherry Gelato - Infused Preroll 5pk" at bounding box center [369, 369] width 279 height 16
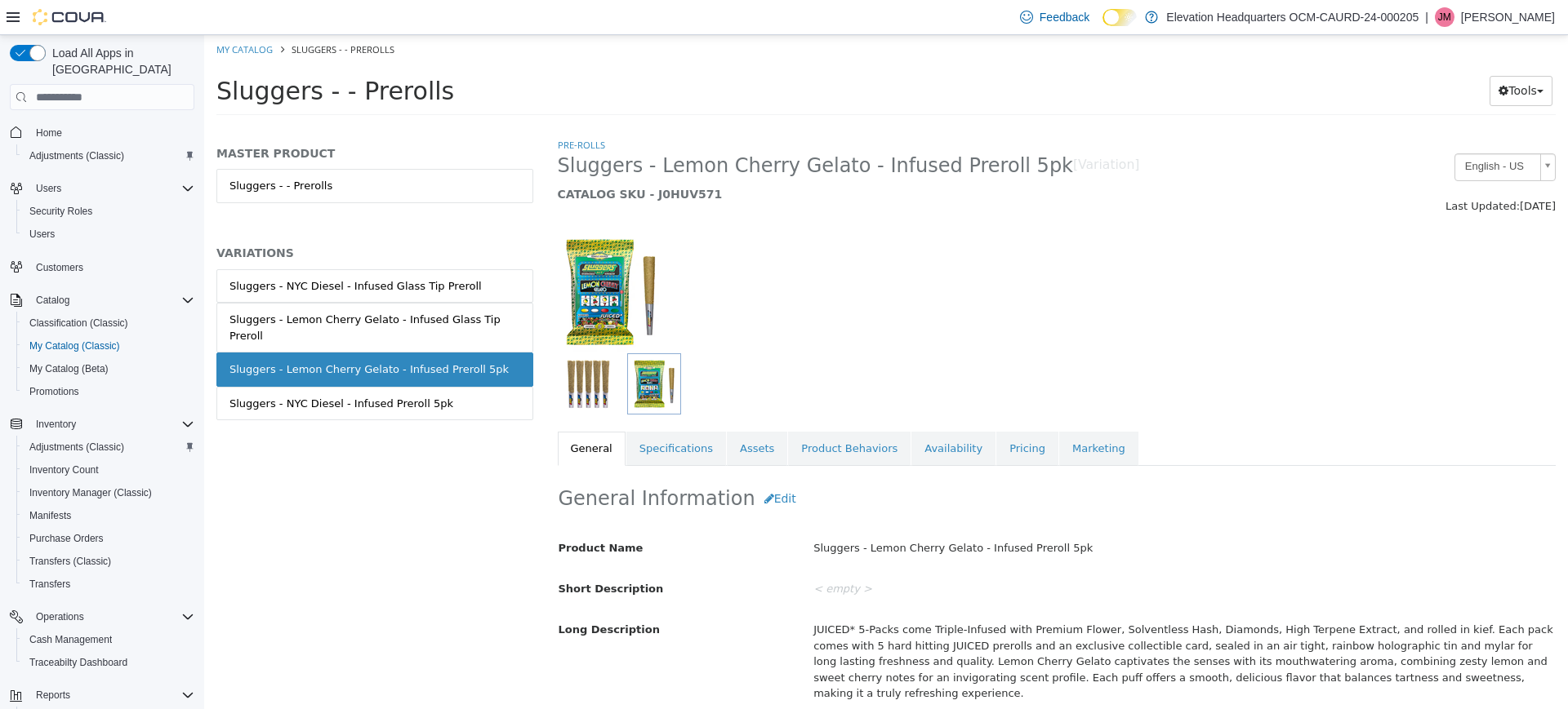
click at [504, 404] on div "Sluggers - NYC Diesel - Infused Glass Tip Preroll Sluggers - Lemon Cherry Gelat…" at bounding box center [375, 362] width 317 height 186
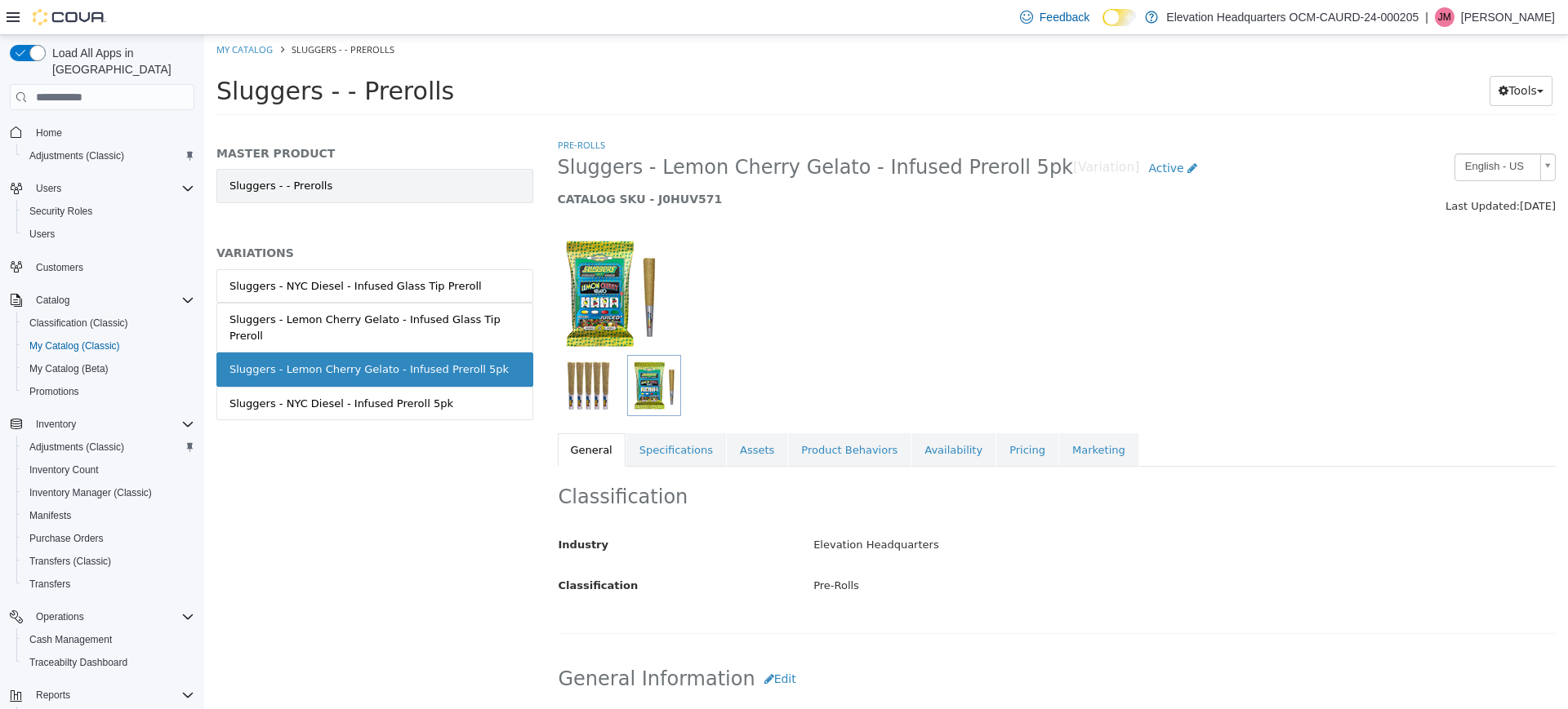
click at [489, 177] on link "Sluggers - - Prerolls" at bounding box center [375, 185] width 317 height 34
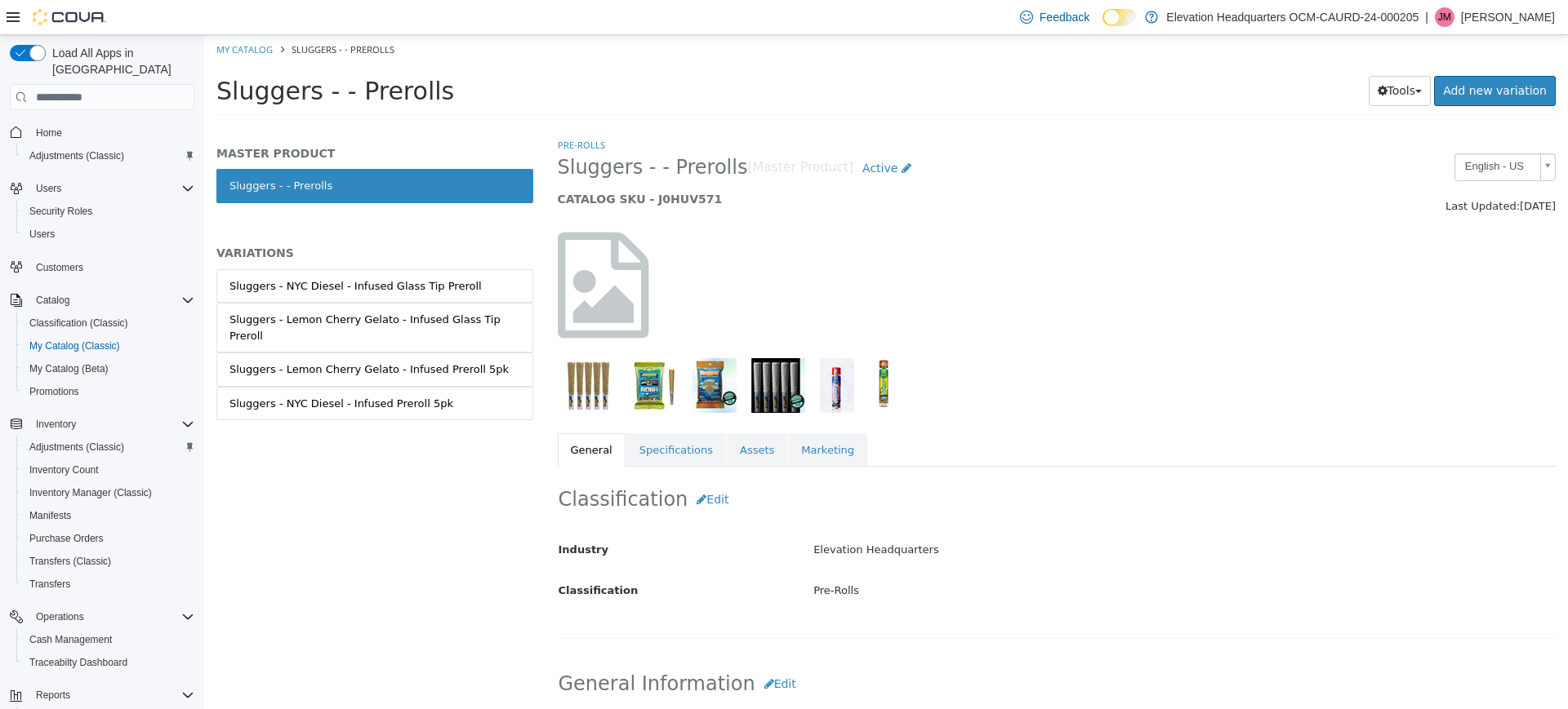
click at [666, 392] on img "button" at bounding box center [655, 386] width 48 height 55
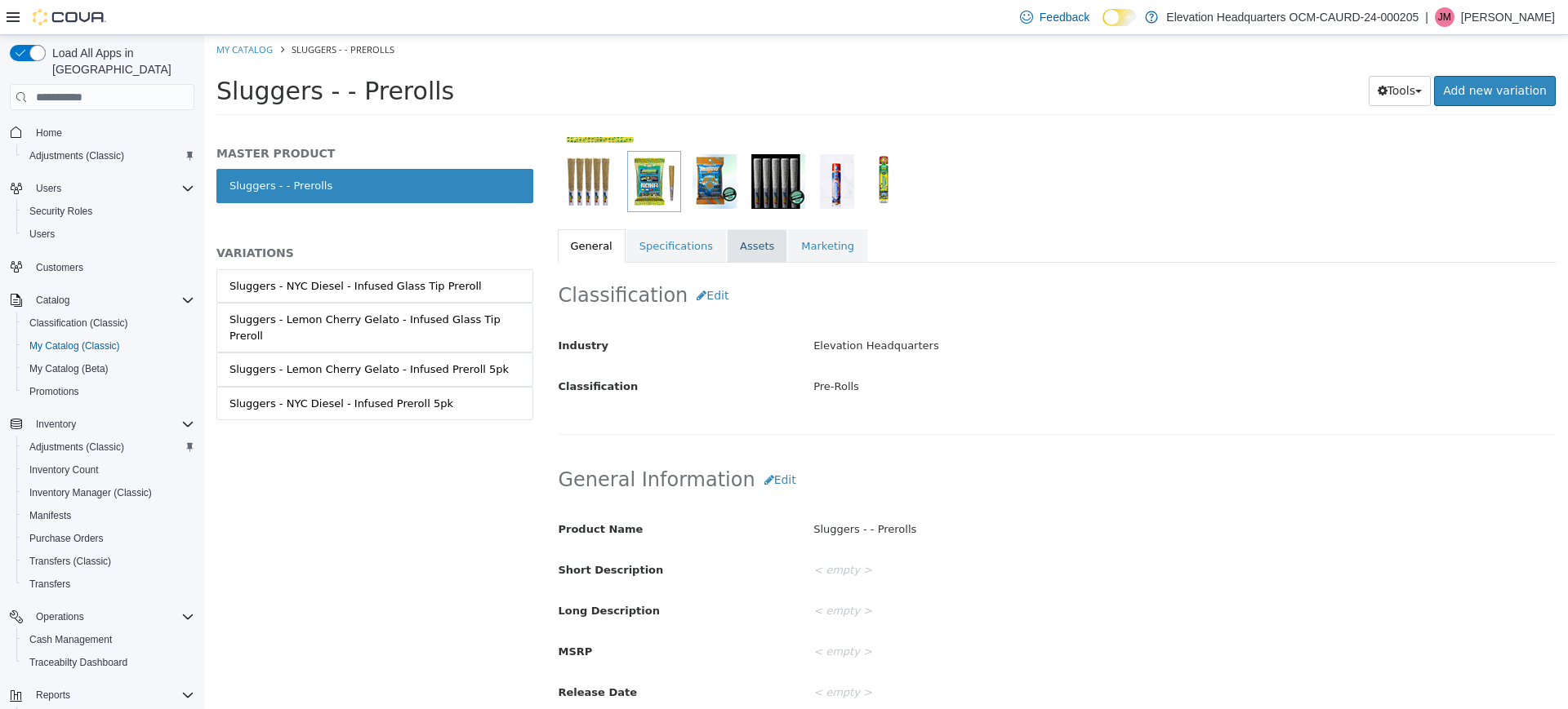
click at [733, 255] on link "Assets" at bounding box center [757, 246] width 60 height 34
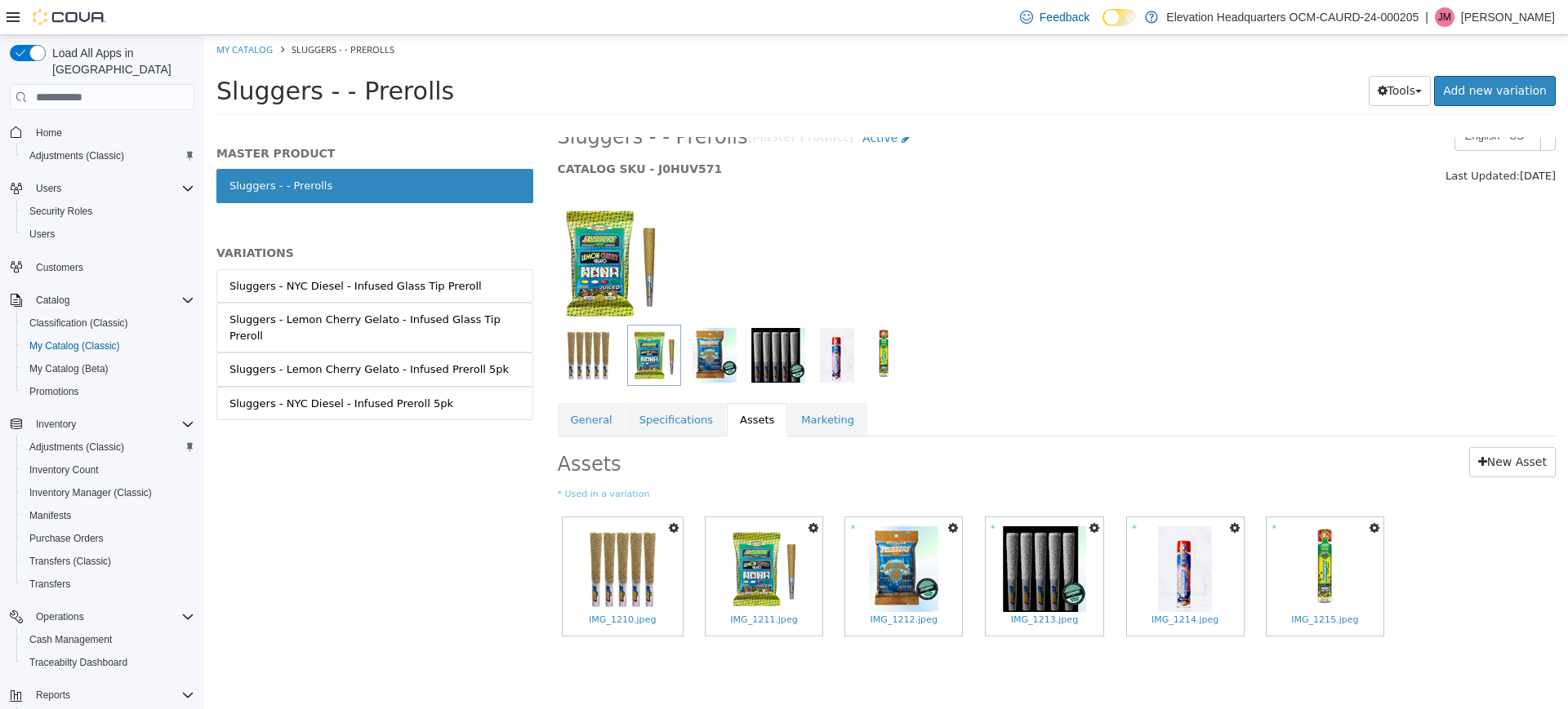
click at [813, 522] on button "button" at bounding box center [813, 528] width 18 height 22
click at [777, 577] on link "Set As Hero Shot" at bounding box center [753, 578] width 137 height 22
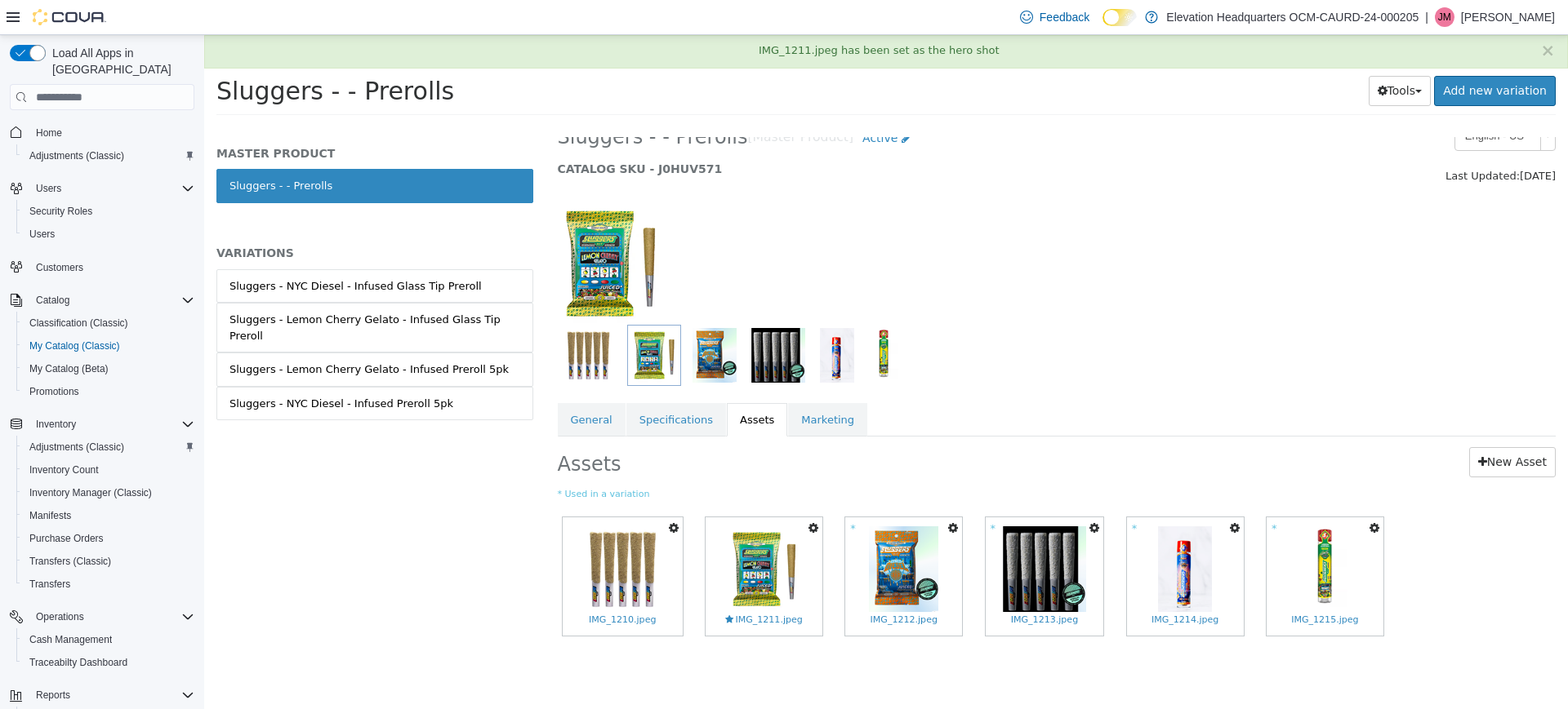
click at [248, 89] on span "Sluggers - - Prerolls" at bounding box center [335, 91] width 238 height 28
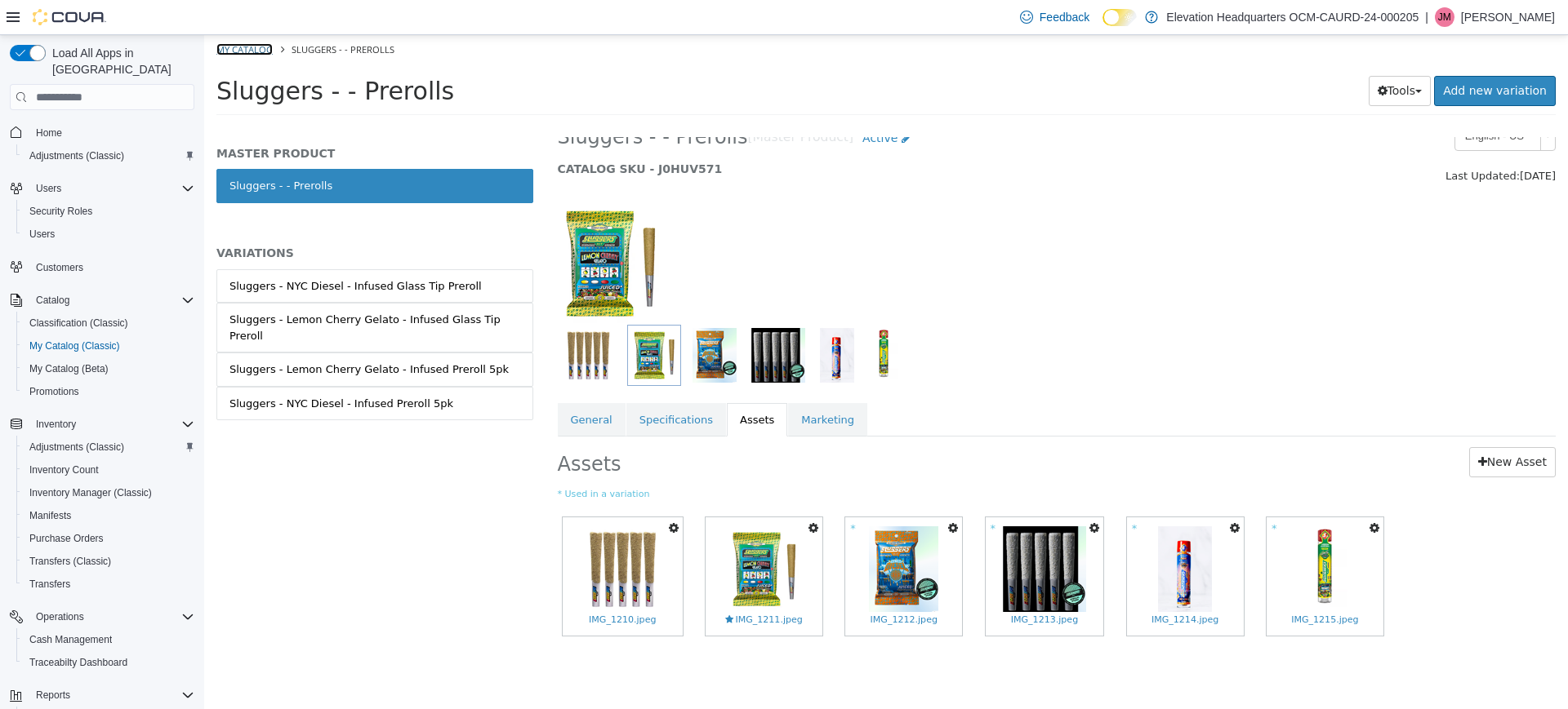
click at [230, 43] on link "My Catalog" at bounding box center [245, 49] width 57 height 12
select select "**********"
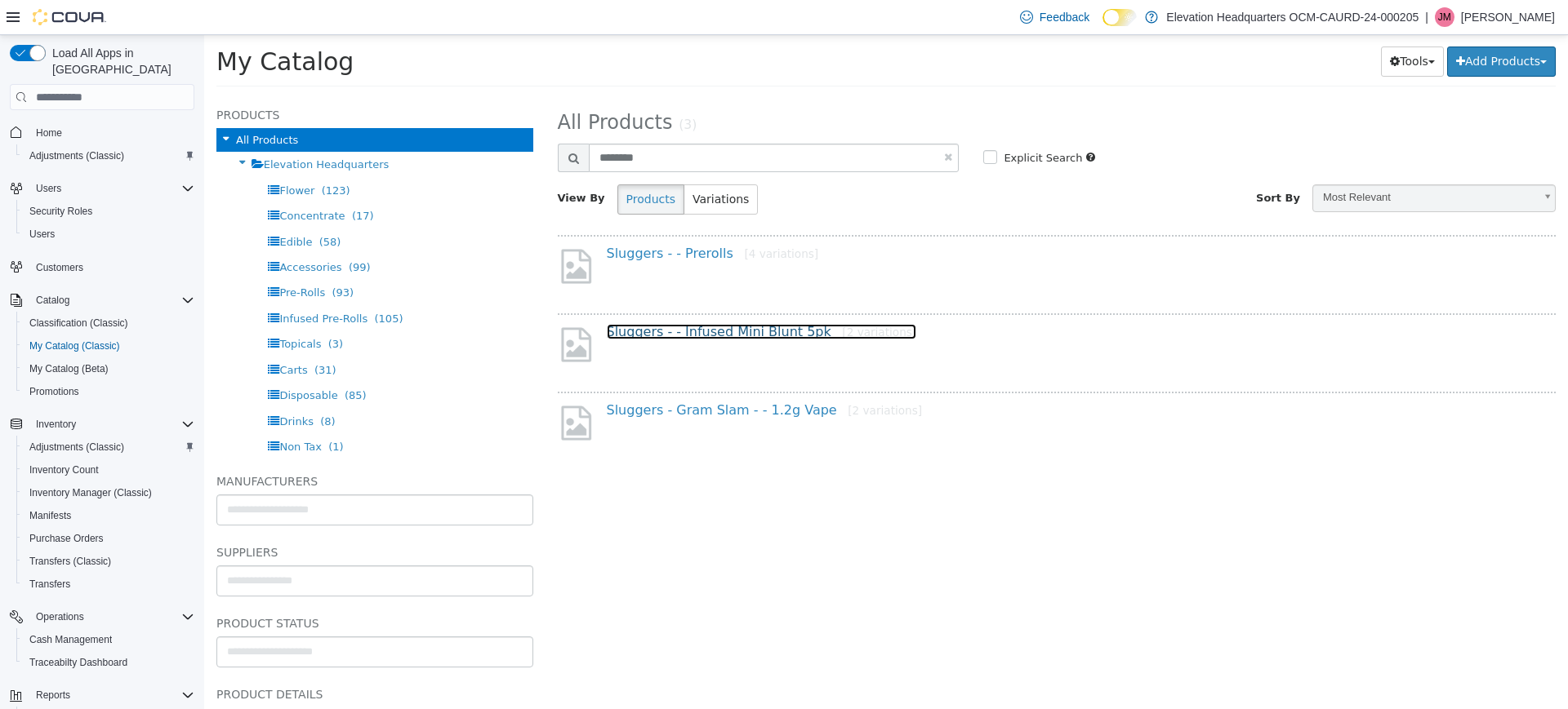
click at [710, 334] on link "Sluggers - - Infused Mini Blunt 5pk [2 variations]" at bounding box center [761, 332] width 310 height 16
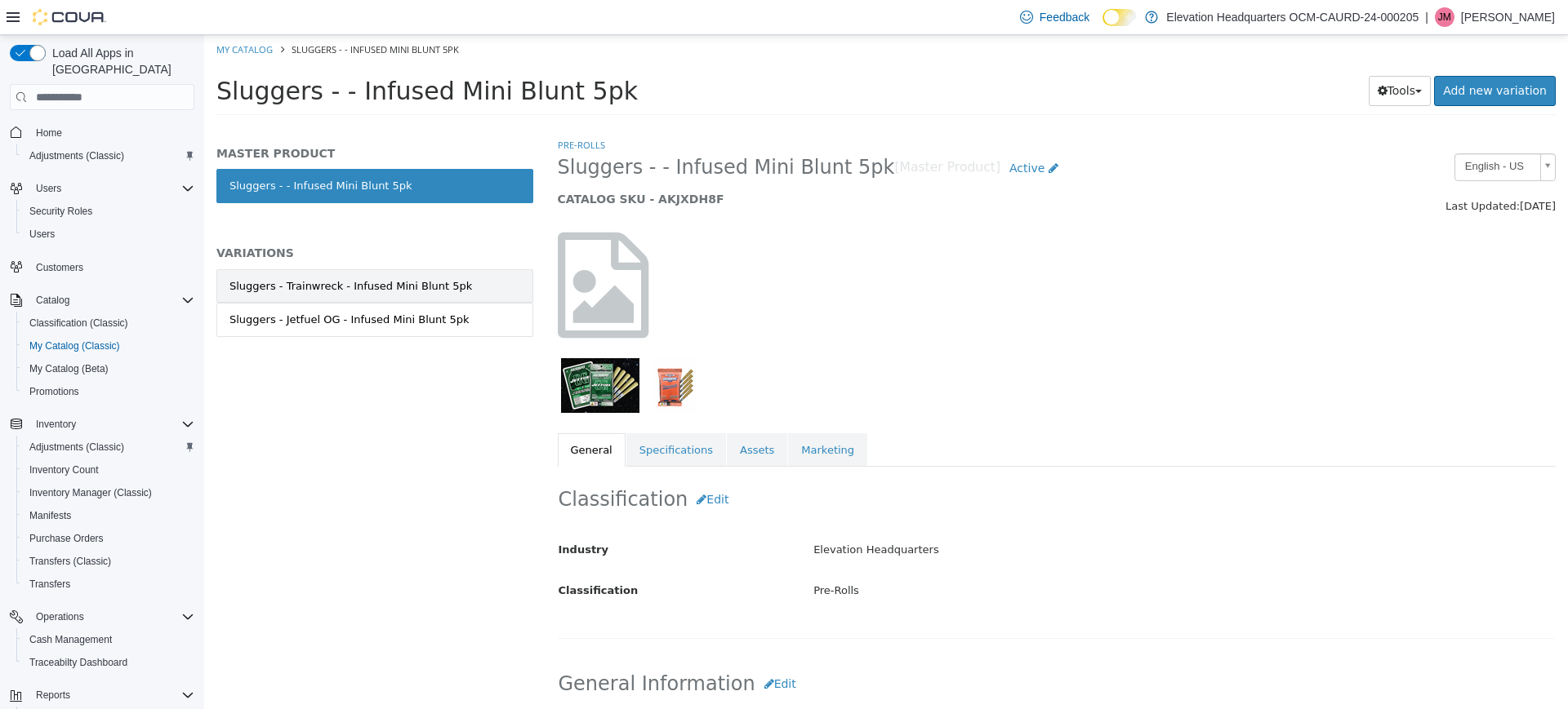
click at [440, 295] on link "Sluggers - Trainwreck - Infused Mini Blunt 5pk" at bounding box center [375, 286] width 317 height 34
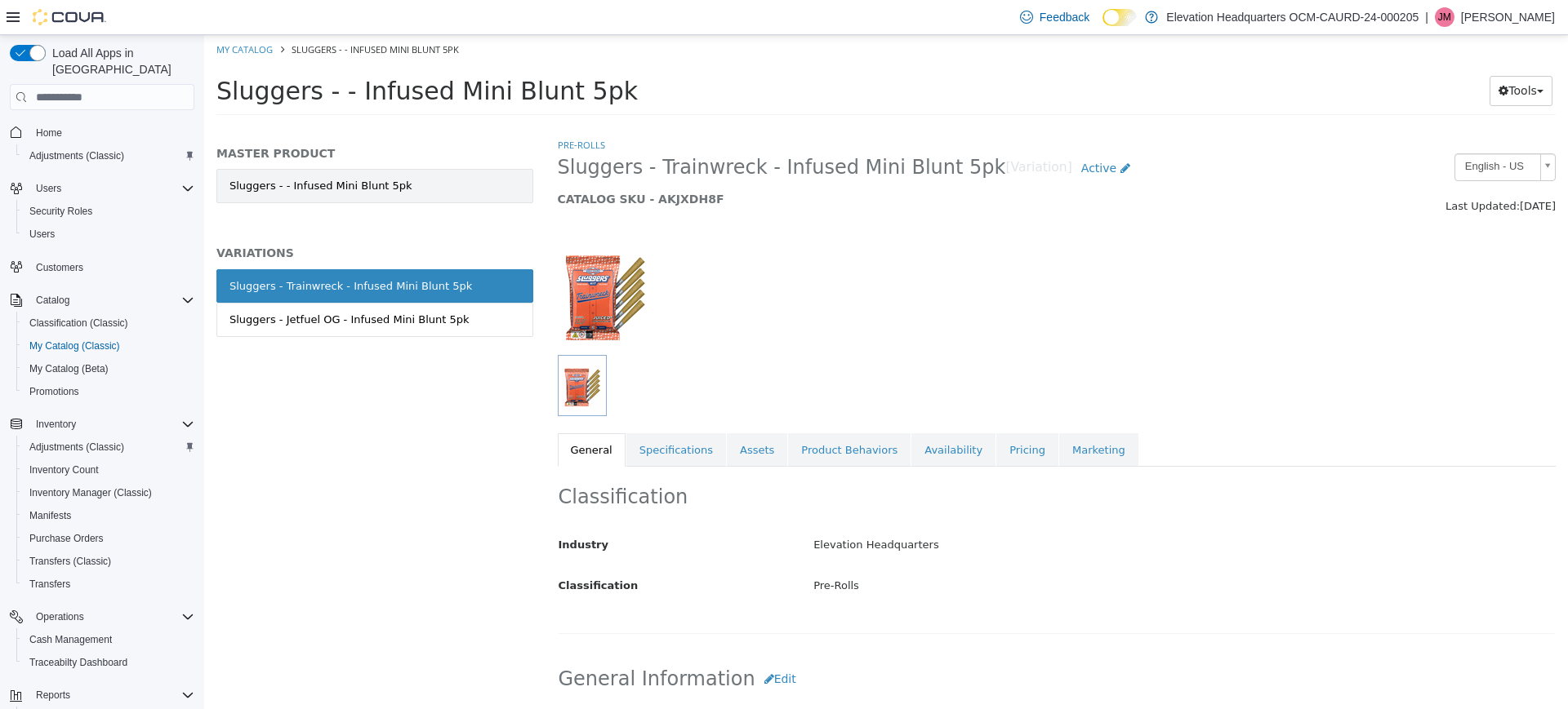
click at [439, 176] on link "Sluggers - - Infused Mini Blunt 5pk" at bounding box center [375, 185] width 317 height 34
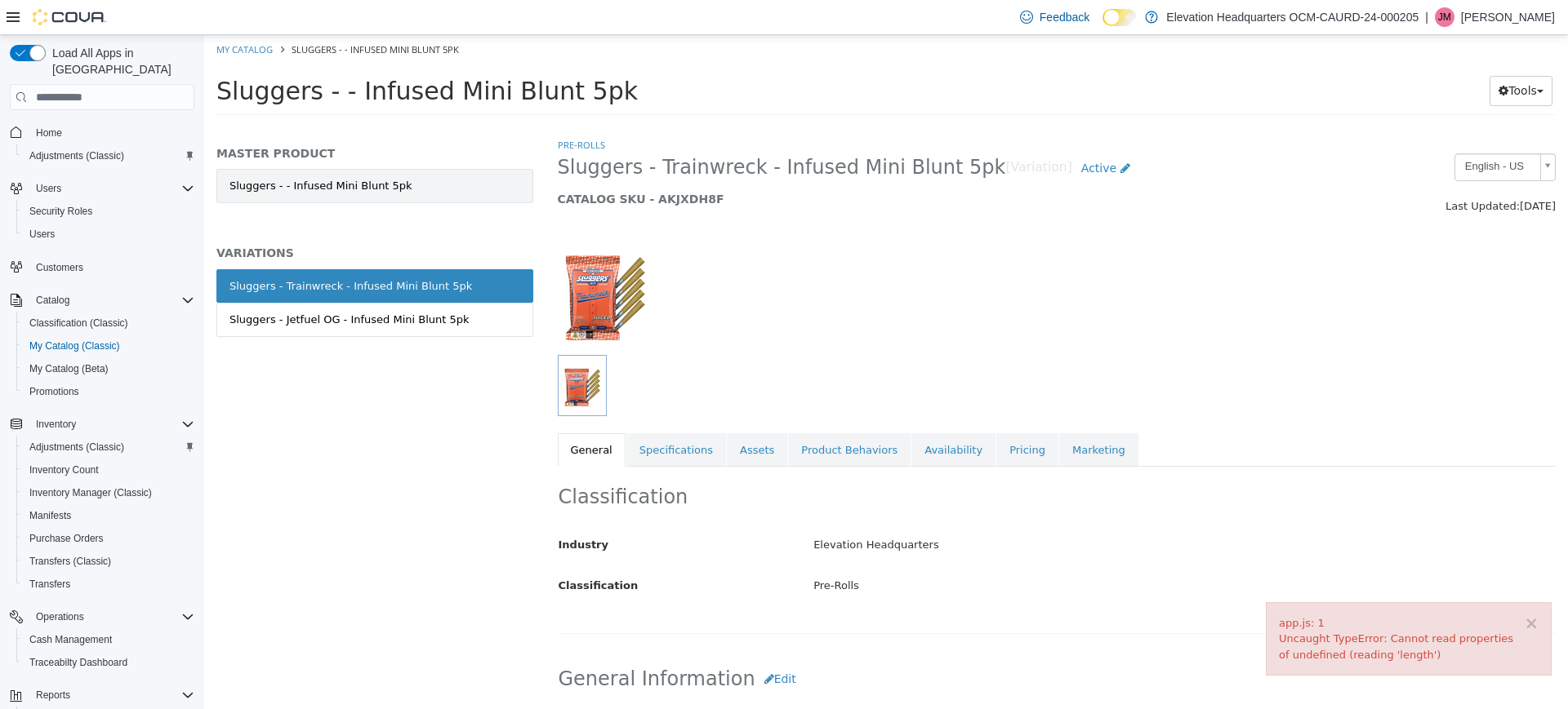
click at [444, 177] on link "Sluggers - - Infused Mini Blunt 5pk" at bounding box center [375, 185] width 317 height 34
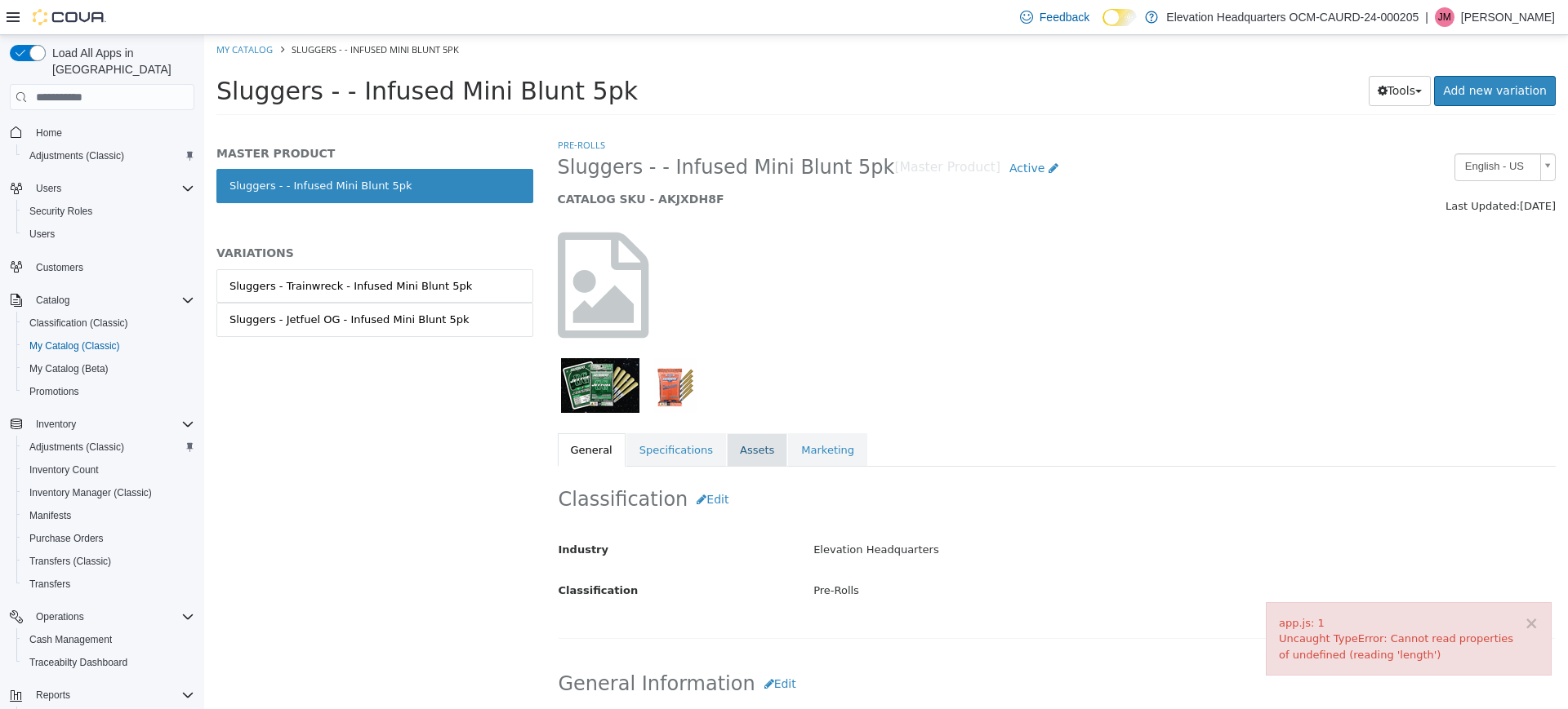
click at [741, 450] on link "Assets" at bounding box center [757, 450] width 60 height 34
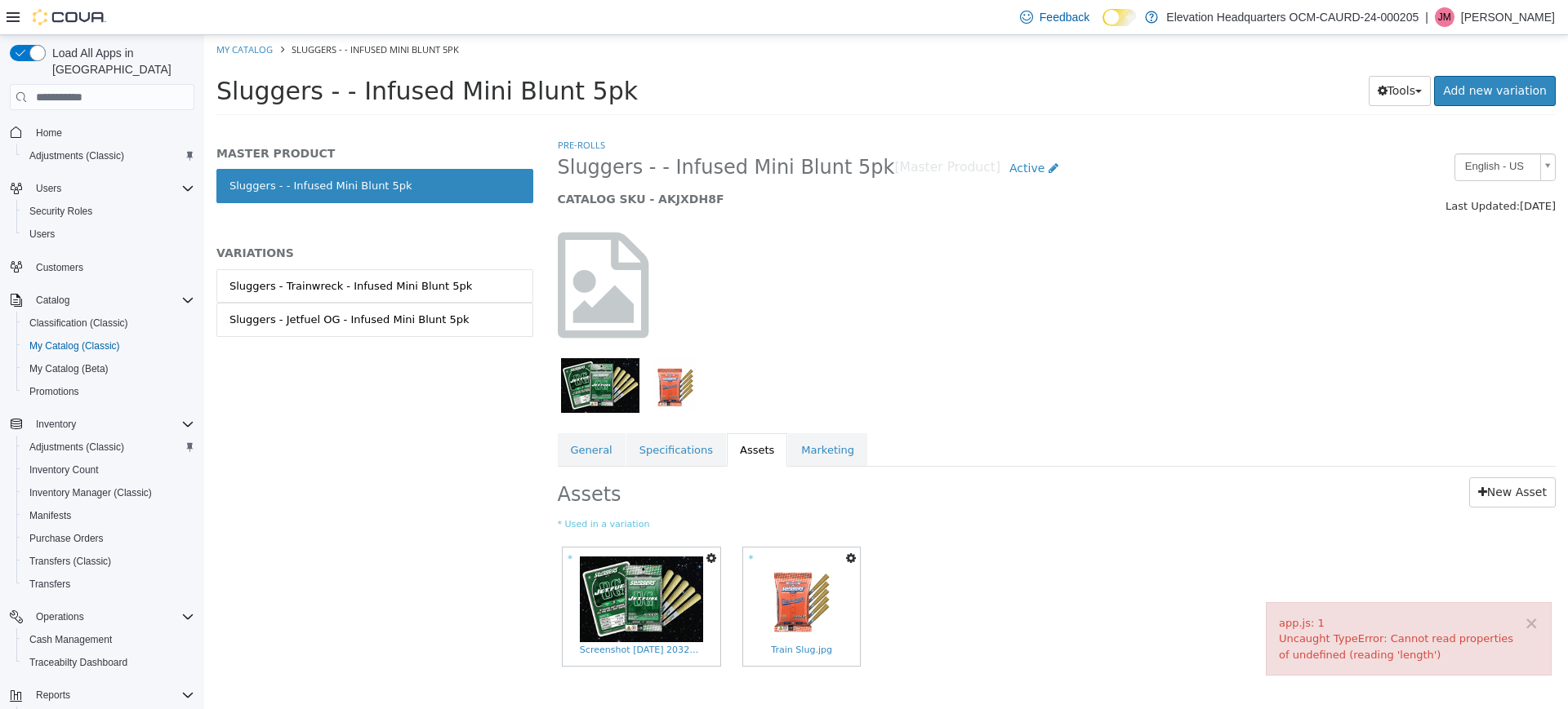
click at [850, 555] on icon "button" at bounding box center [851, 558] width 10 height 11
click at [845, 600] on link "Set As Hero Shot" at bounding box center [790, 608] width 137 height 22
